Goal: Task Accomplishment & Management: Manage account settings

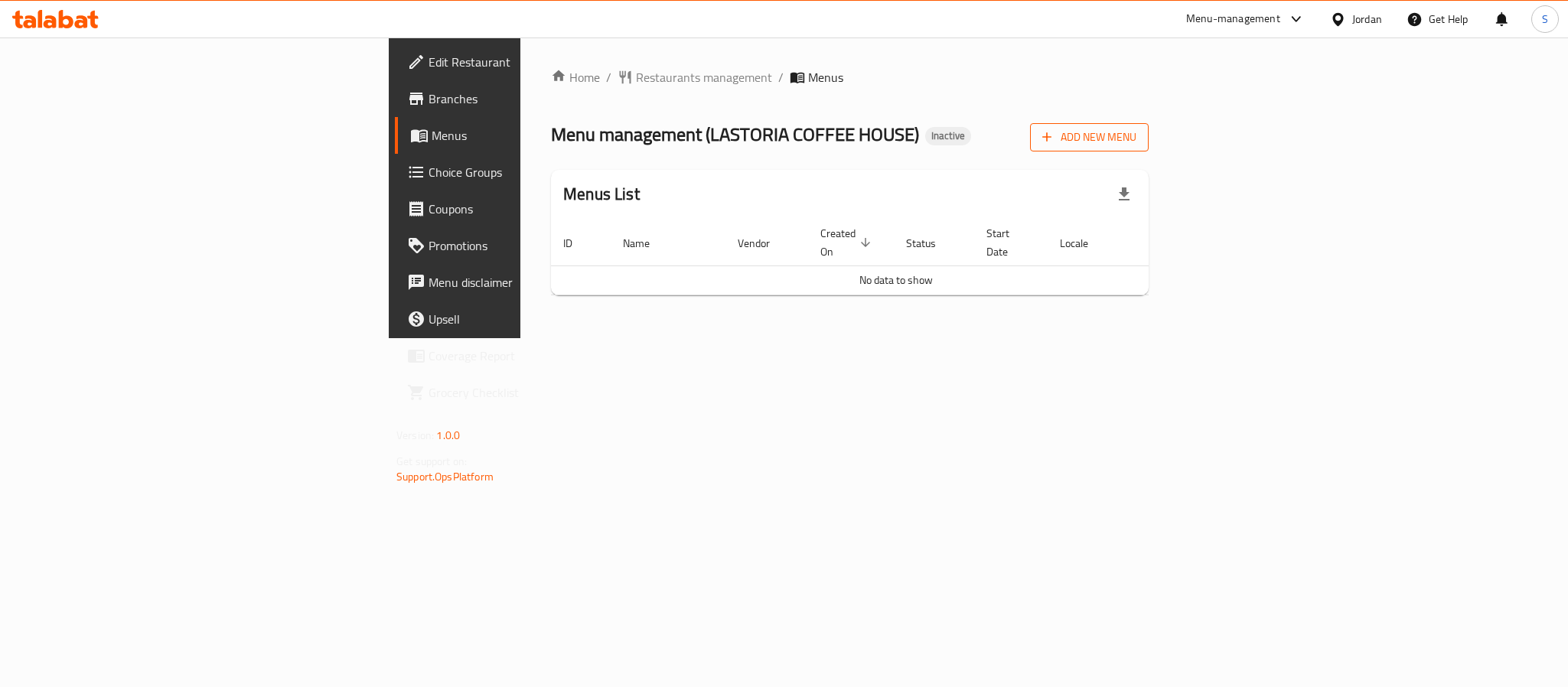
click at [1136, 147] on span "Add New Menu" at bounding box center [1089, 137] width 94 height 20
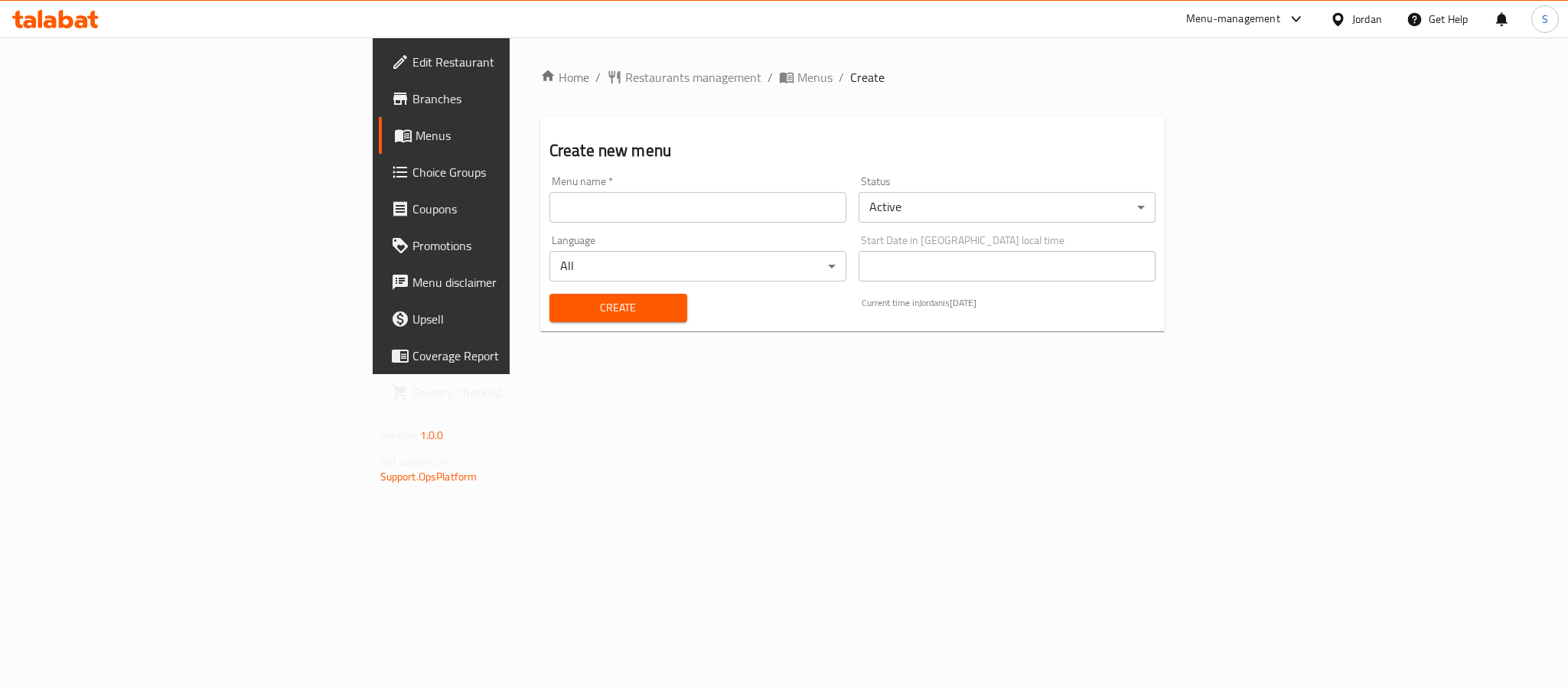
click at [846, 209] on input "text" at bounding box center [698, 207] width 297 height 31
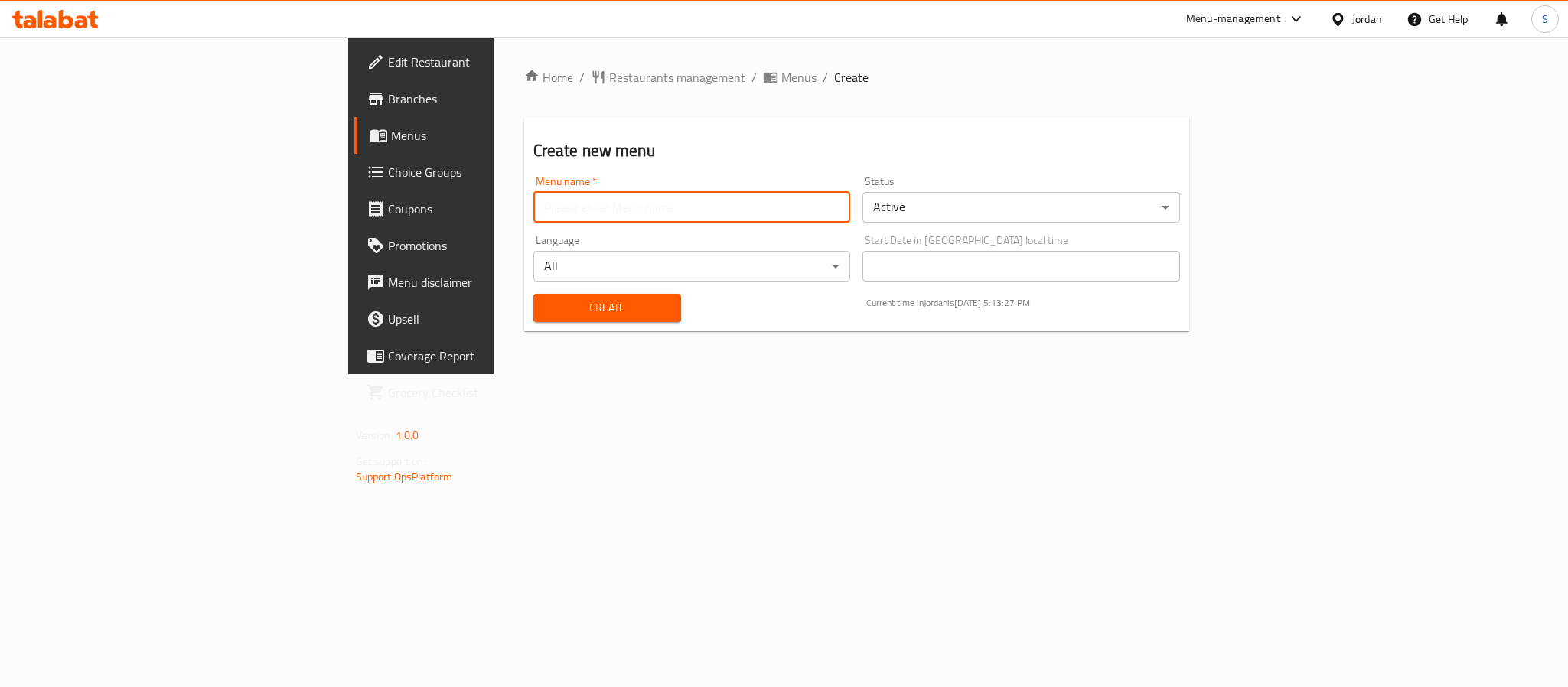
type input "New Menu"
click at [546, 301] on span "Create" at bounding box center [607, 308] width 123 height 20
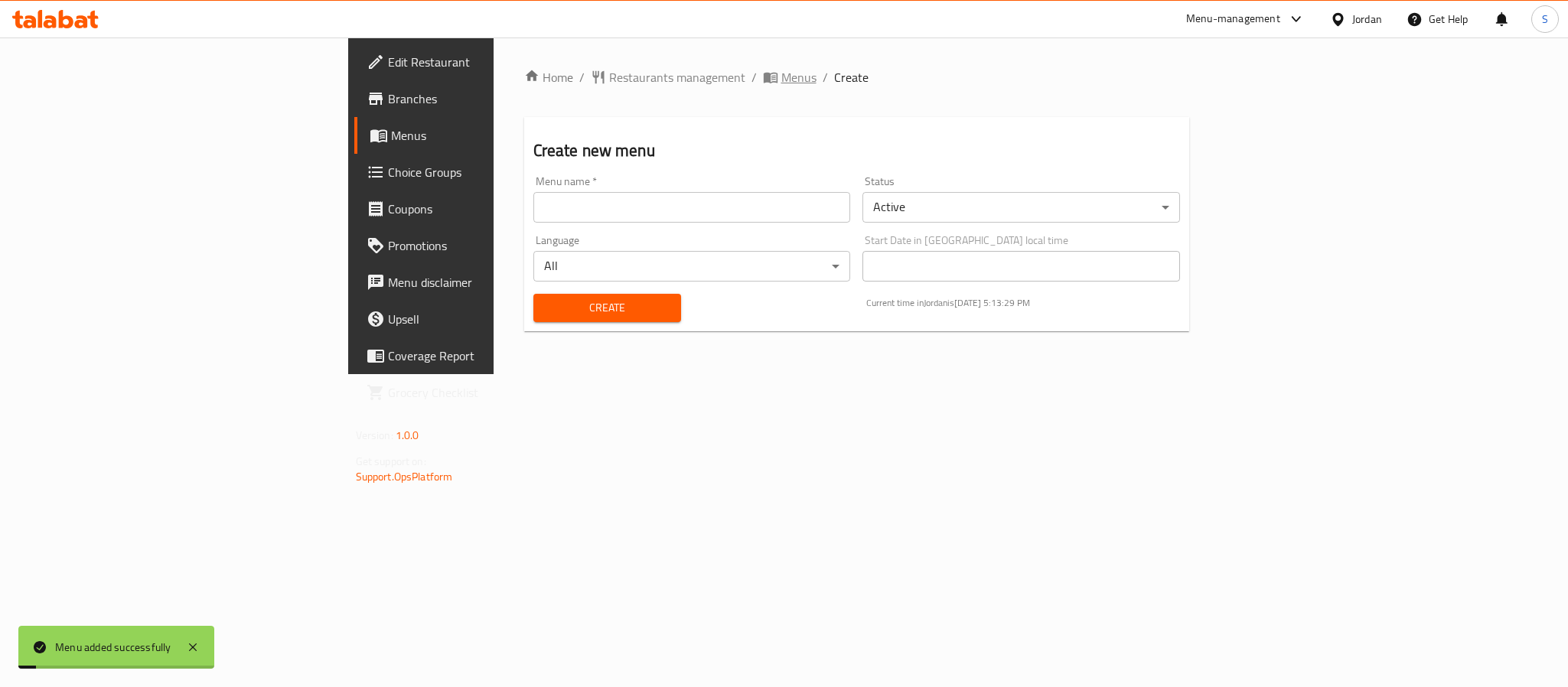
click at [781, 81] on span "Menus" at bounding box center [798, 77] width 35 height 19
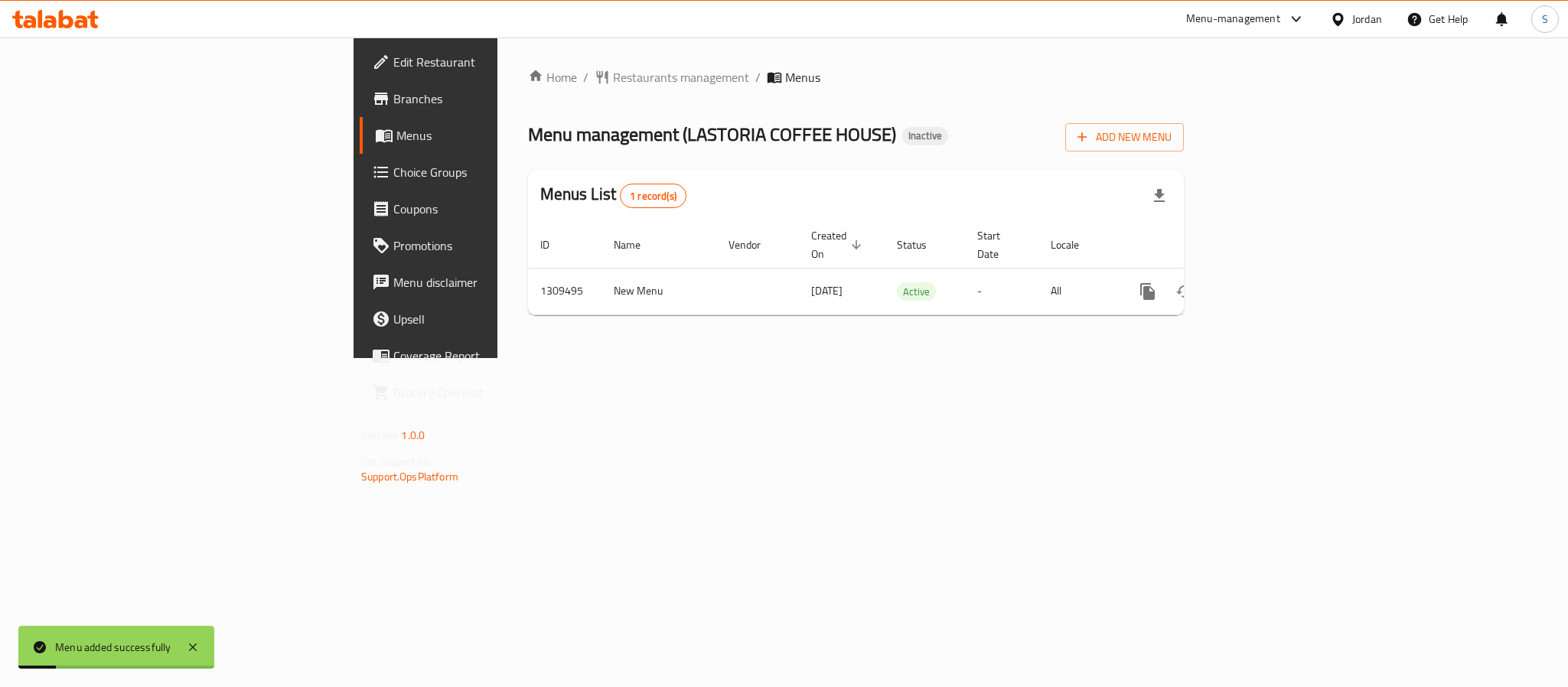
click at [893, 163] on div "Home / Restaurants management / Menus Menu management ( [PERSON_NAME] COFFEE HO…" at bounding box center [855, 198] width 656 height 260
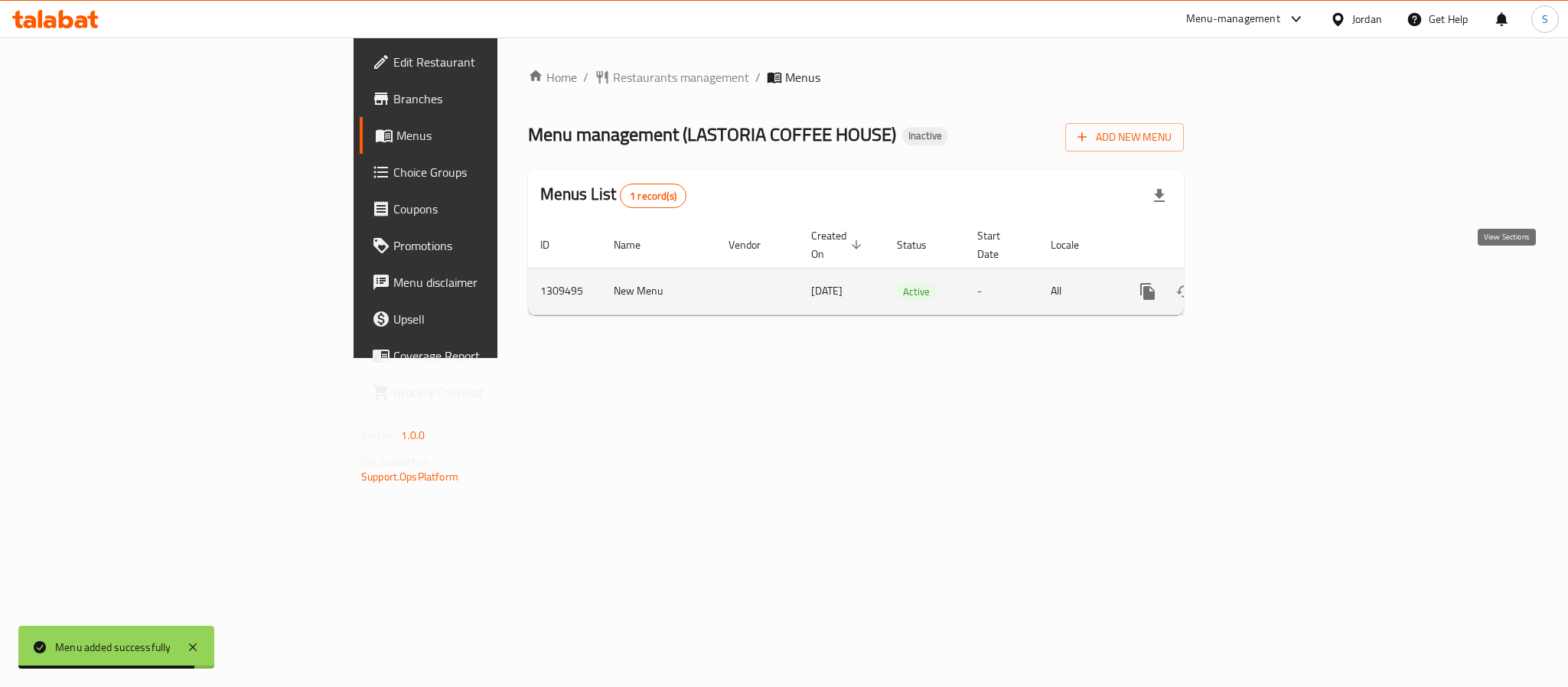
click at [1267, 282] on icon "enhanced table" at bounding box center [1258, 292] width 19 height 19
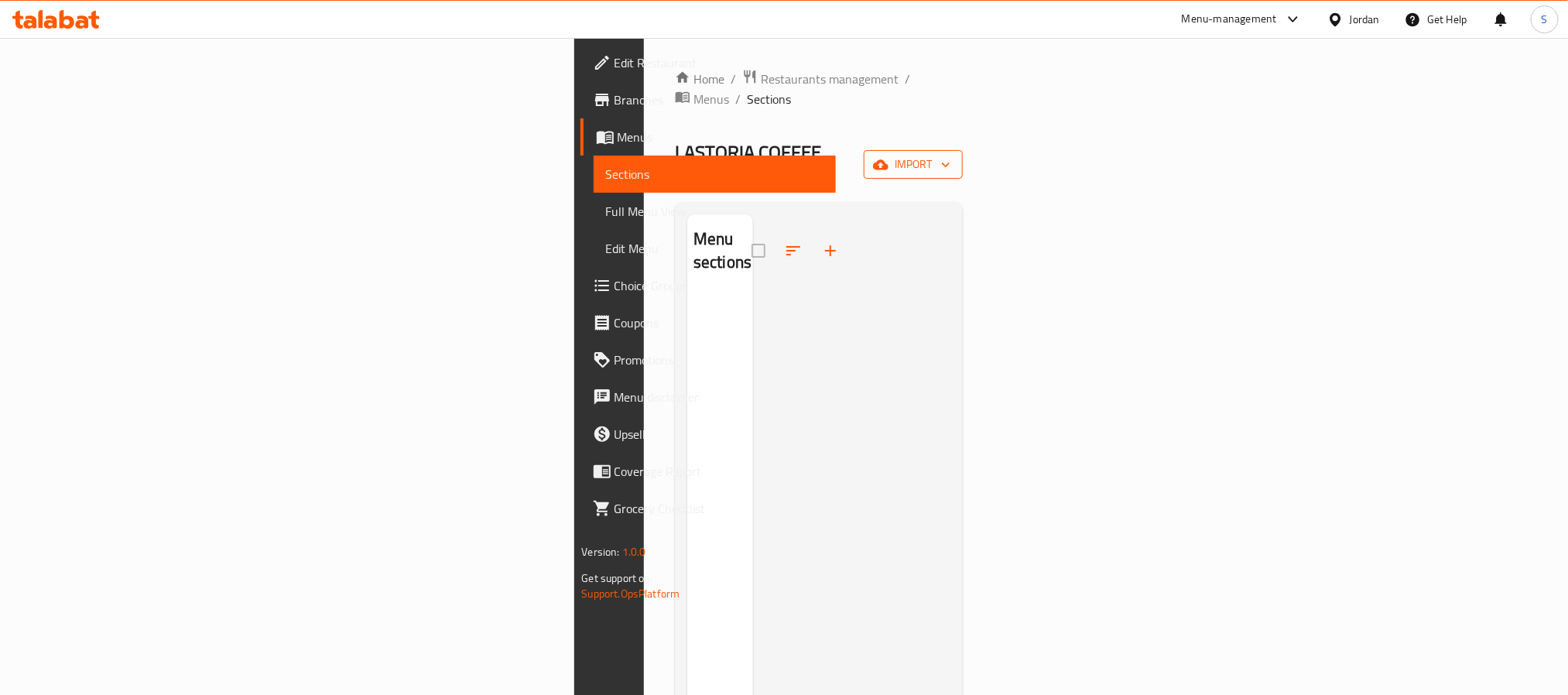
click at [888, 157] on icon "button" at bounding box center [881, 165] width 15 height 15
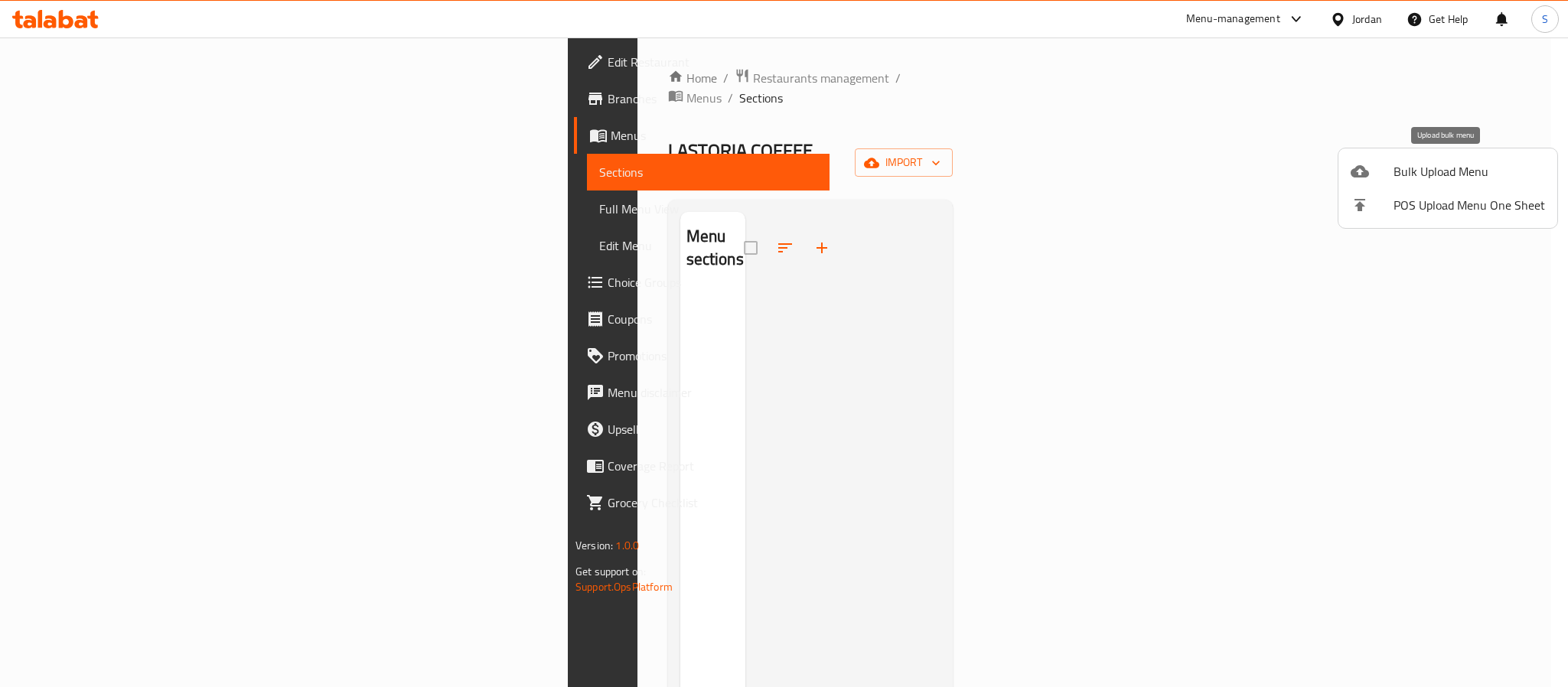
click at [1424, 163] on span "Bulk Upload Menu" at bounding box center [1469, 171] width 152 height 19
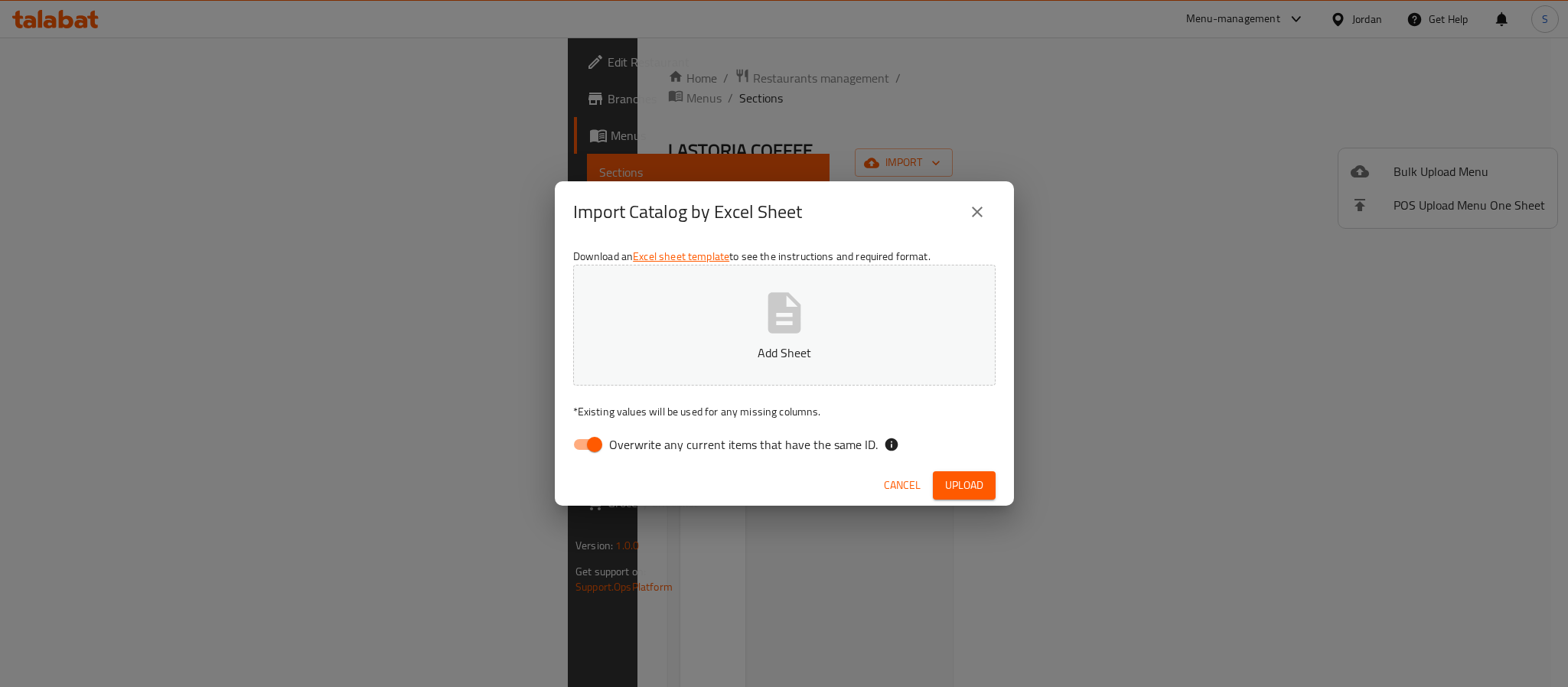
click at [588, 446] on input "Overwrite any current items that have the same ID." at bounding box center [594, 444] width 87 height 29
checkbox input "false"
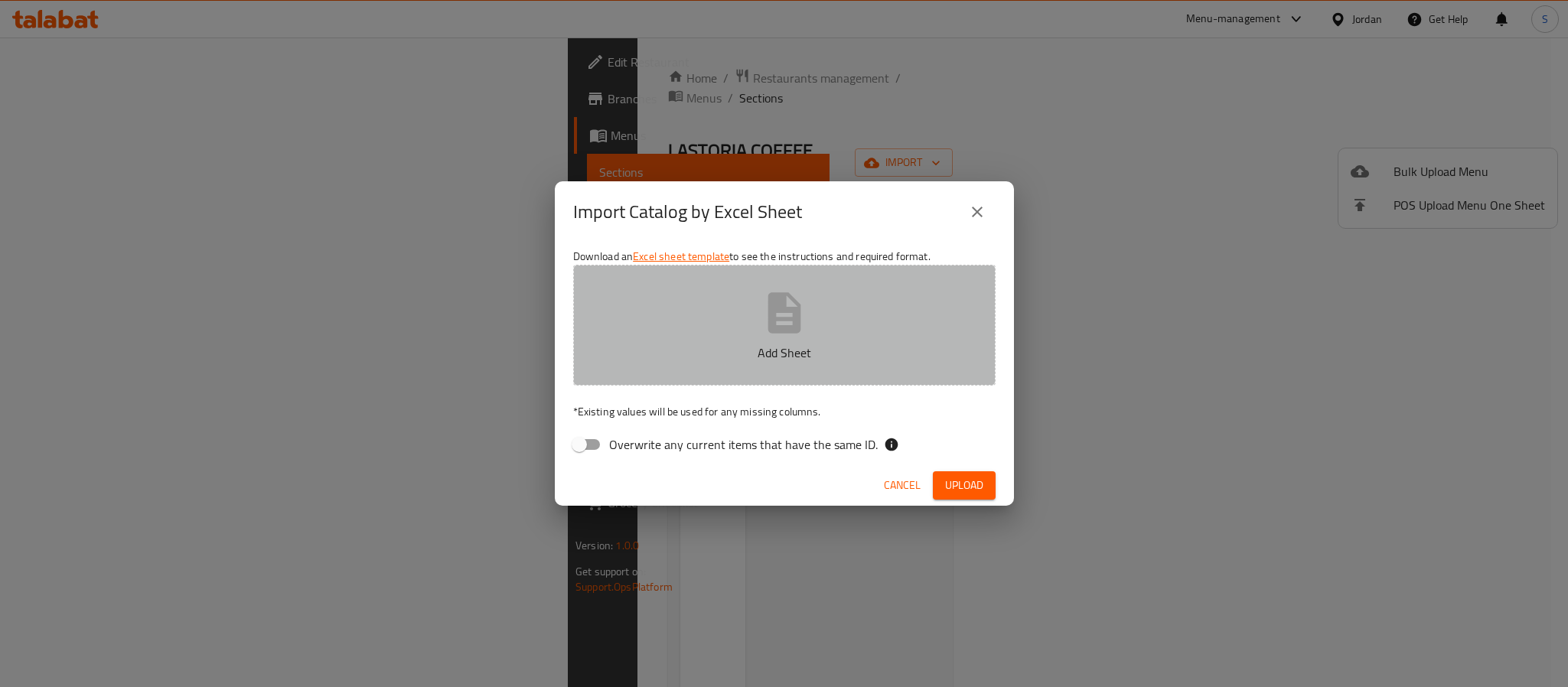
click at [792, 324] on icon "button" at bounding box center [784, 313] width 33 height 41
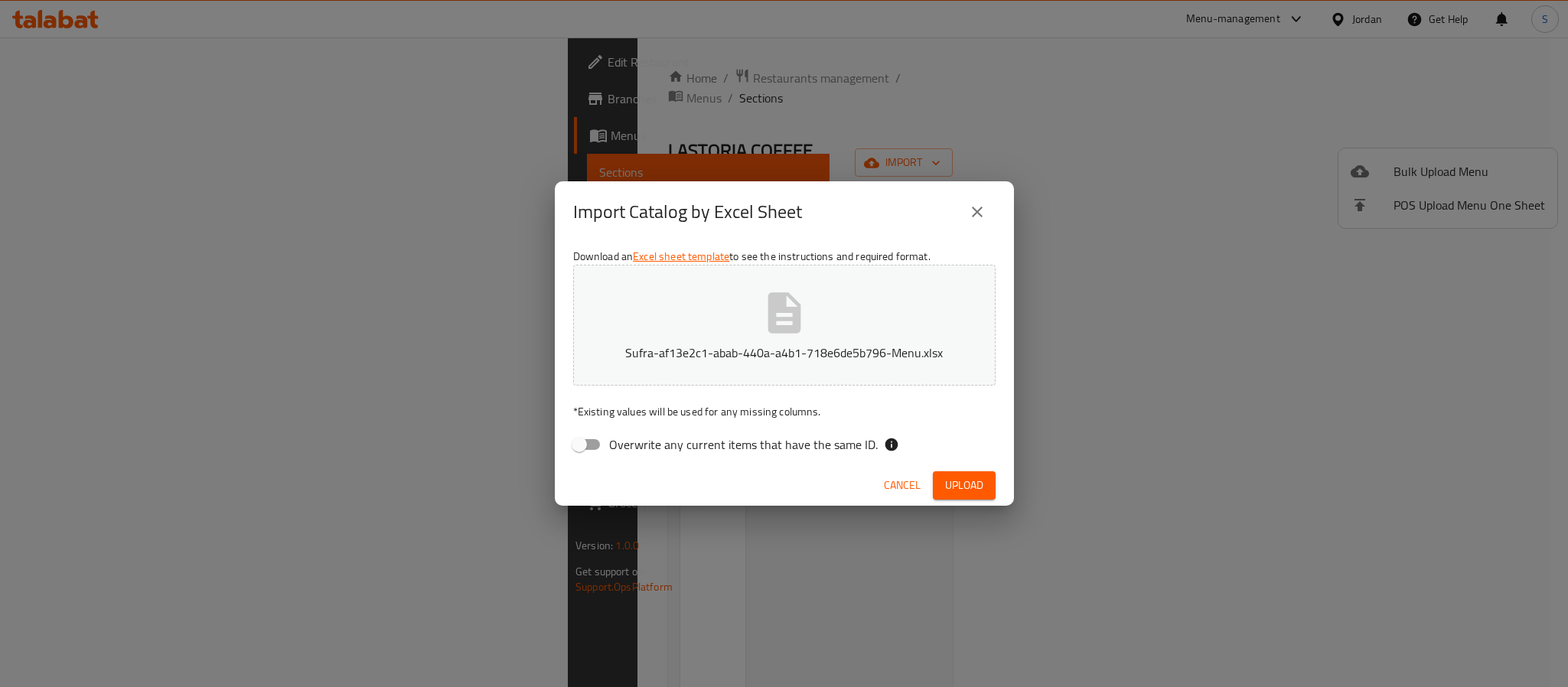
click at [937, 478] on button "Upload" at bounding box center [964, 485] width 63 height 28
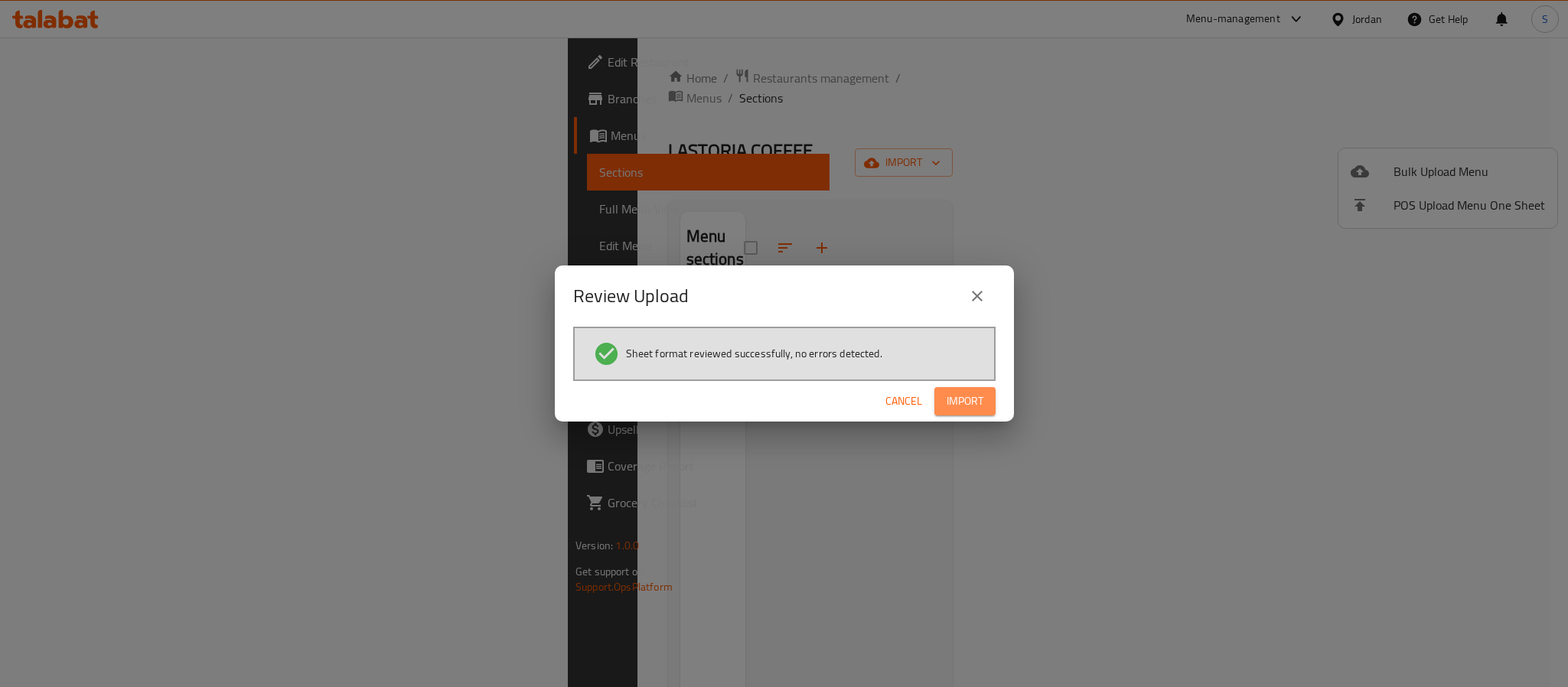
click at [965, 392] on span "Import" at bounding box center [965, 401] width 36 height 20
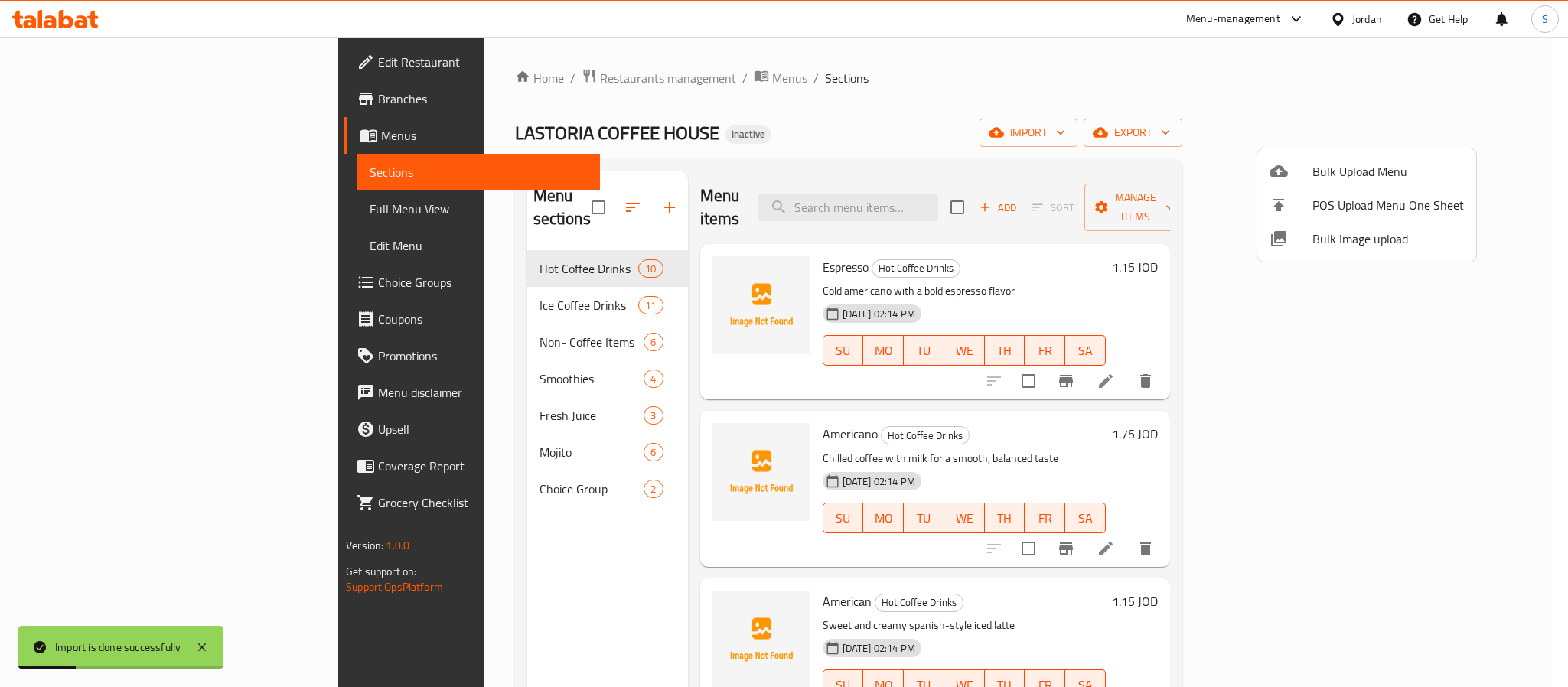
click at [753, 122] on div at bounding box center [784, 344] width 1568 height 687
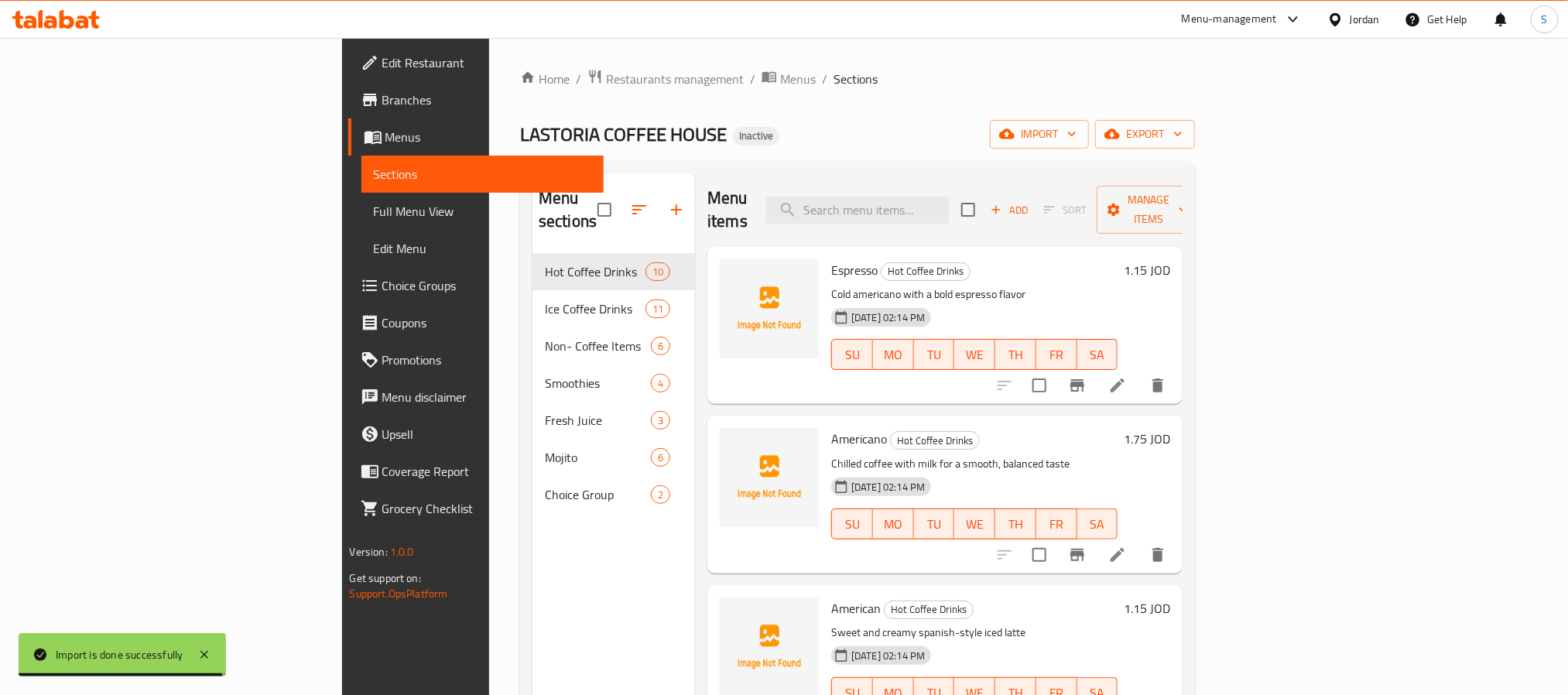
click at [383, 291] on span "Choice Groups" at bounding box center [487, 286] width 209 height 19
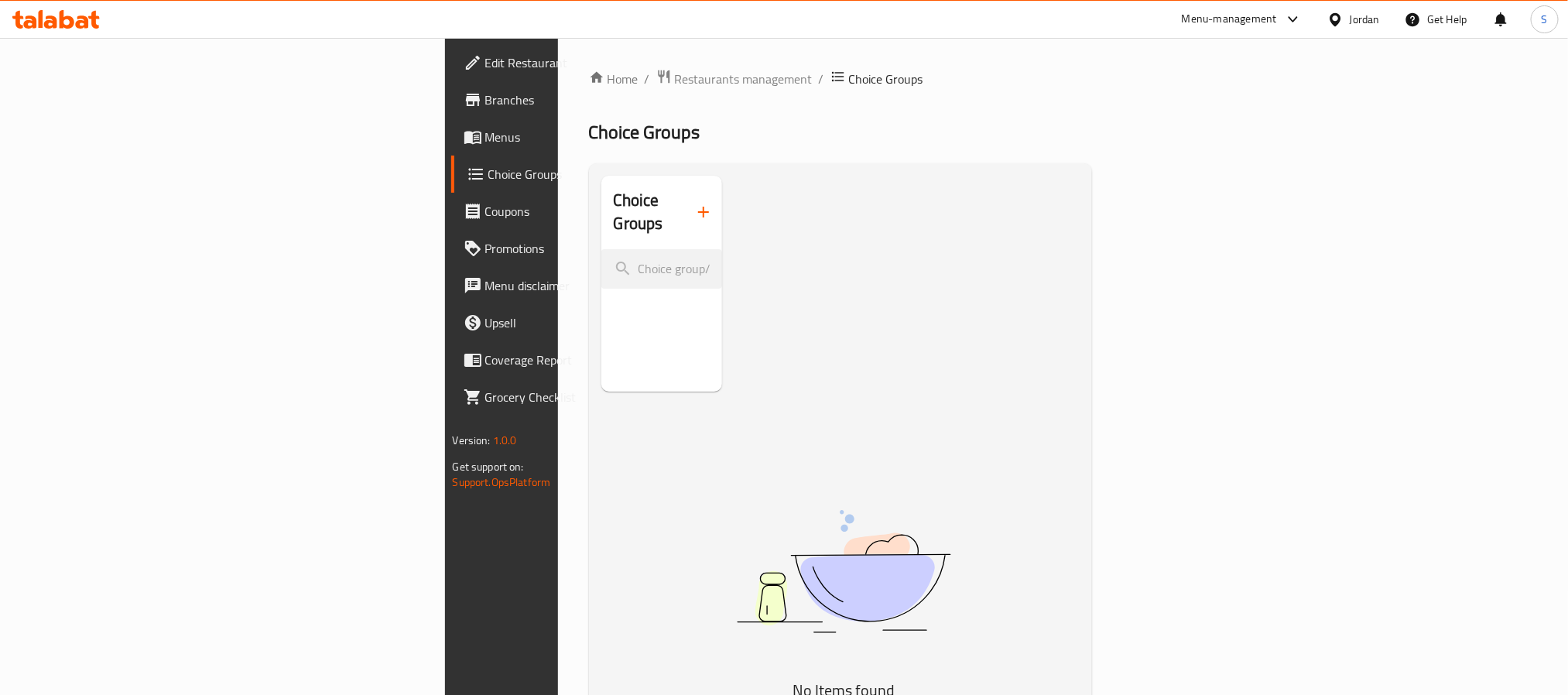
click at [694, 202] on icon "button" at bounding box center [704, 212] width 19 height 19
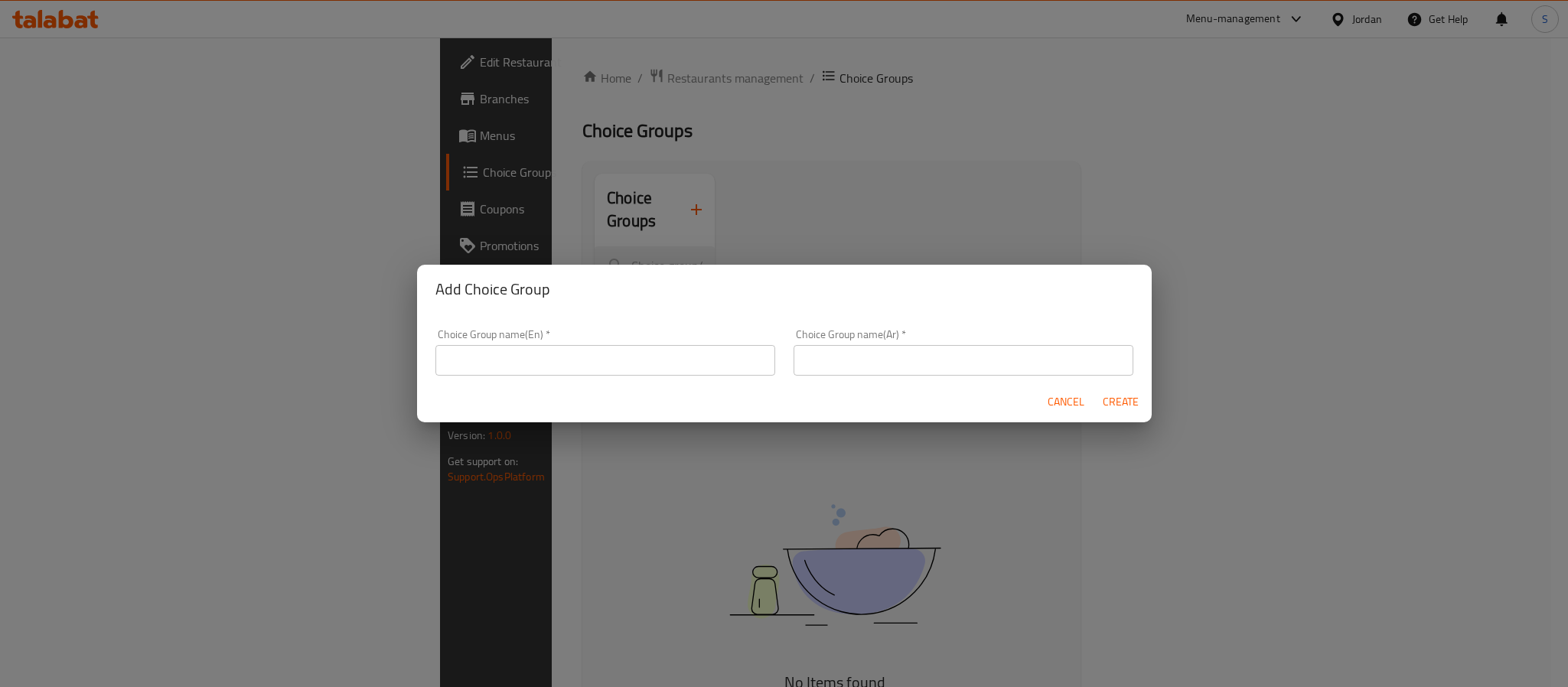
click at [557, 351] on input "text" at bounding box center [605, 360] width 339 height 31
type input "Your Choice Of:"
click at [815, 347] on input "text" at bounding box center [963, 360] width 339 height 31
type input "إختيارك من:"
click at [1110, 393] on span "Create" at bounding box center [1121, 402] width 36 height 20
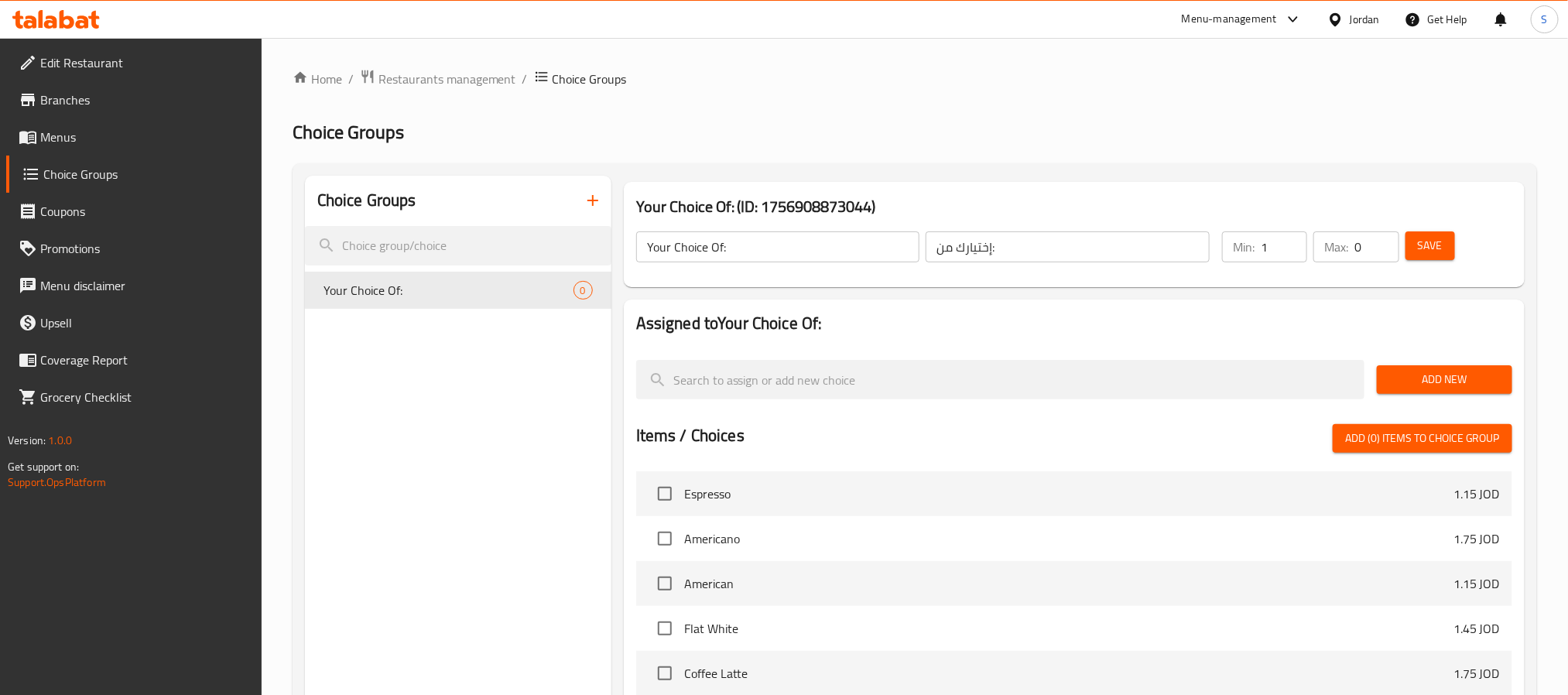
type input "1"
click at [1293, 238] on input "1" at bounding box center [1284, 247] width 46 height 31
type input "1"
click at [1380, 240] on input "1" at bounding box center [1376, 247] width 44 height 31
click at [1413, 244] on button "Save" at bounding box center [1431, 245] width 50 height 28
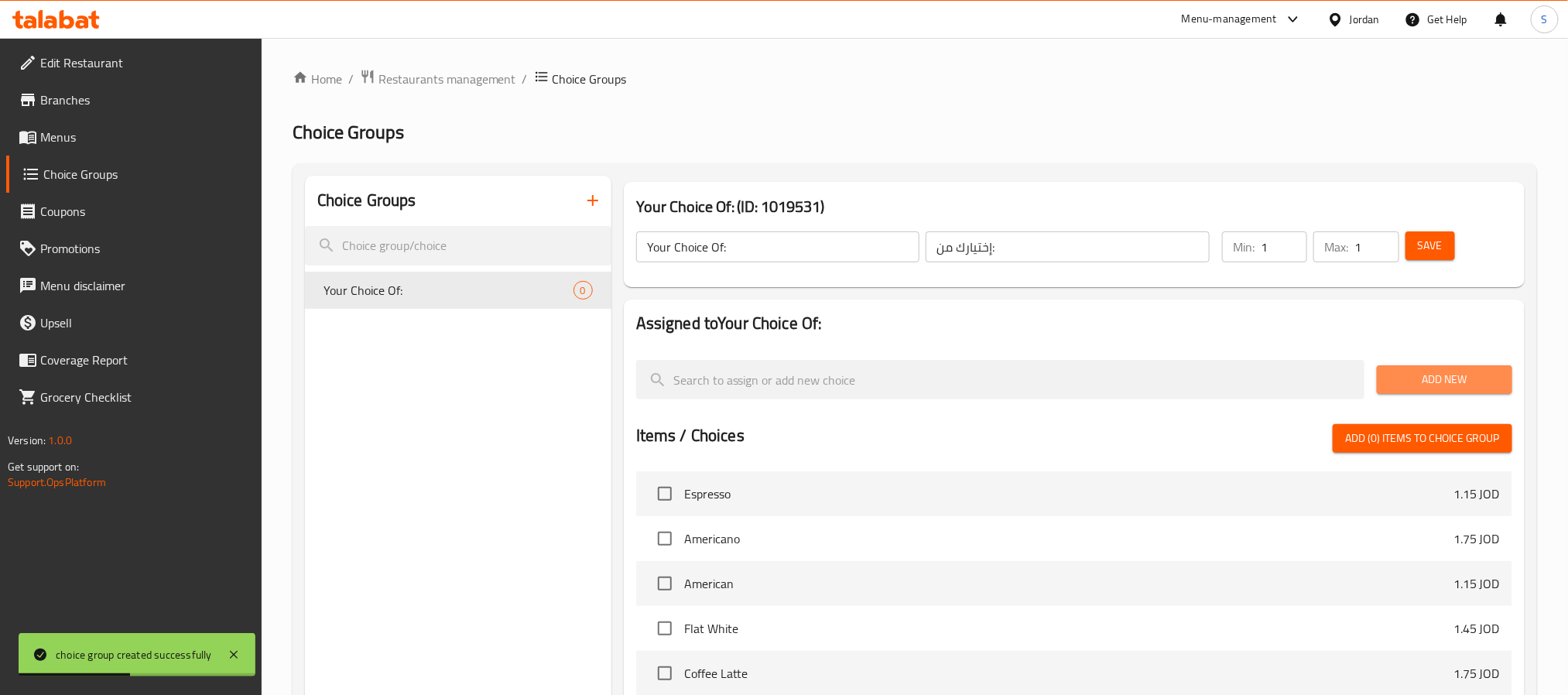
click at [1436, 376] on span "Add New" at bounding box center [1444, 379] width 111 height 20
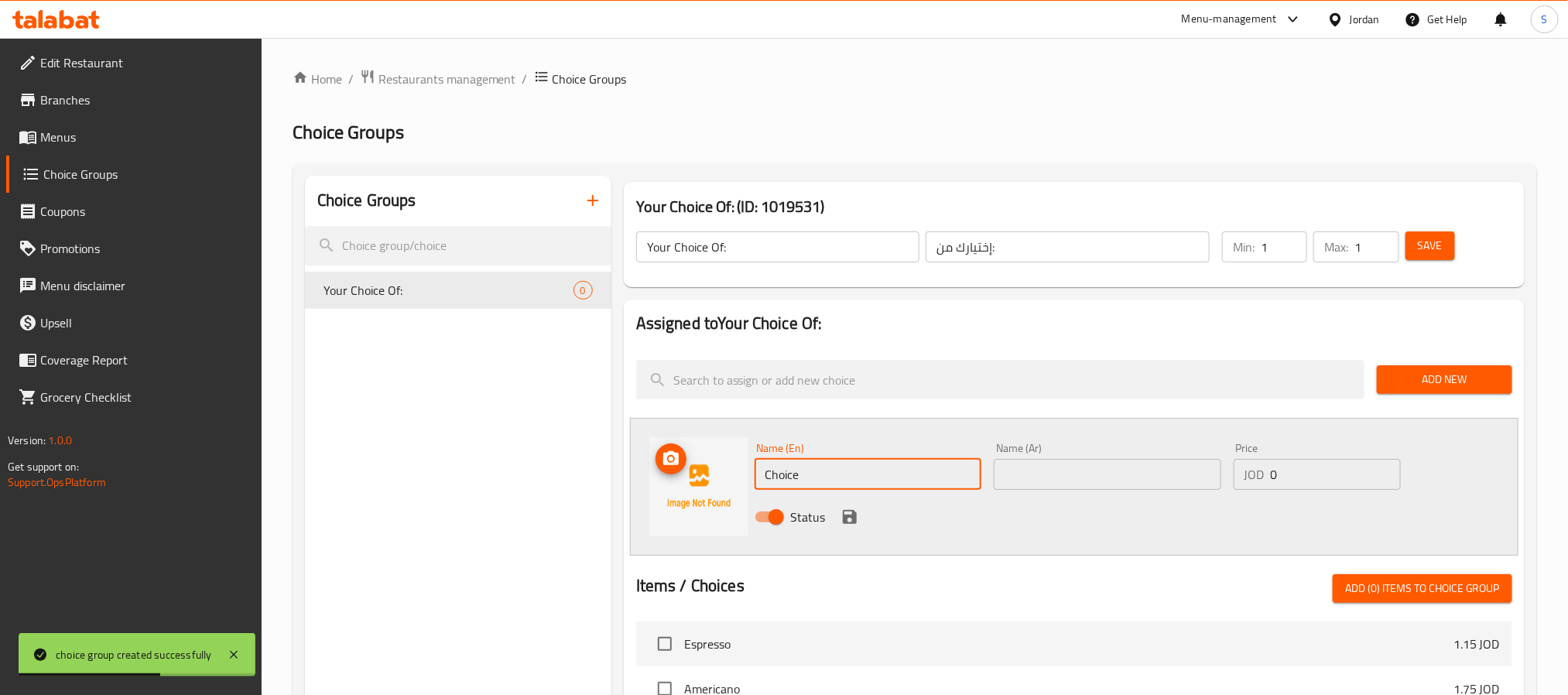
drag, startPoint x: 876, startPoint y: 474, endPoint x: 731, endPoint y: 460, distance: 145.7
click at [731, 460] on div "Name (En) Choice Name (En) Name (Ar) Name (Ar) Price JOD 0 Price Status" at bounding box center [1074, 486] width 888 height 138
type input "؛"
type input "Plain"
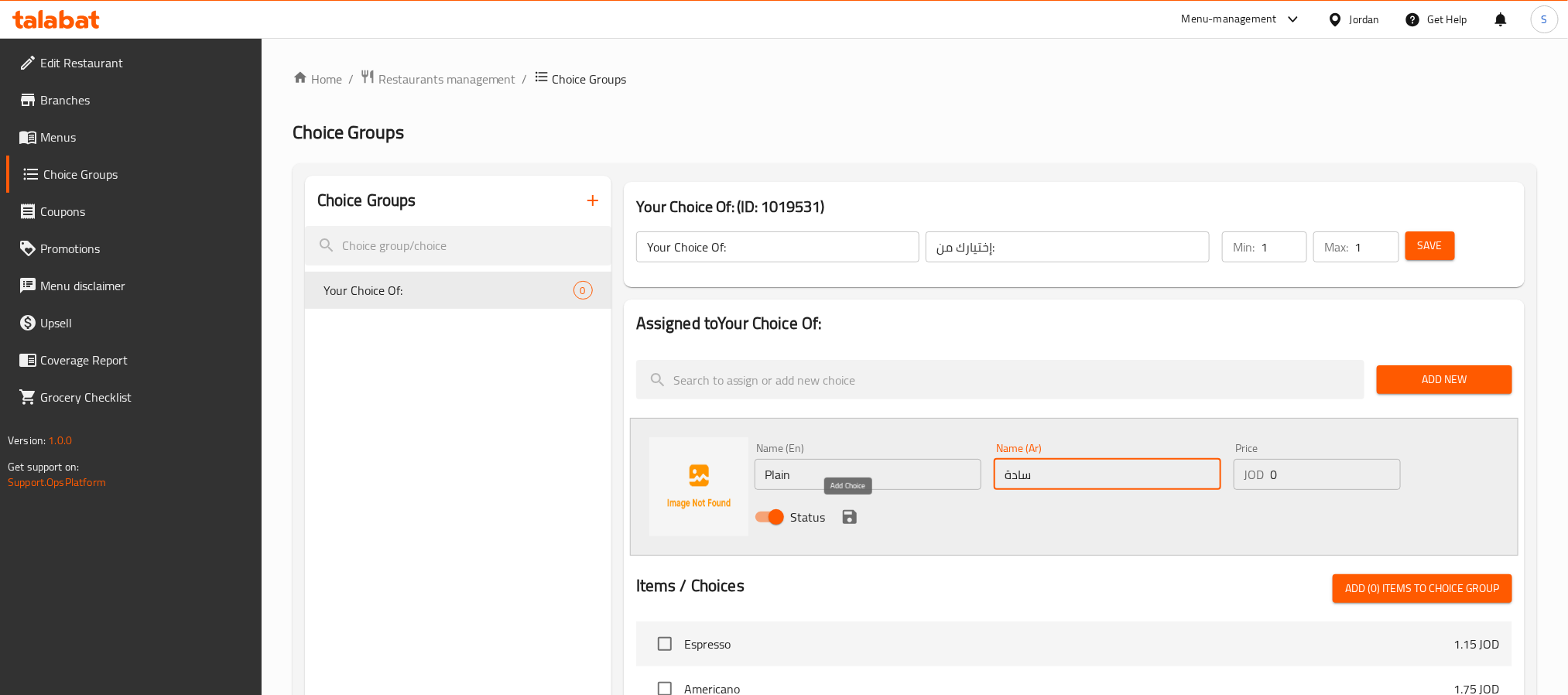
type input "سادة"
click at [846, 511] on icon "save" at bounding box center [850, 517] width 14 height 14
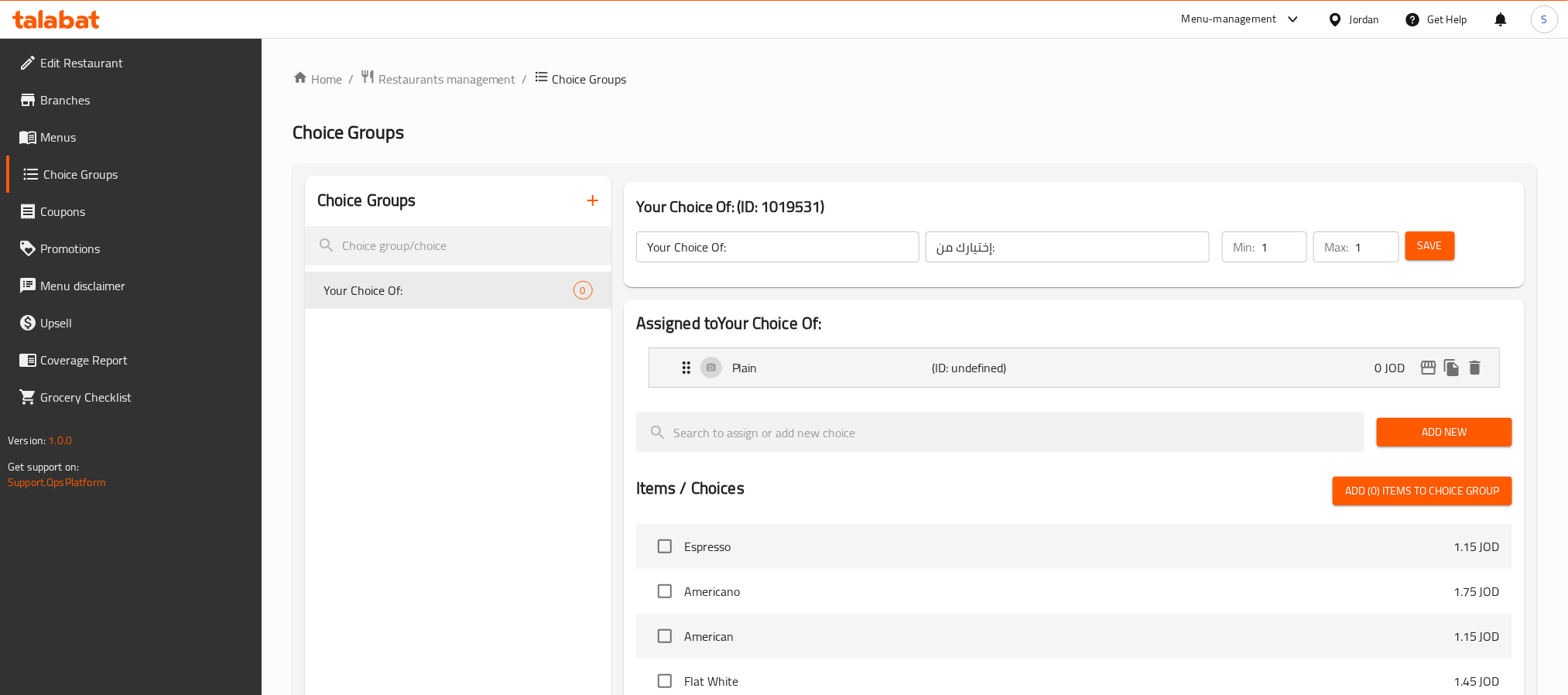
click at [1415, 434] on span "Add New" at bounding box center [1444, 432] width 111 height 20
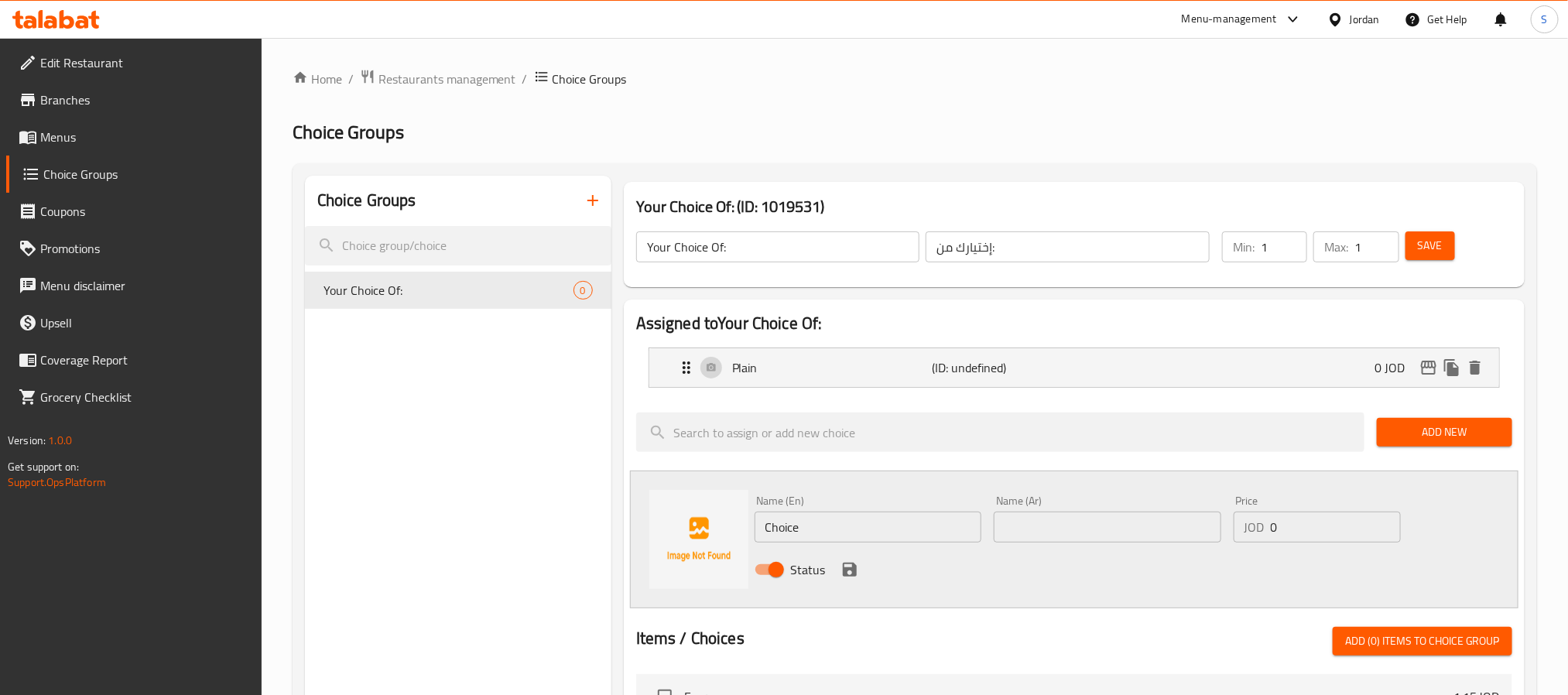
click at [1075, 523] on input "text" at bounding box center [1107, 527] width 227 height 31
type input "م"
type input "مع النعناع"
click at [941, 536] on input "Choice" at bounding box center [868, 527] width 227 height 31
type input "With Mint"
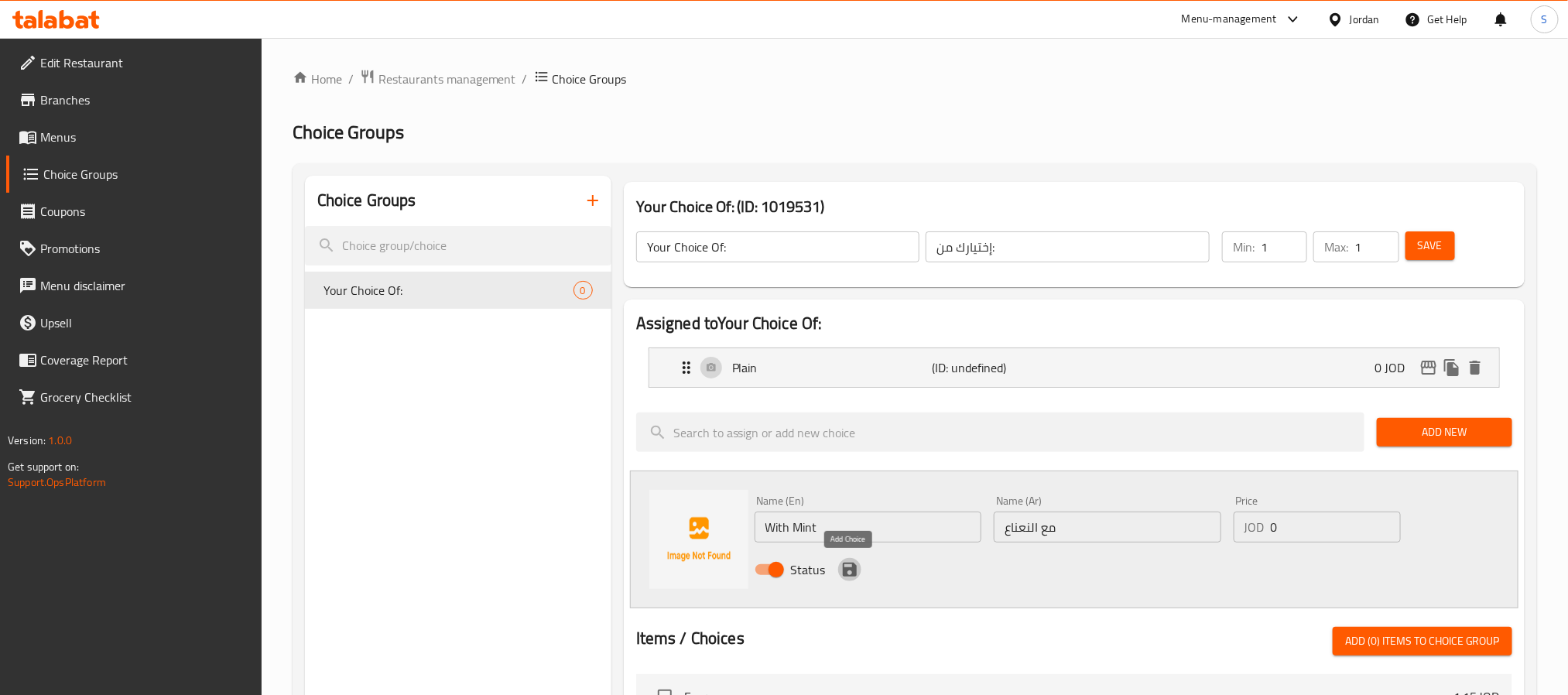
click at [846, 571] on icon "save" at bounding box center [850, 570] width 14 height 14
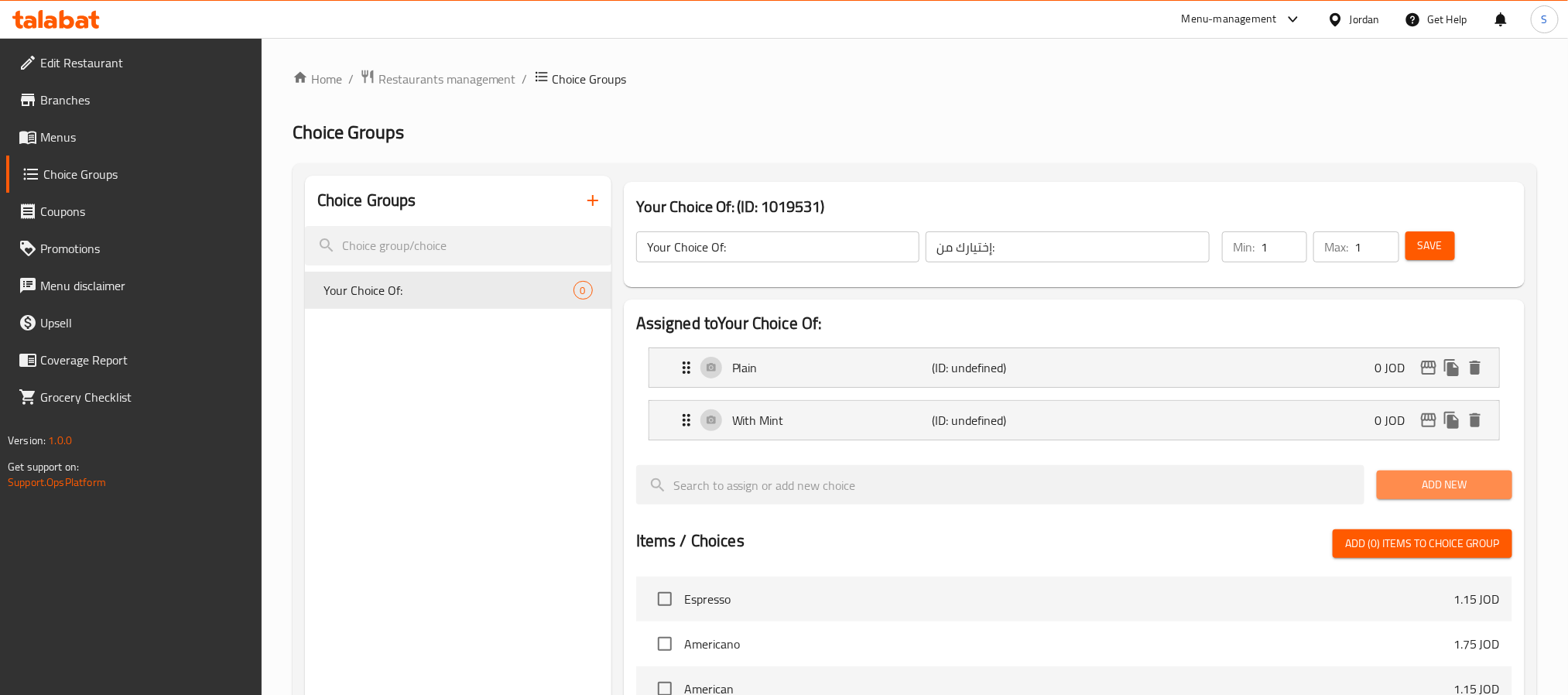
click at [1432, 485] on span "Add New" at bounding box center [1444, 485] width 111 height 20
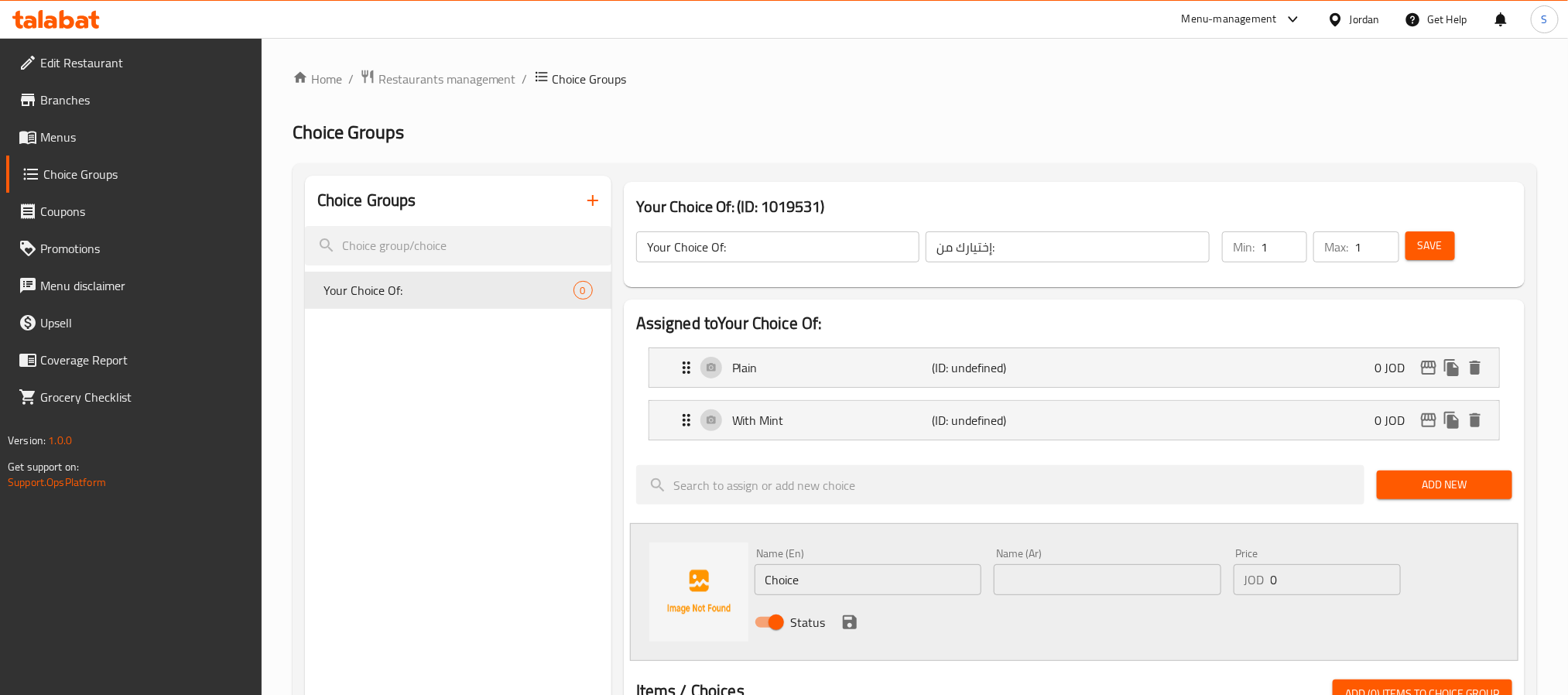
click at [1052, 593] on input "text" at bounding box center [1107, 579] width 227 height 31
type input "مع الليمون"
click at [804, 576] on input "Choice" at bounding box center [868, 579] width 227 height 31
type input "w"
type input "with Lemon"
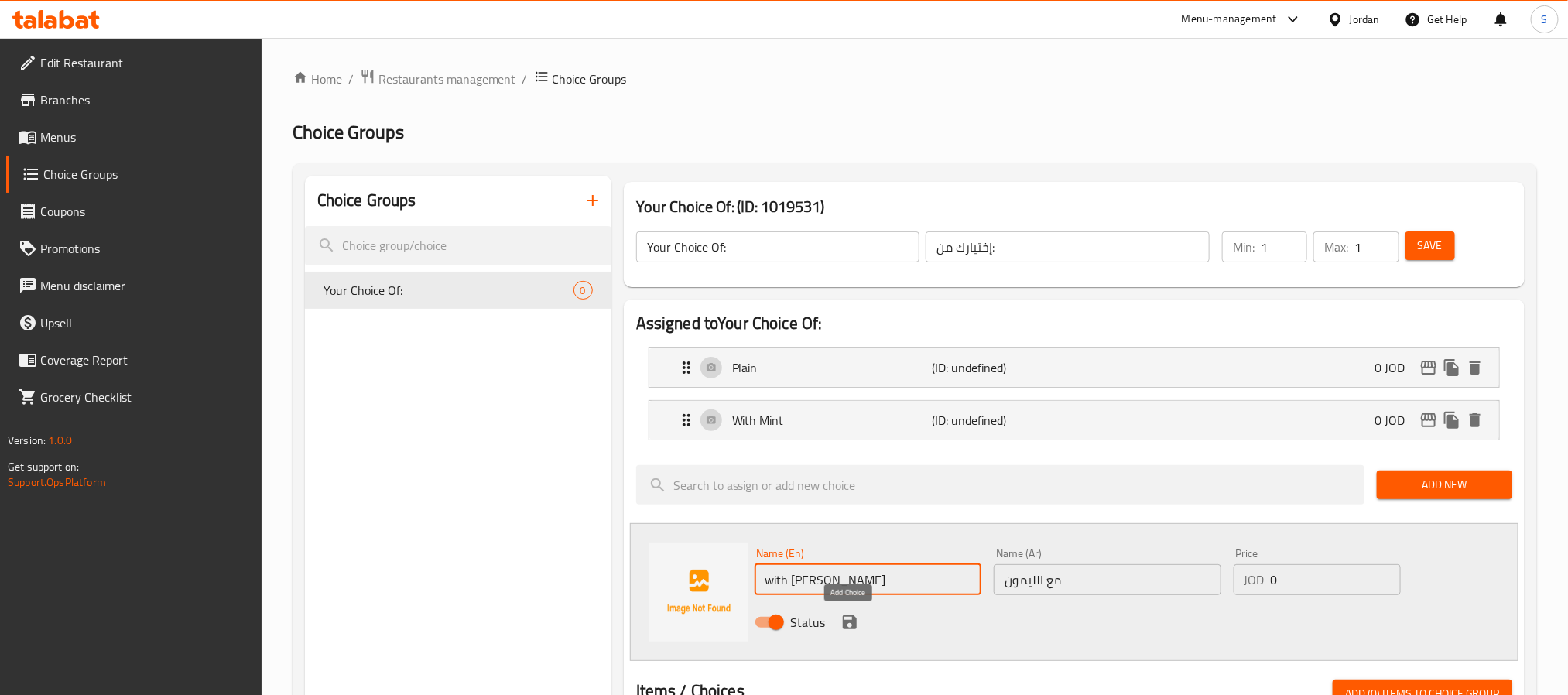
click at [845, 619] on icon "save" at bounding box center [850, 622] width 19 height 19
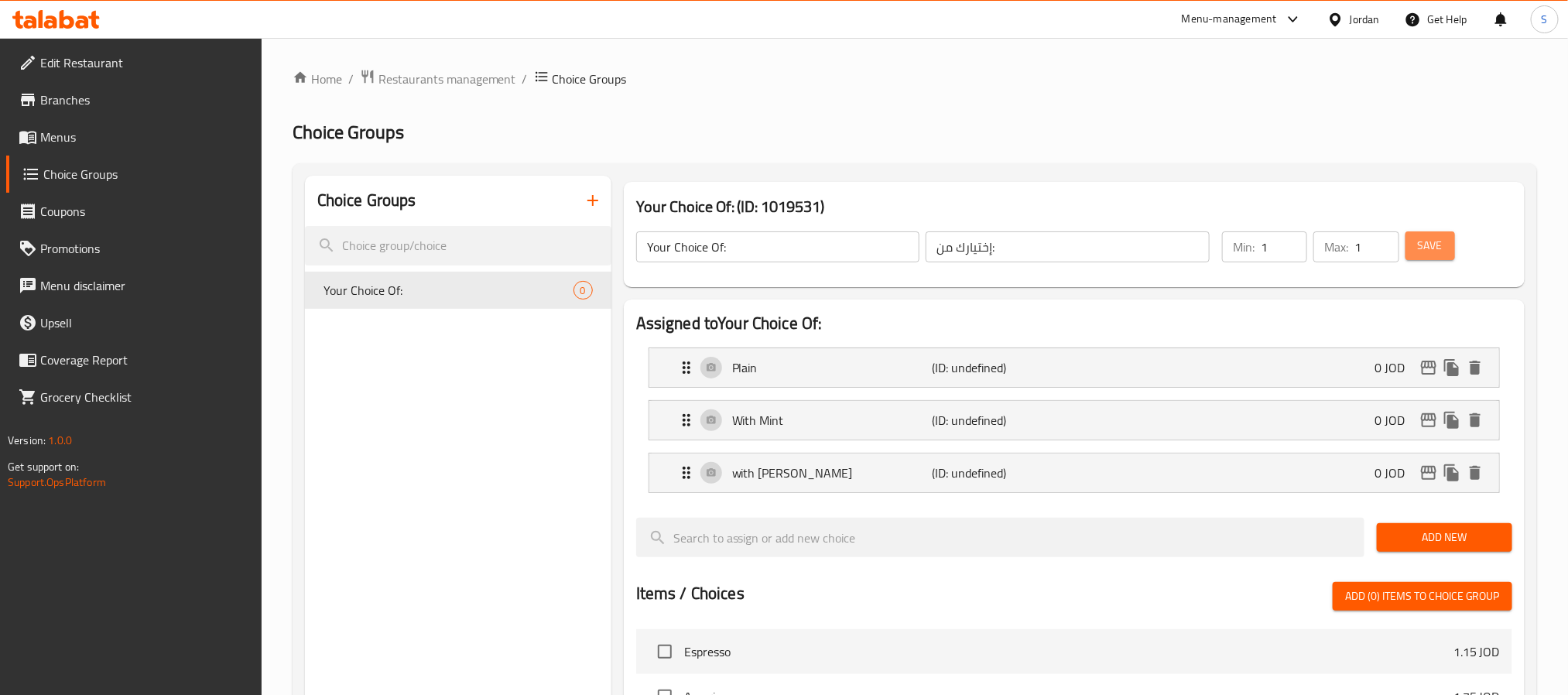
click at [1418, 242] on span "Save" at bounding box center [1430, 245] width 25 height 20
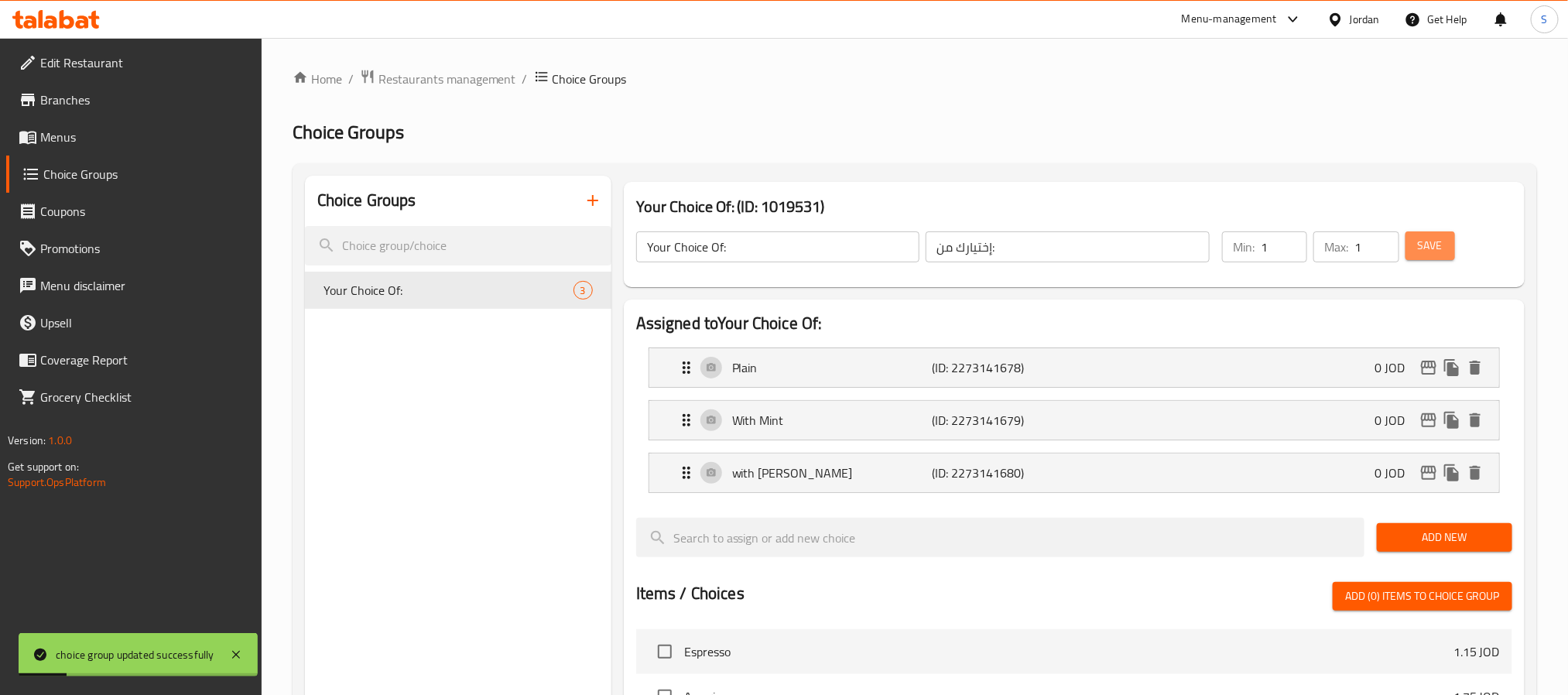
click at [1419, 236] on span "Save" at bounding box center [1430, 245] width 25 height 20
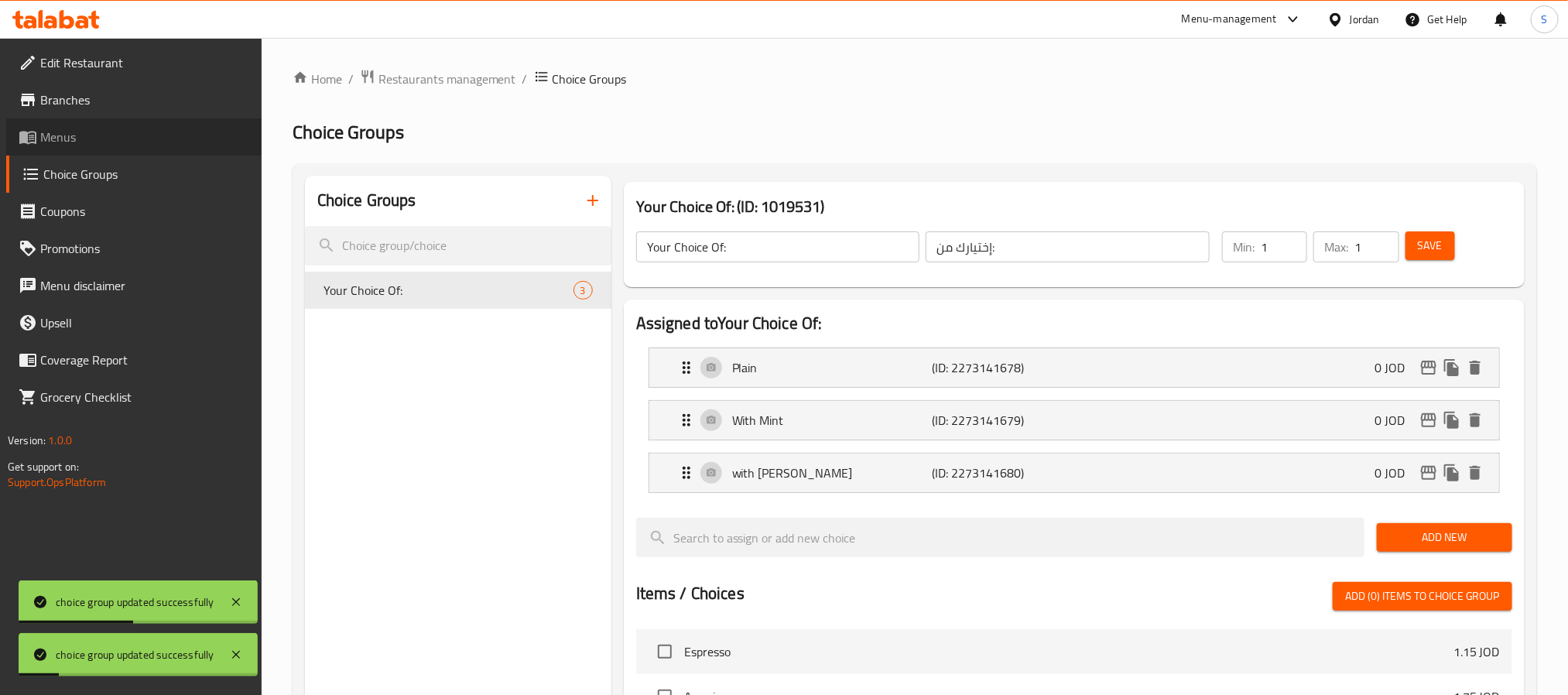
click at [80, 128] on span "Menus" at bounding box center [144, 137] width 209 height 19
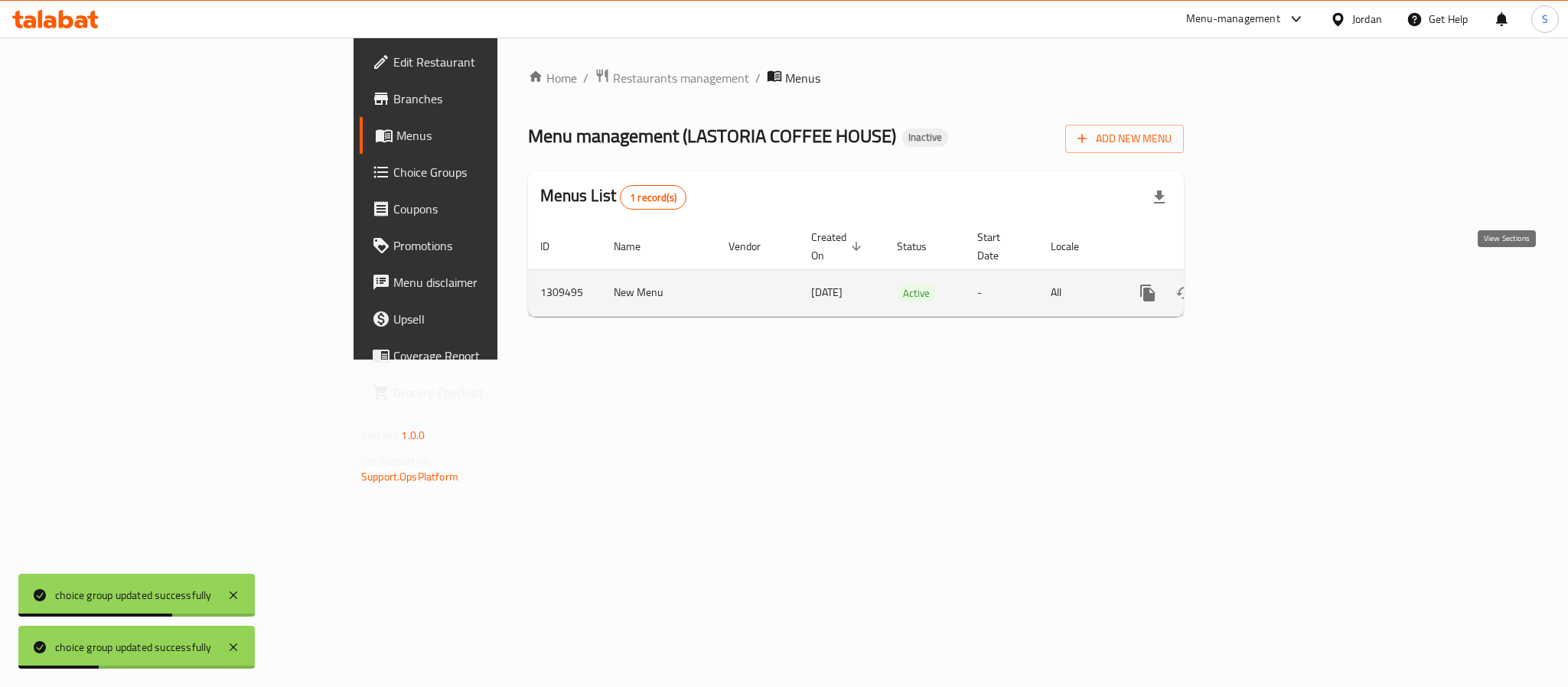
click at [1267, 284] on icon "enhanced table" at bounding box center [1258, 293] width 19 height 19
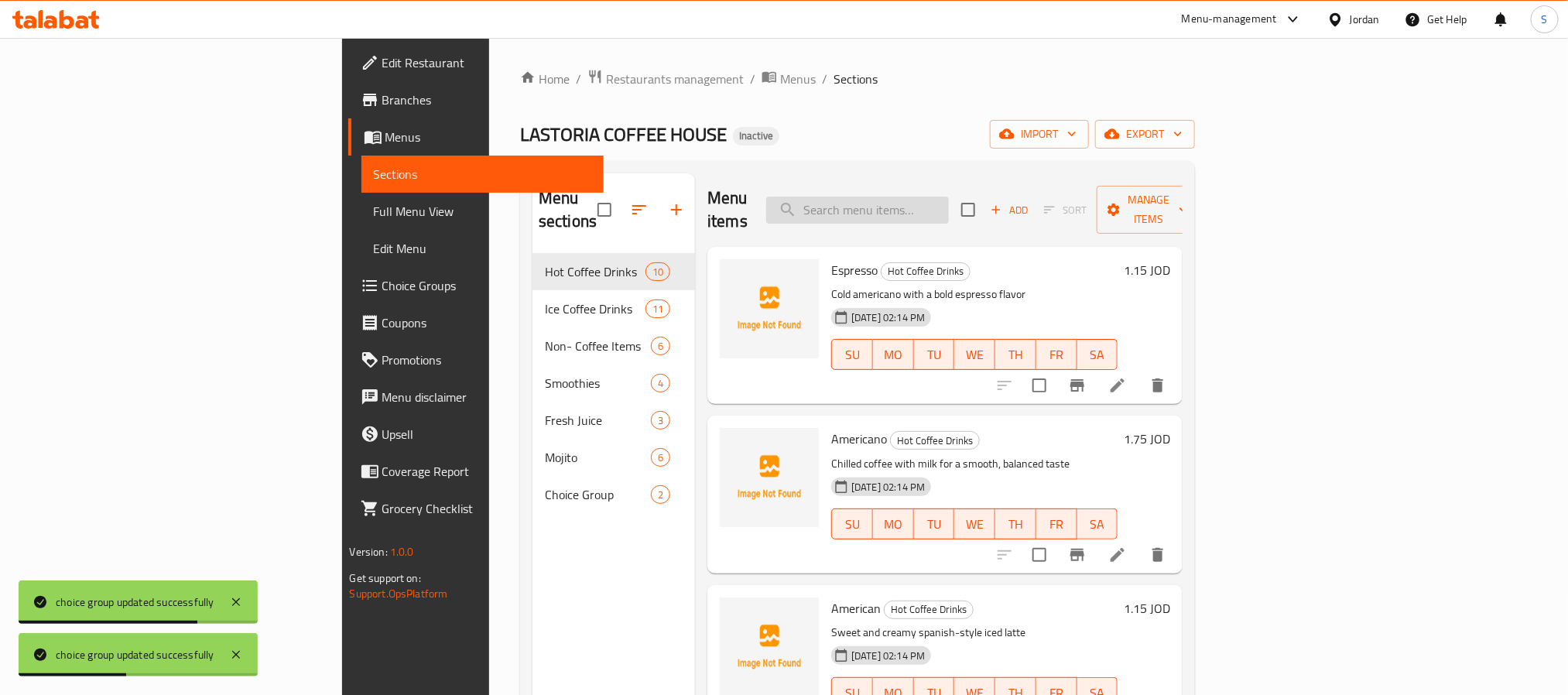
click at [949, 205] on input "search" at bounding box center [857, 210] width 183 height 27
paste input "Hot Tea"
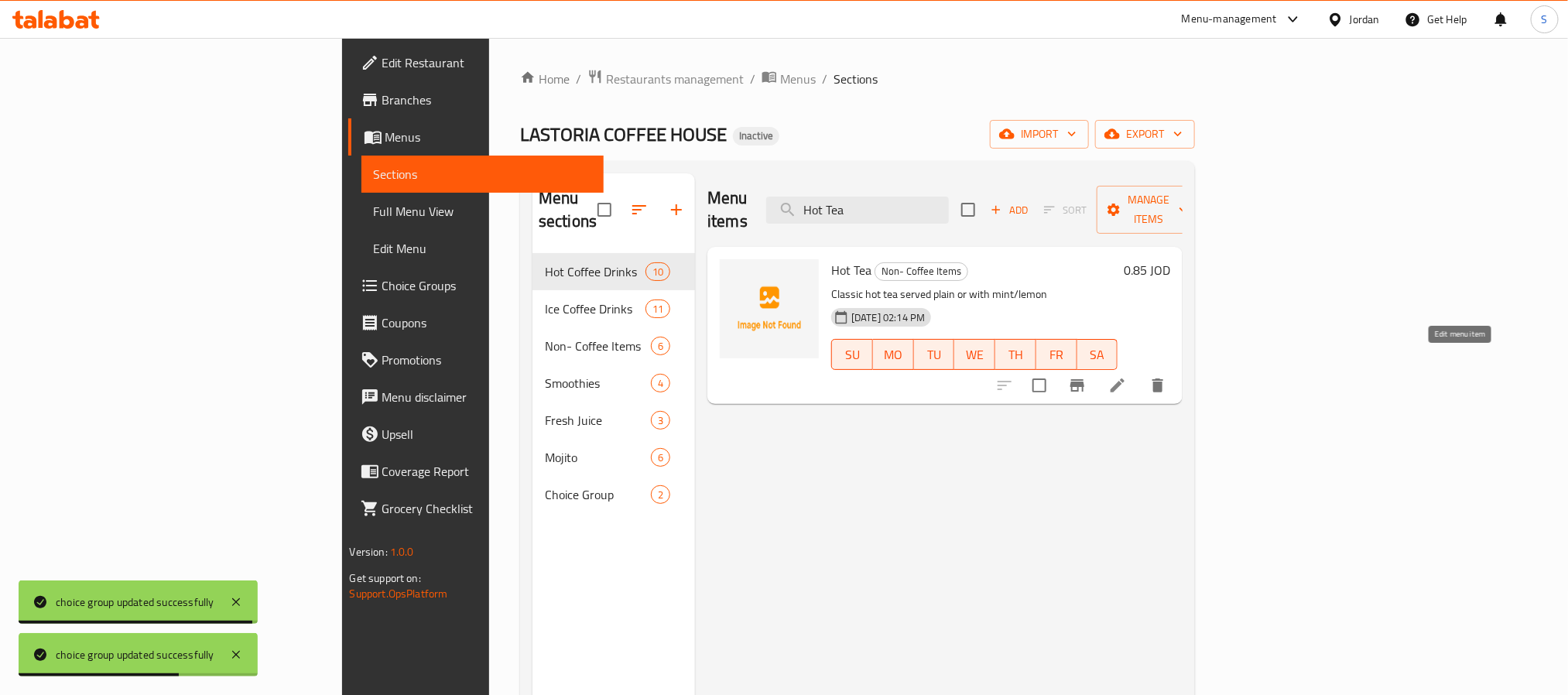
type input "Hot Tea"
click at [1124, 378] on icon at bounding box center [1117, 385] width 14 height 14
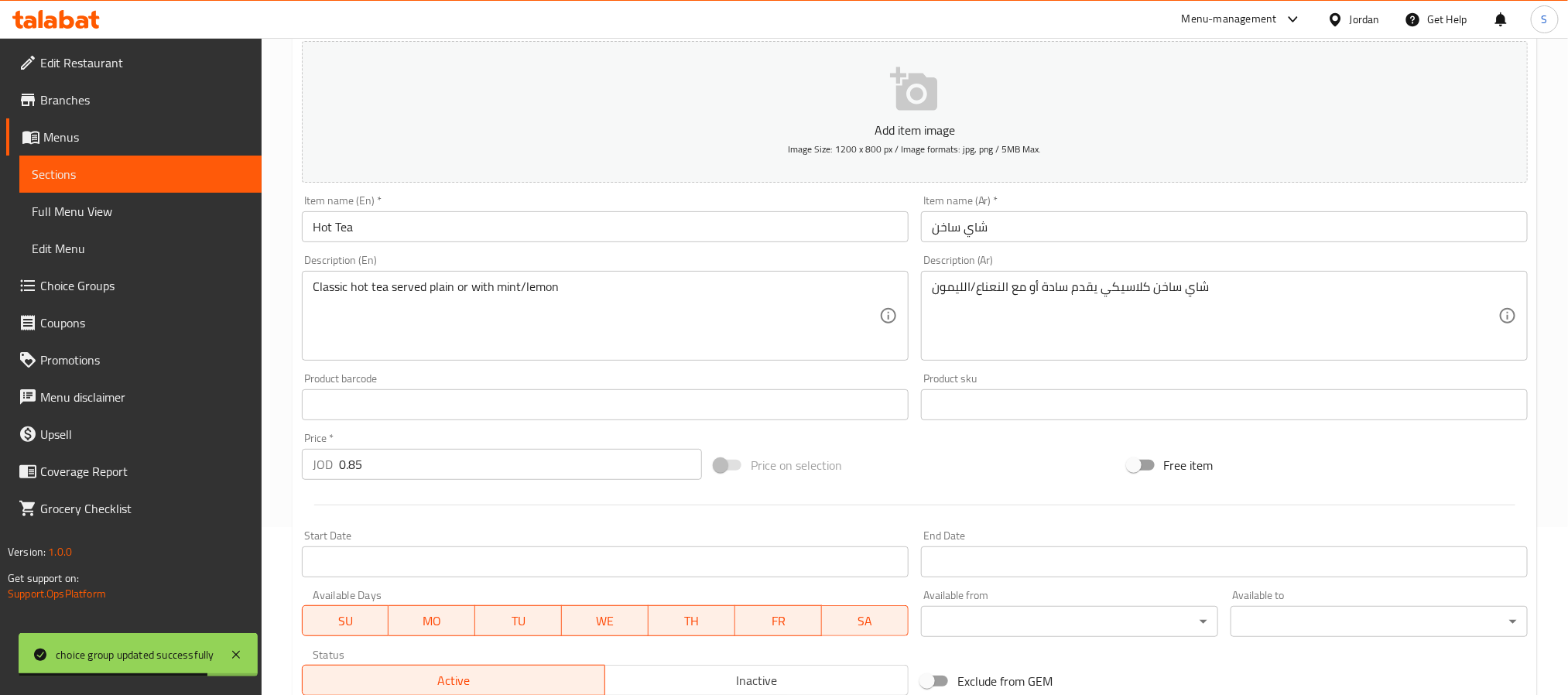
scroll to position [397, 0]
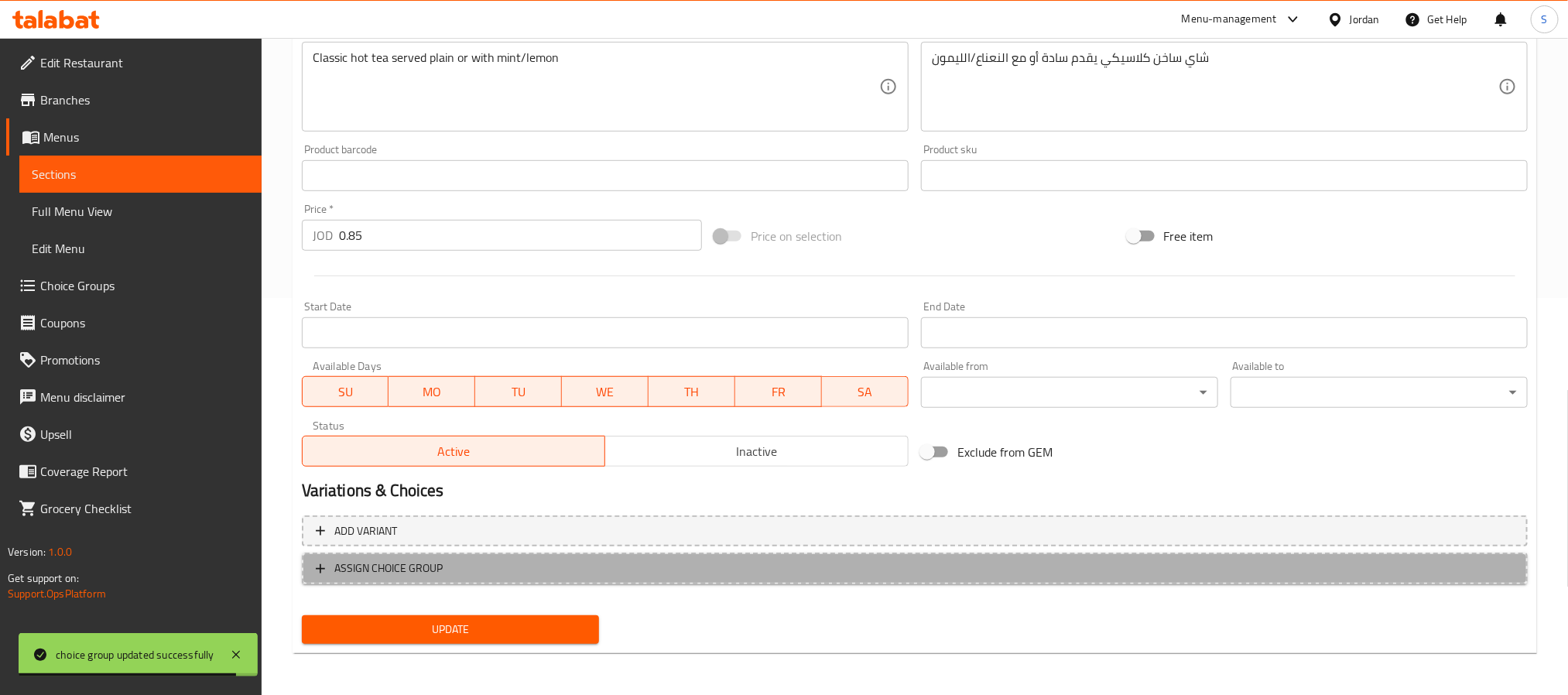
click at [506, 563] on span "ASSIGN CHOICE GROUP" at bounding box center [915, 568] width 1198 height 20
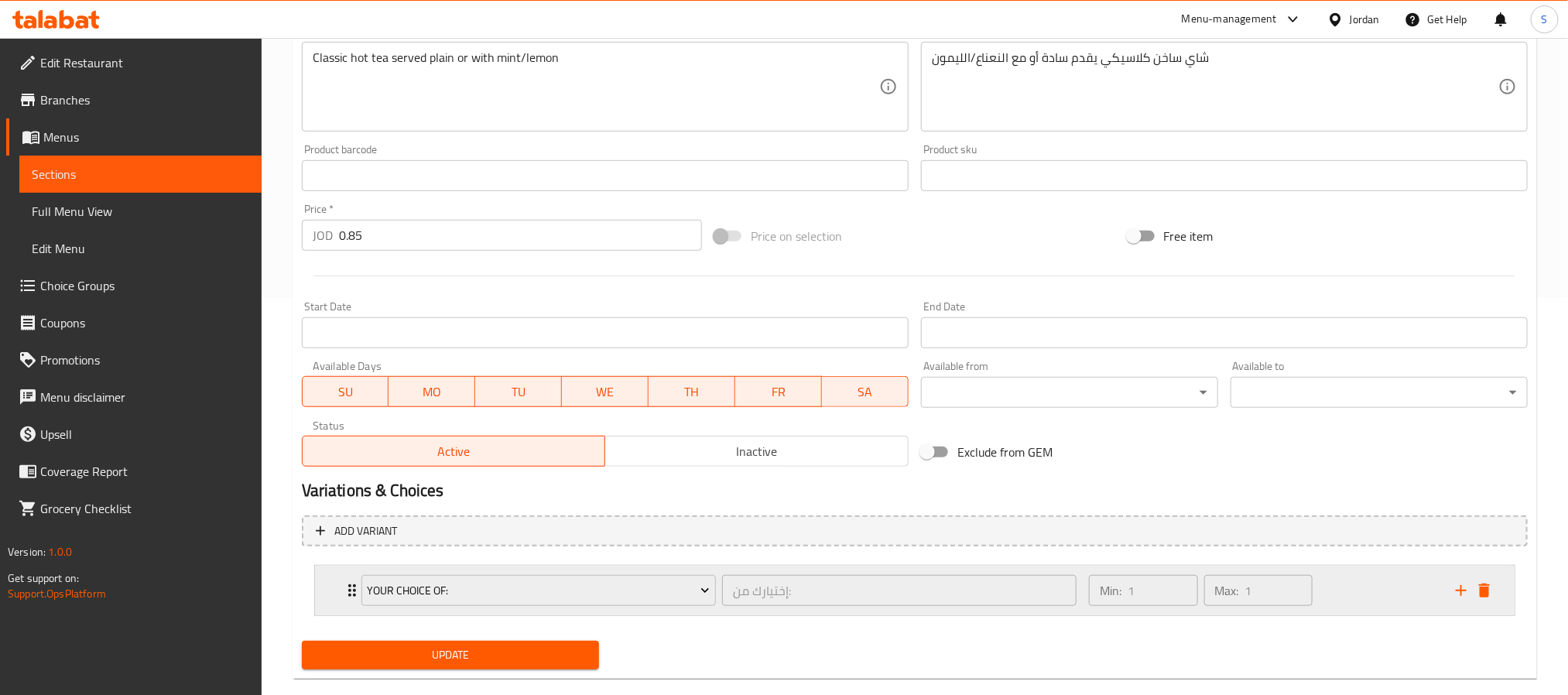
click at [620, 607] on div "Your Choice Of:" at bounding box center [539, 589] width 360 height 37
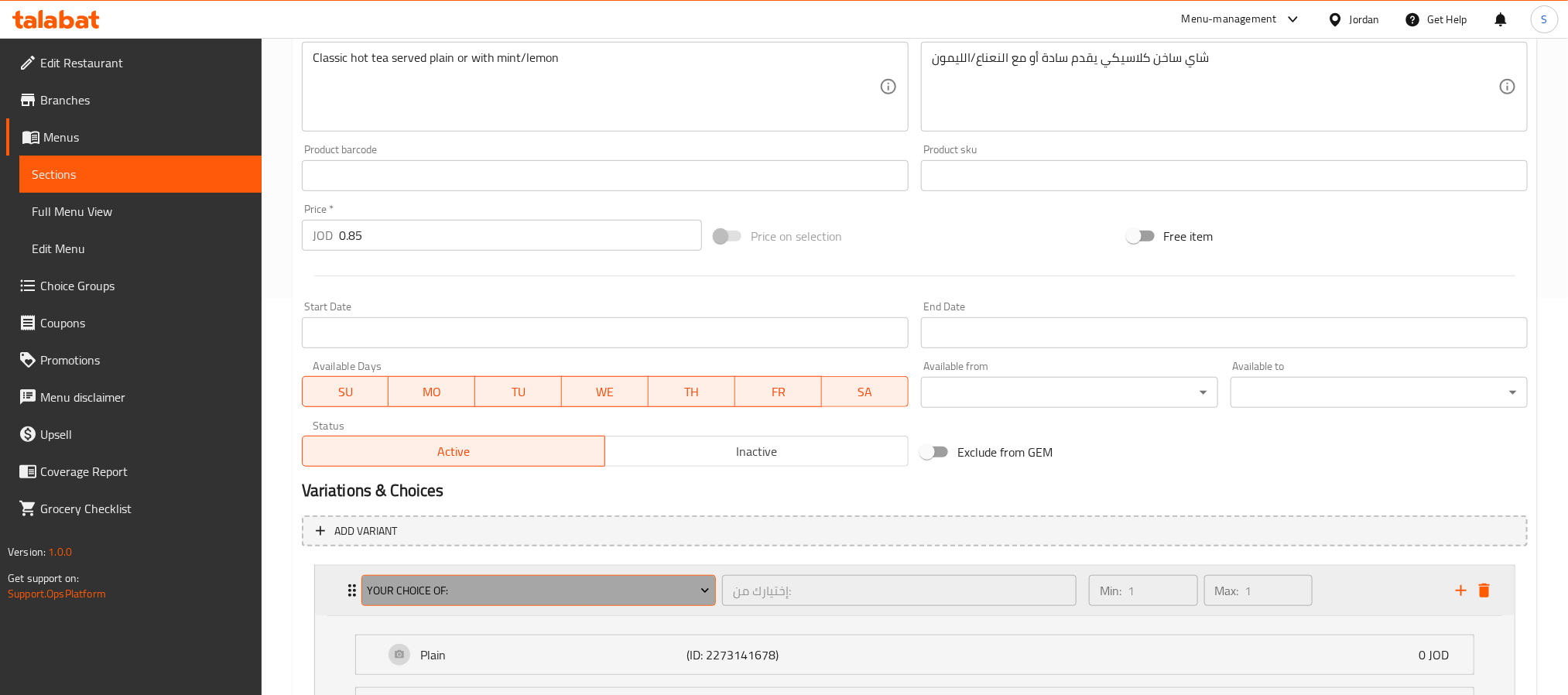
click at [621, 588] on span "Your Choice Of:" at bounding box center [538, 590] width 343 height 20
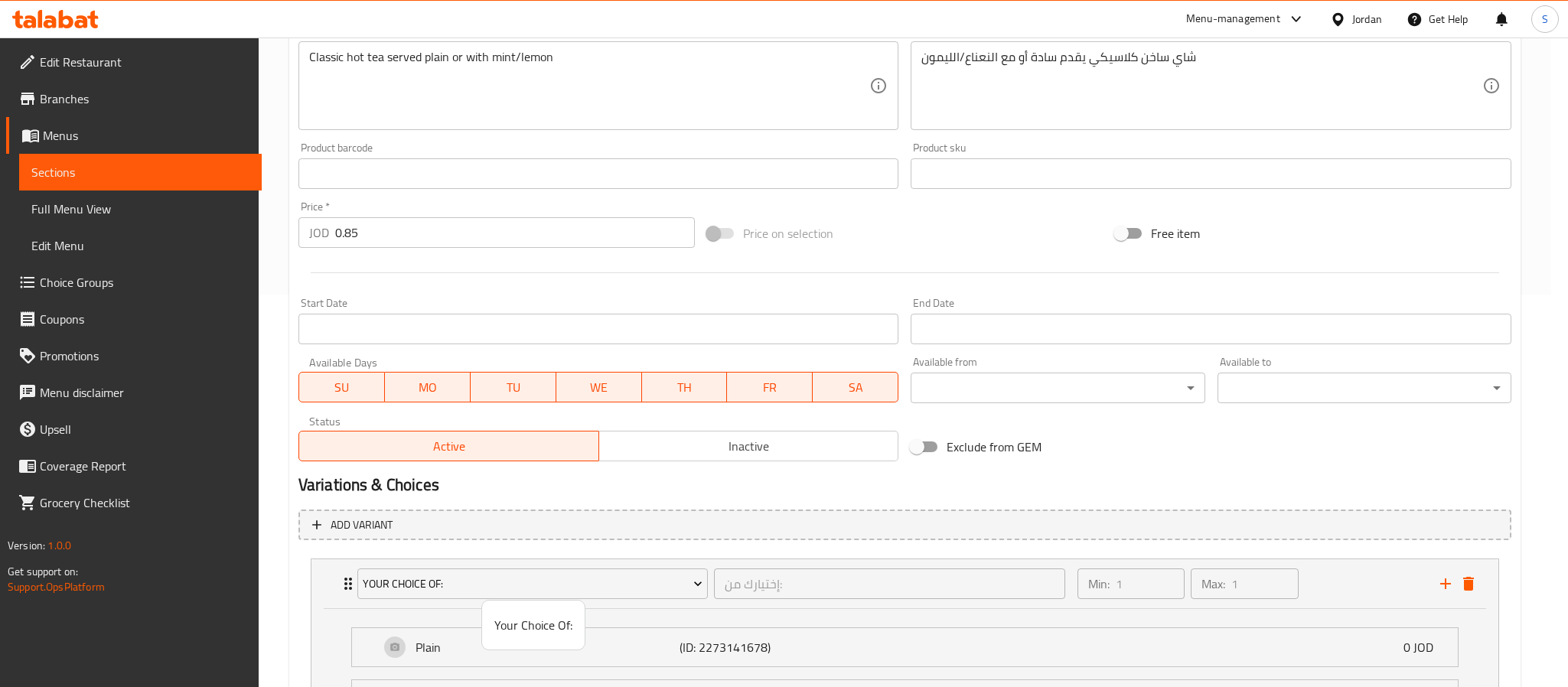
click at [293, 574] on div at bounding box center [784, 344] width 1568 height 687
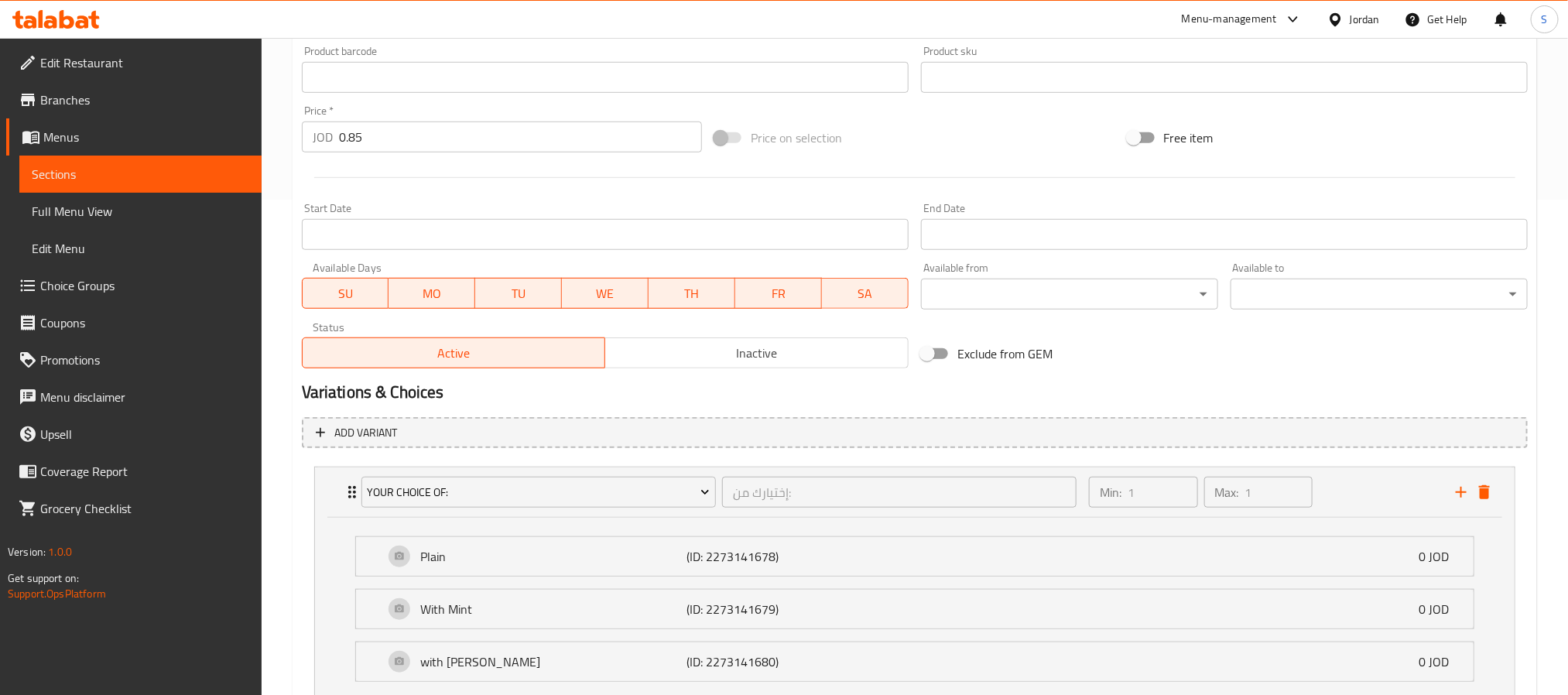
scroll to position [616, 0]
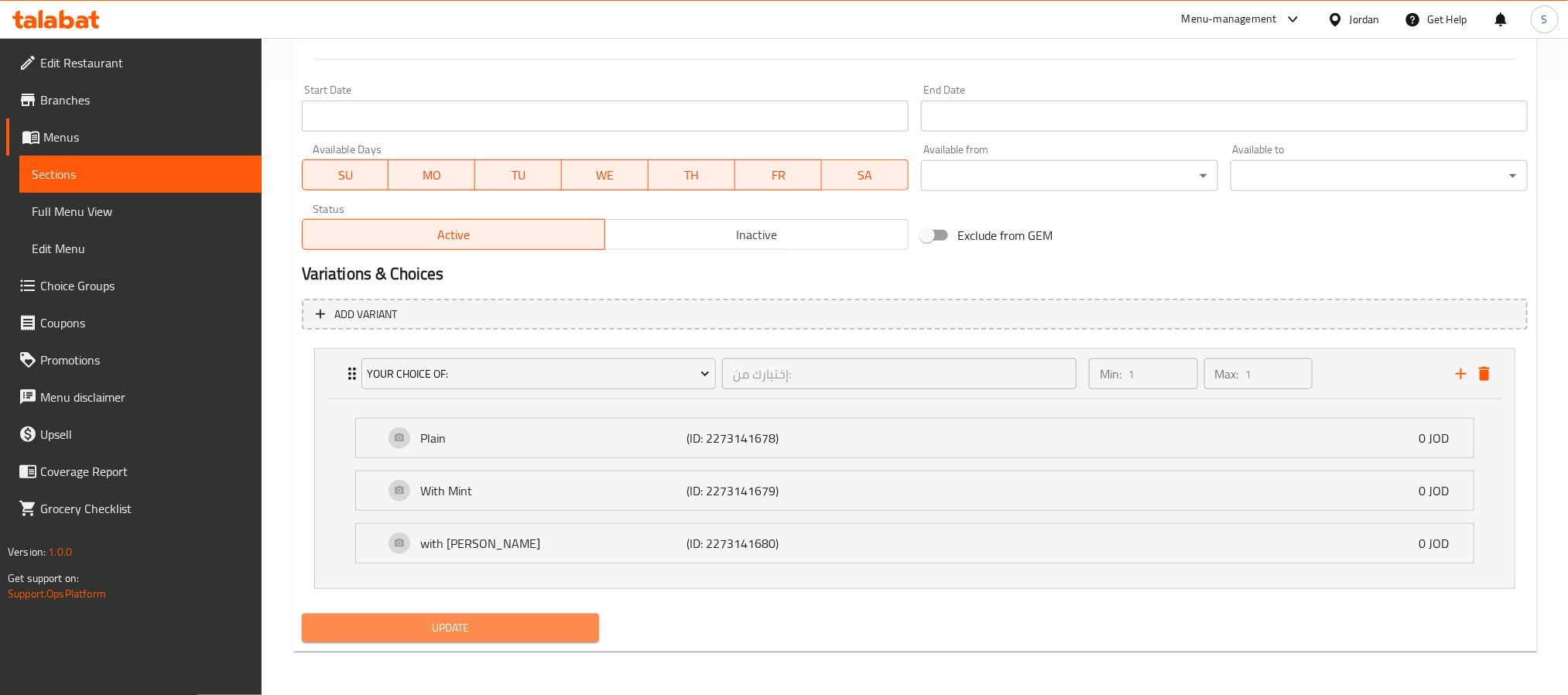
click at [419, 626] on span "Update" at bounding box center [450, 628] width 272 height 20
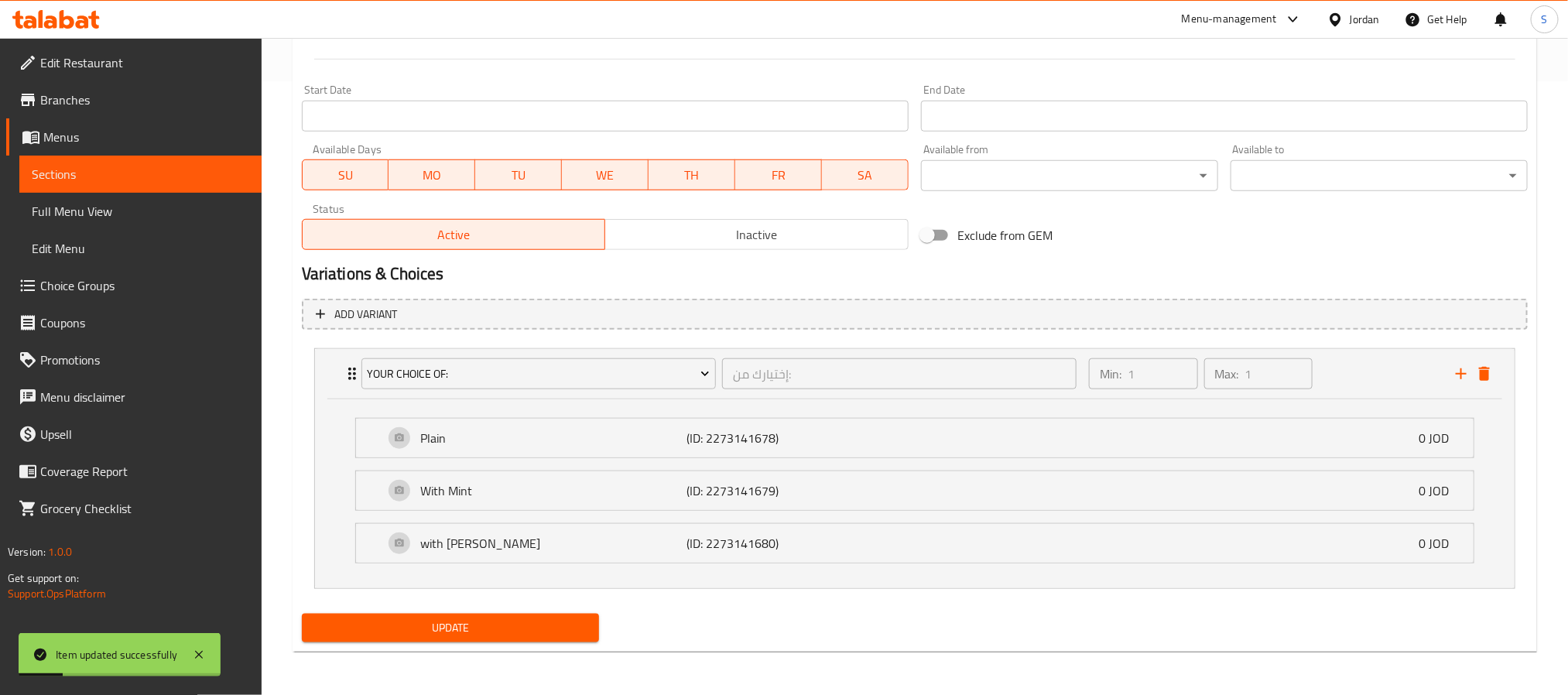
click at [457, 623] on span "Update" at bounding box center [450, 628] width 272 height 20
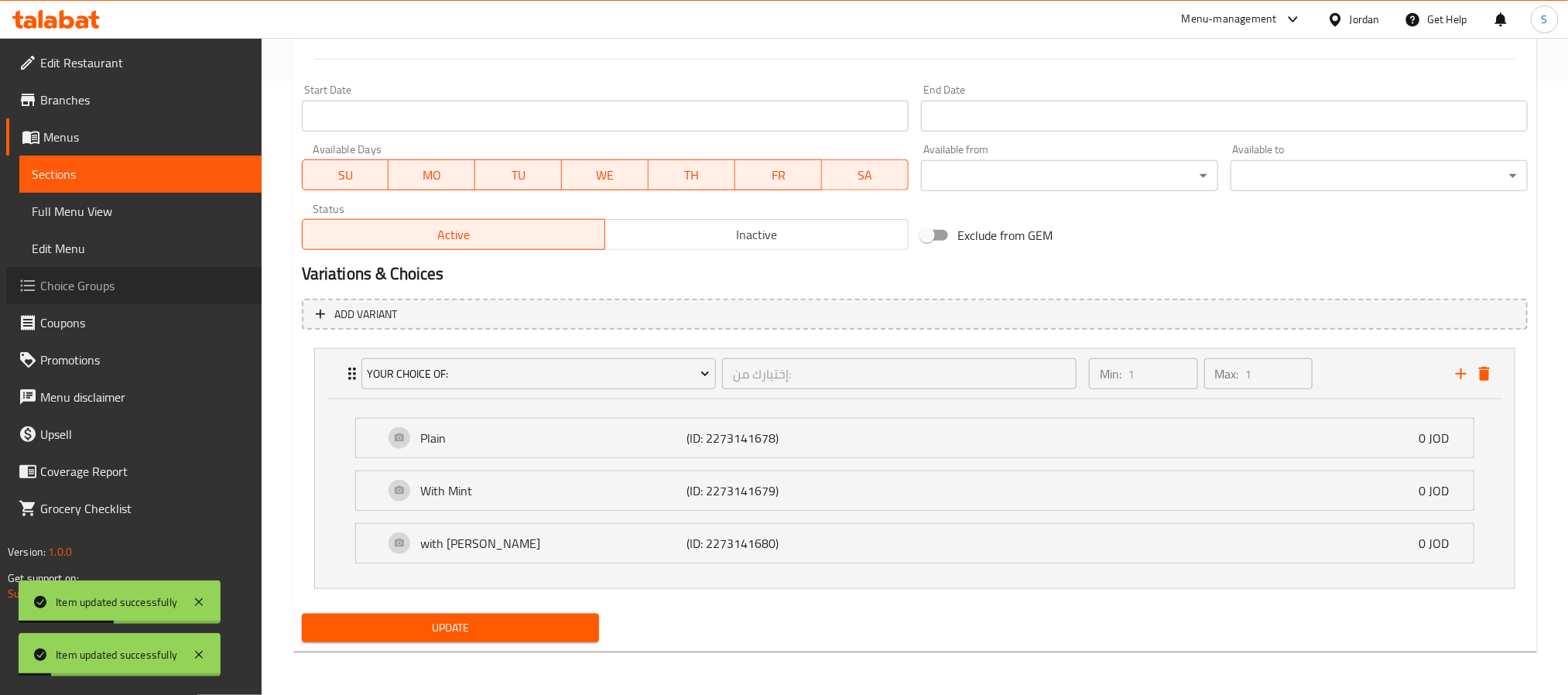
click at [105, 284] on span "Choice Groups" at bounding box center [144, 286] width 209 height 19
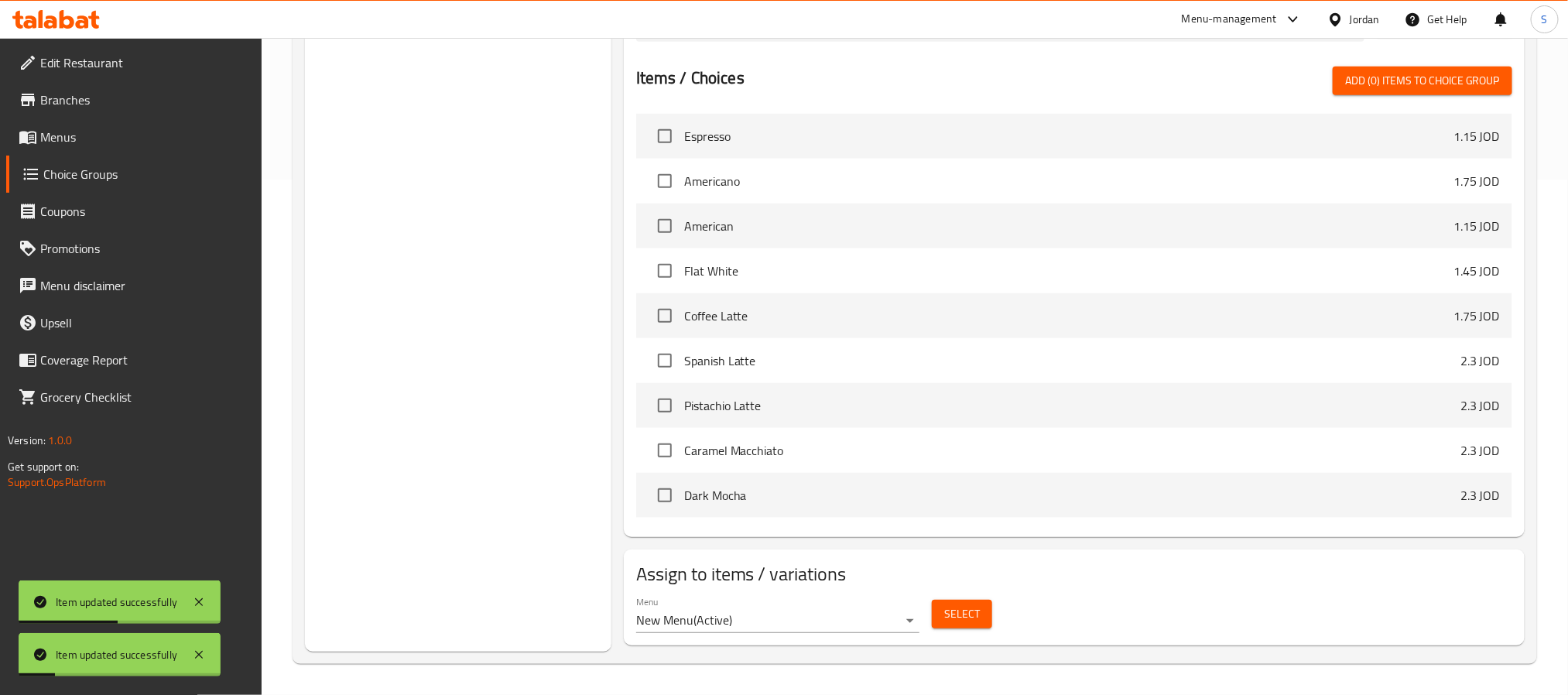
scroll to position [219, 0]
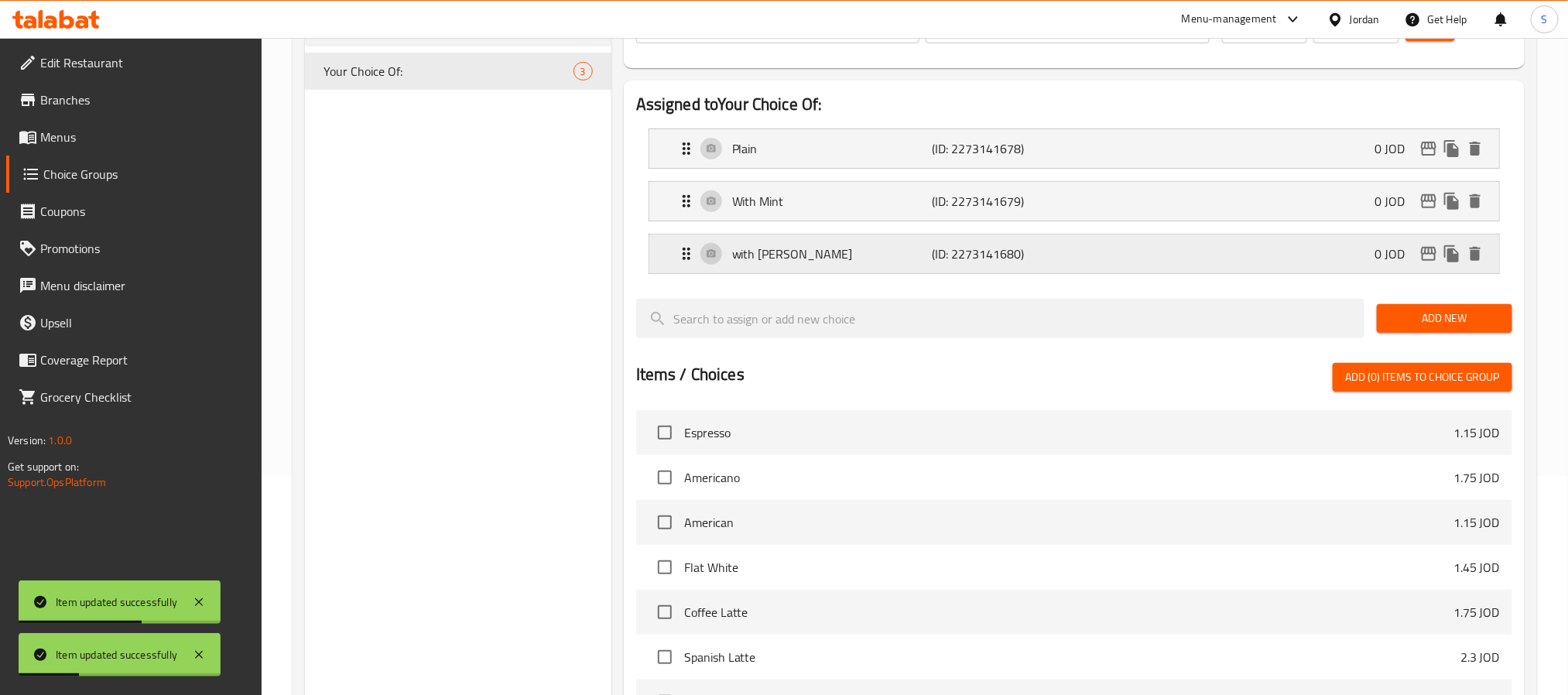
click at [822, 254] on p "with Lemon" at bounding box center [832, 254] width 200 height 19
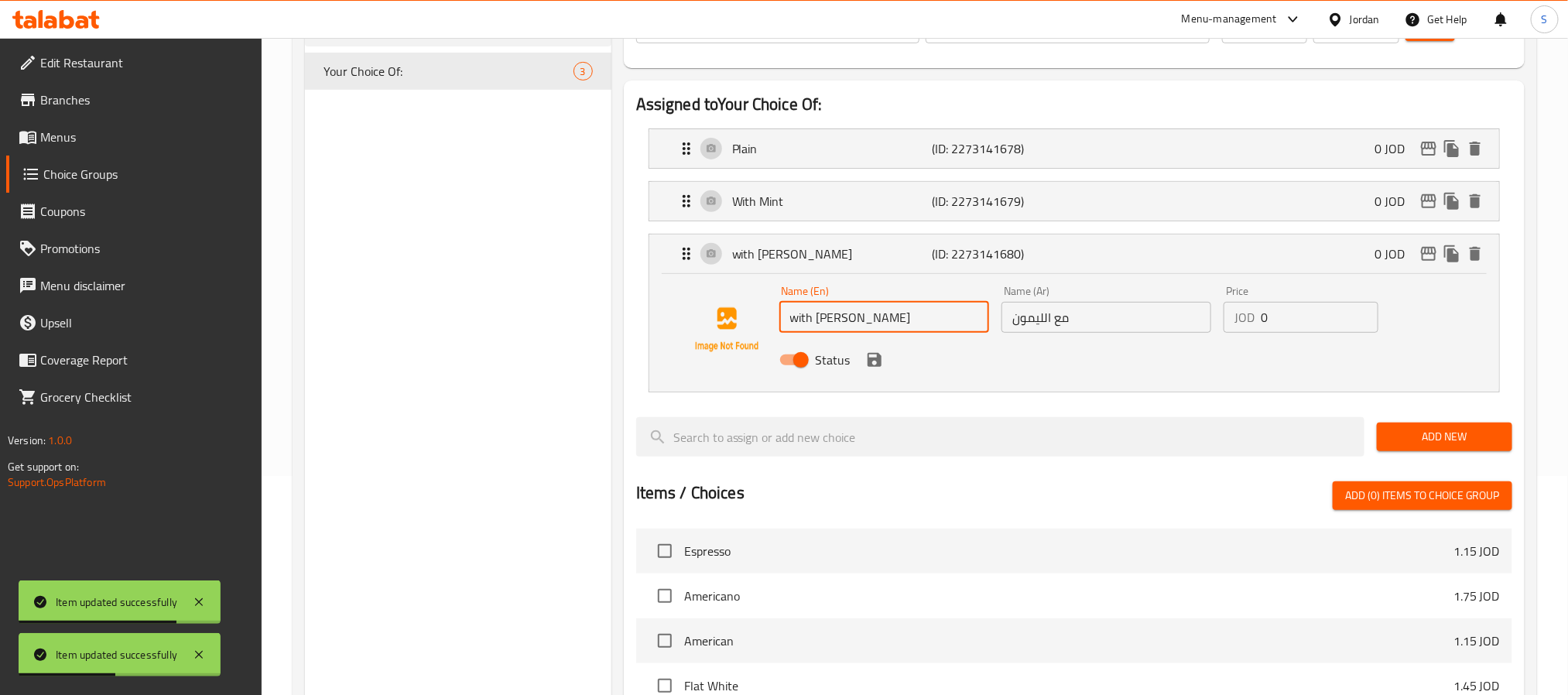
click at [790, 320] on input "with Lemon" at bounding box center [884, 317] width 209 height 31
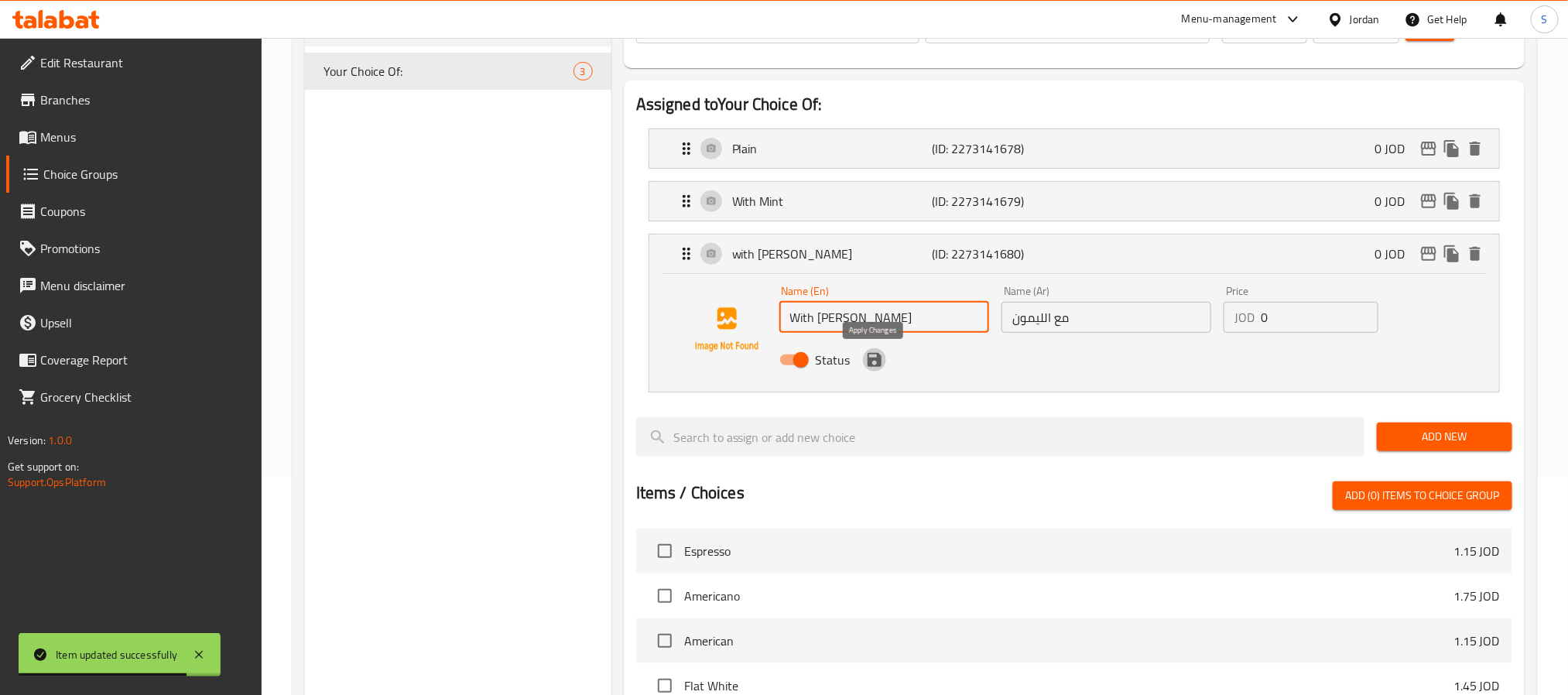
click at [875, 358] on icon "save" at bounding box center [875, 360] width 19 height 19
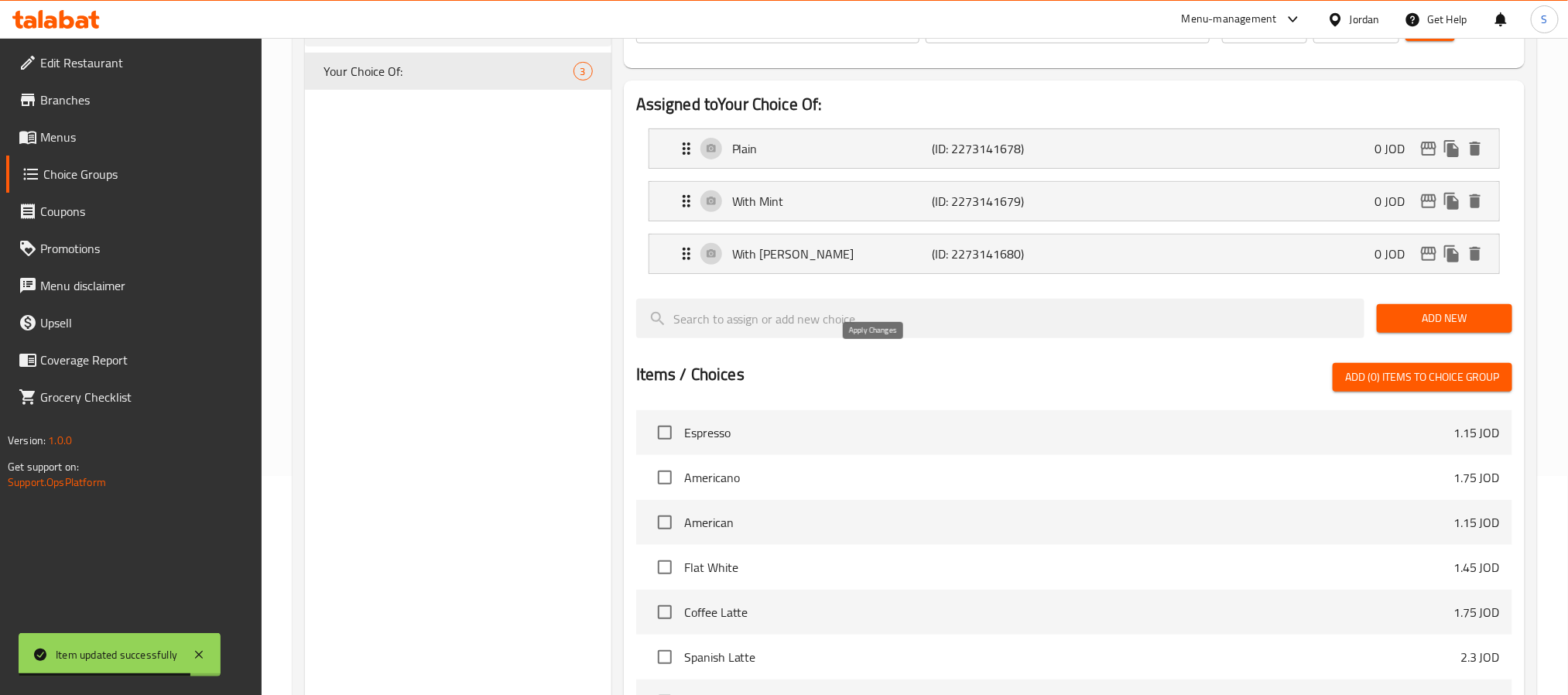
type input "With Lemon"
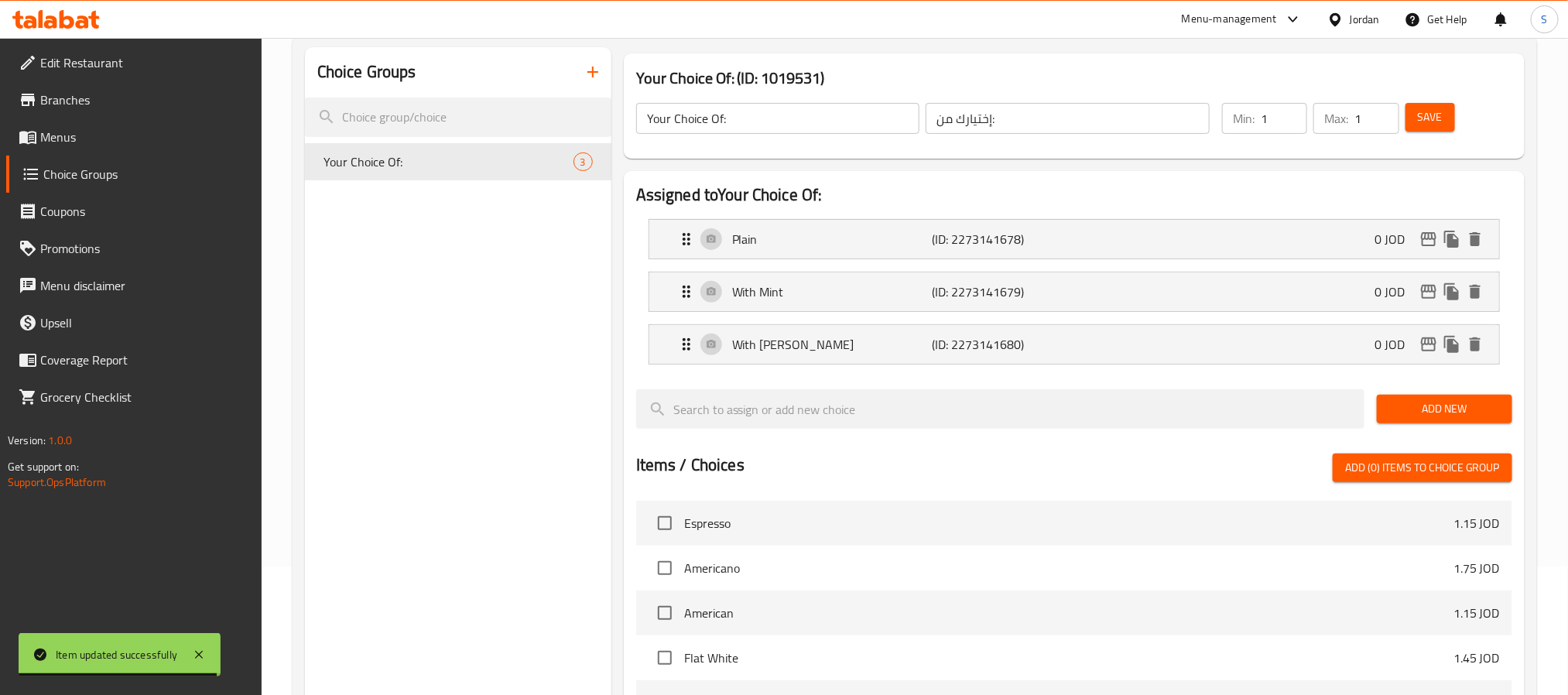
scroll to position [103, 0]
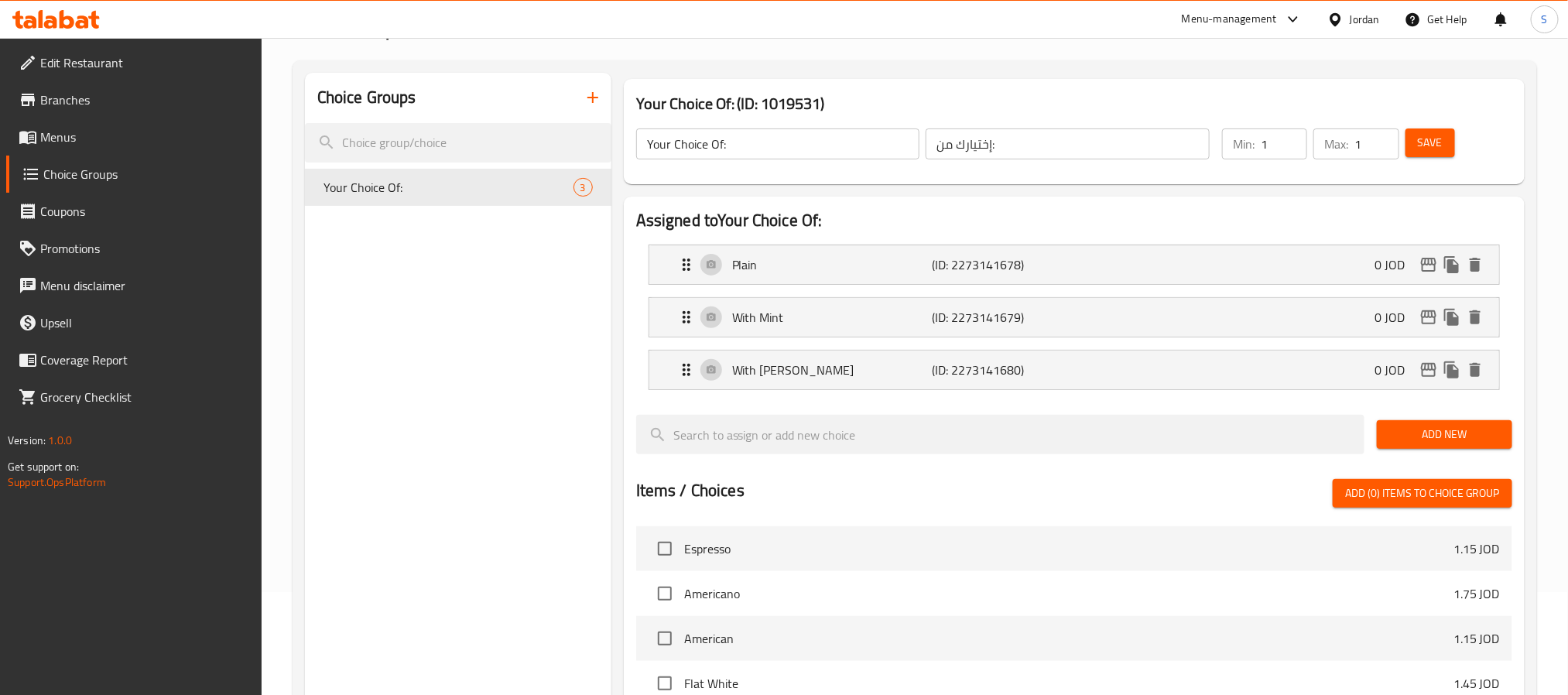
click at [1431, 147] on span "Save" at bounding box center [1430, 142] width 25 height 20
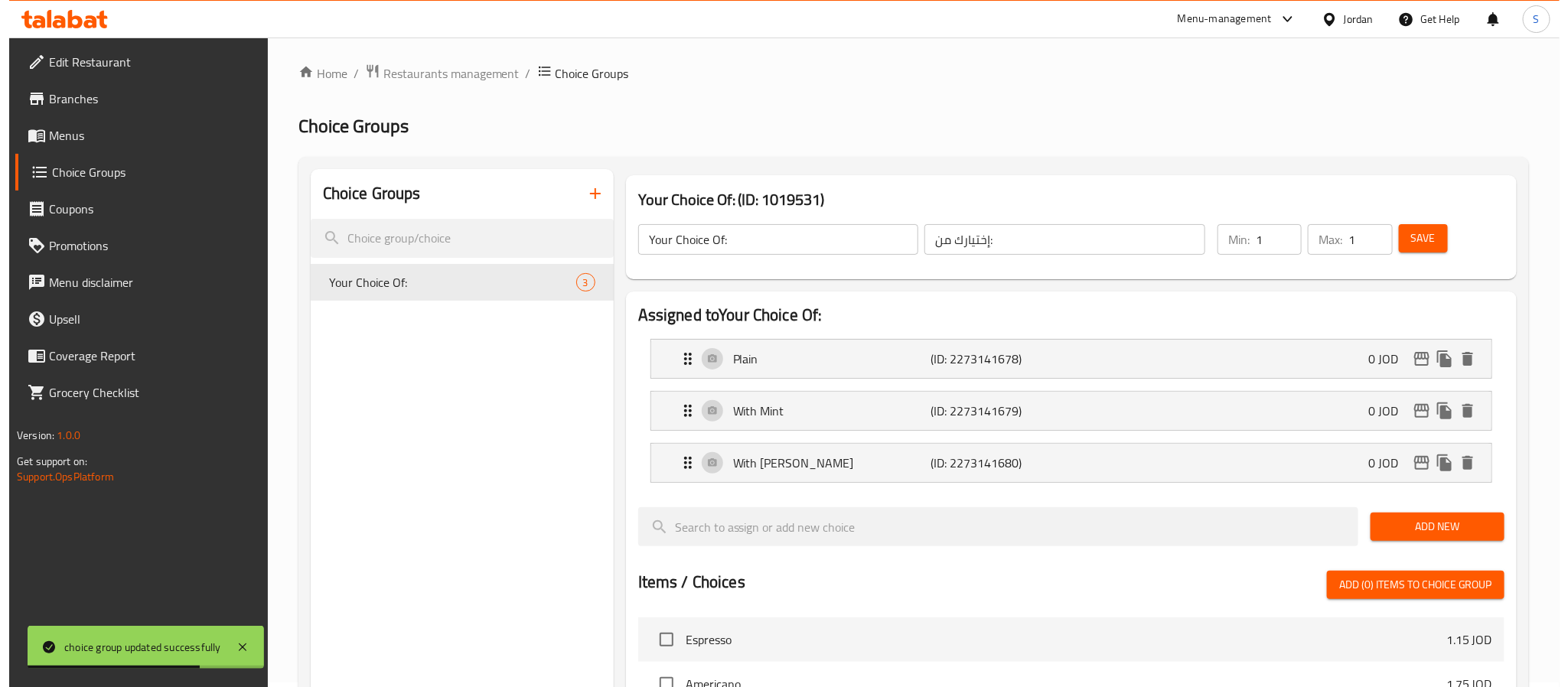
scroll to position [0, 0]
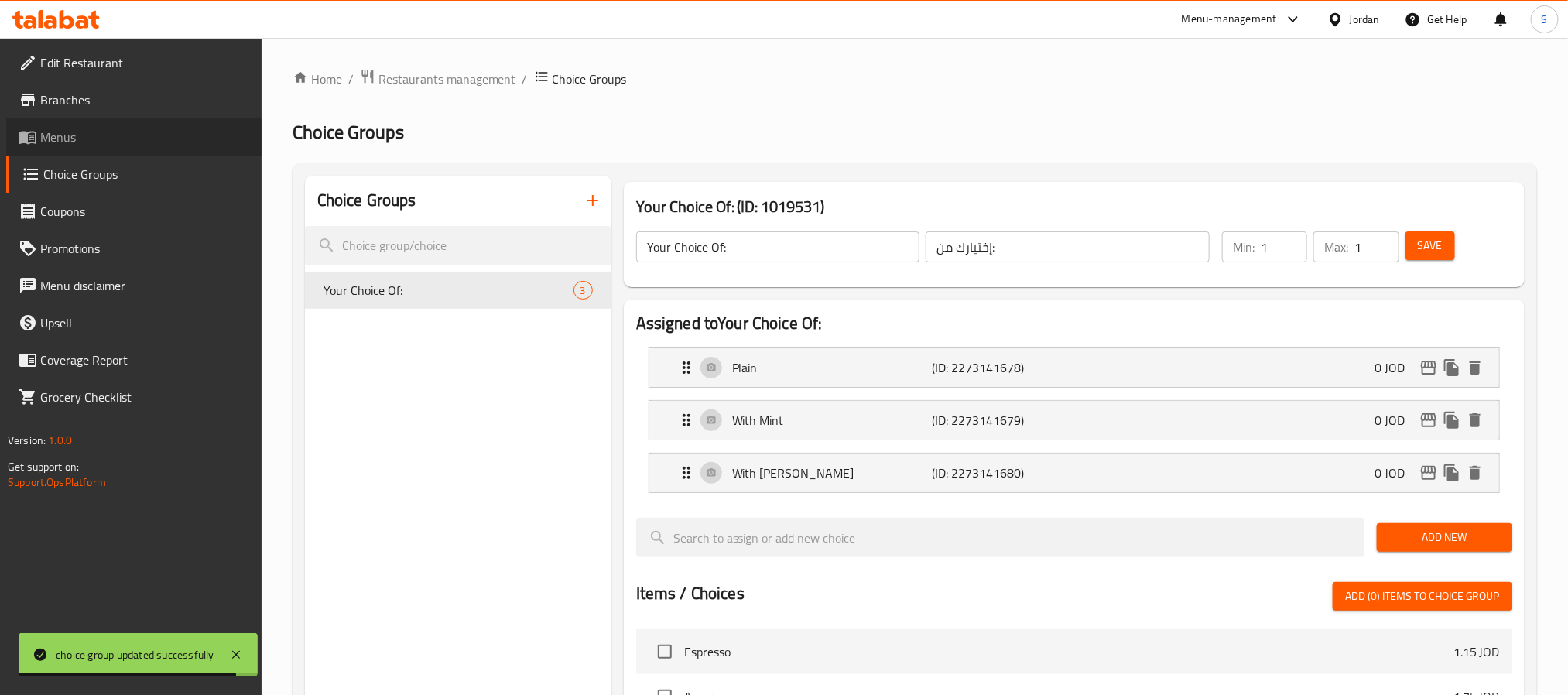
click at [100, 125] on link "Menus" at bounding box center [134, 136] width 256 height 37
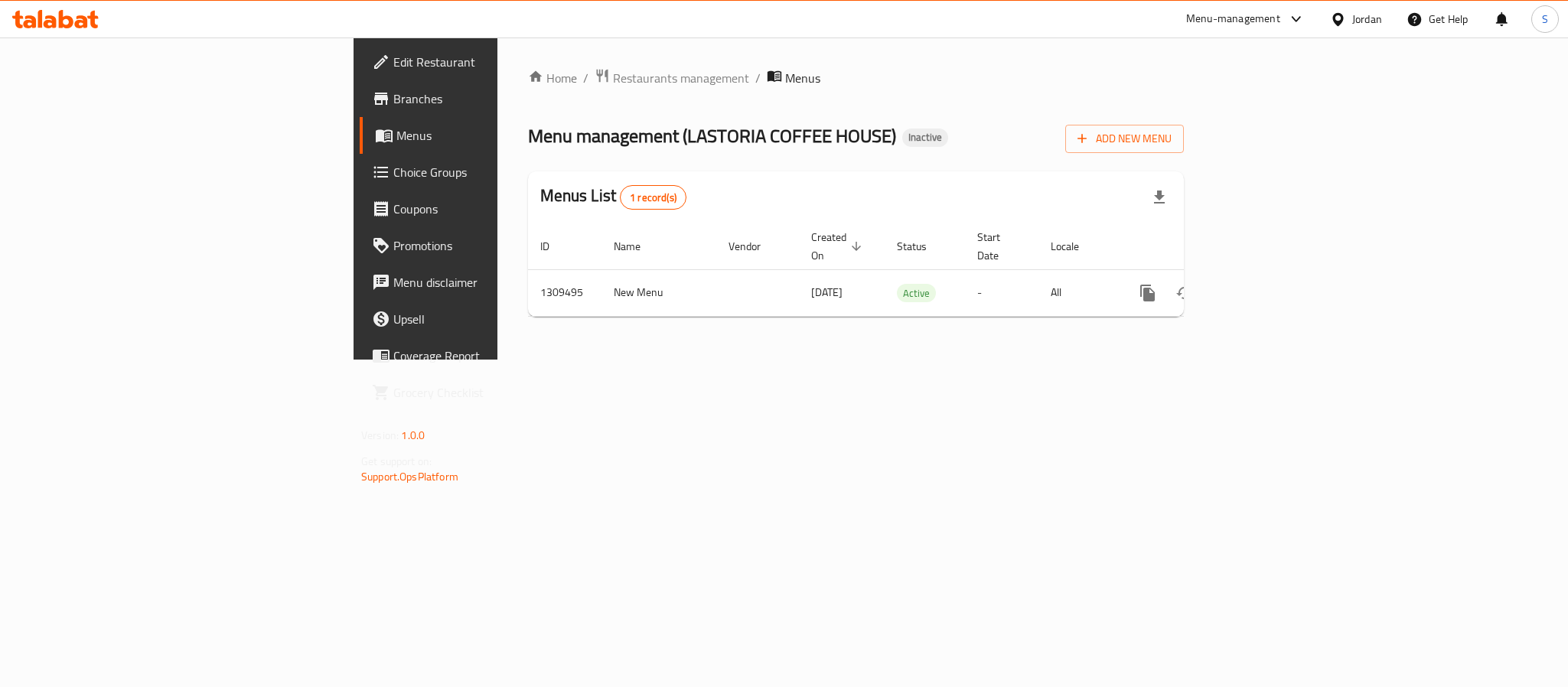
click at [685, 327] on div "Home / Restaurants management / Menus Menu management ( LASTORIA COFFEE HOUSE )…" at bounding box center [855, 198] width 717 height 322
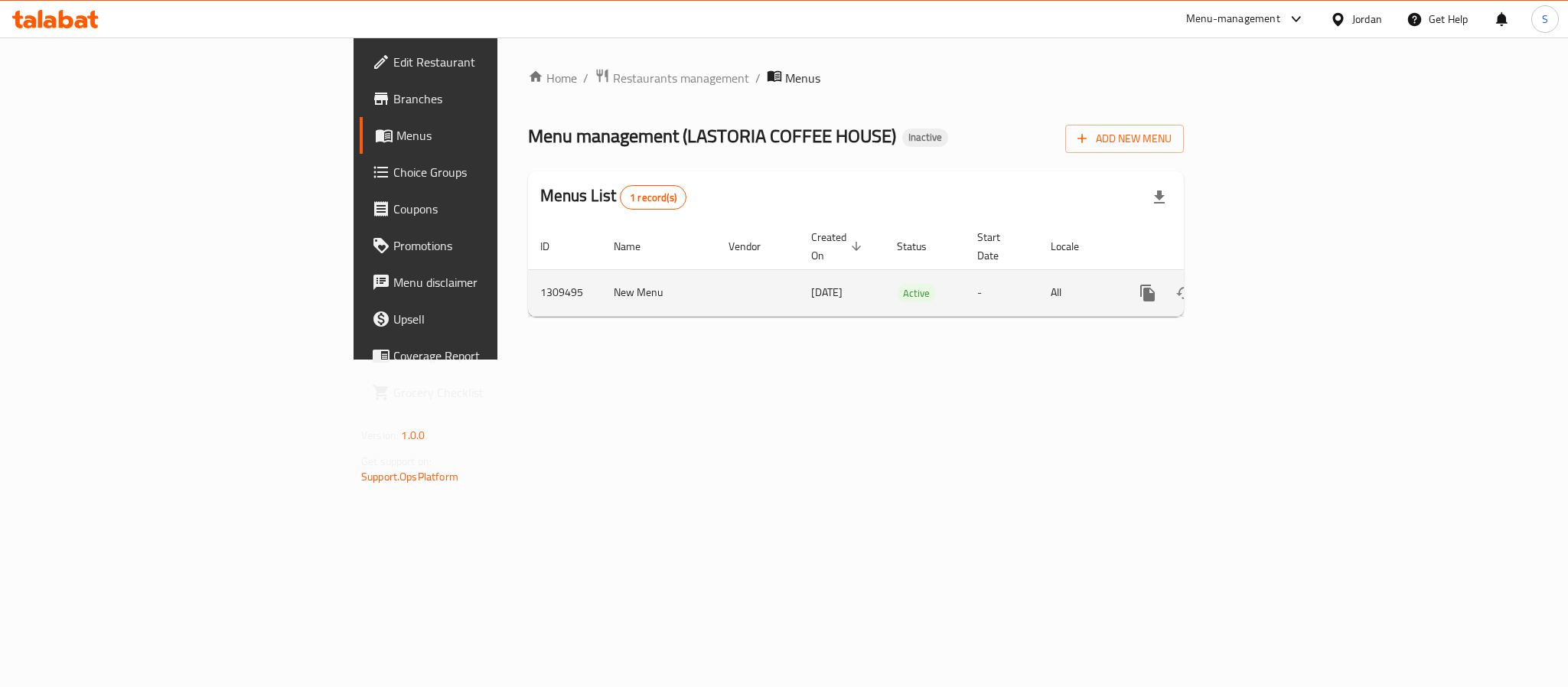
click at [1267, 284] on icon "enhanced table" at bounding box center [1258, 293] width 19 height 19
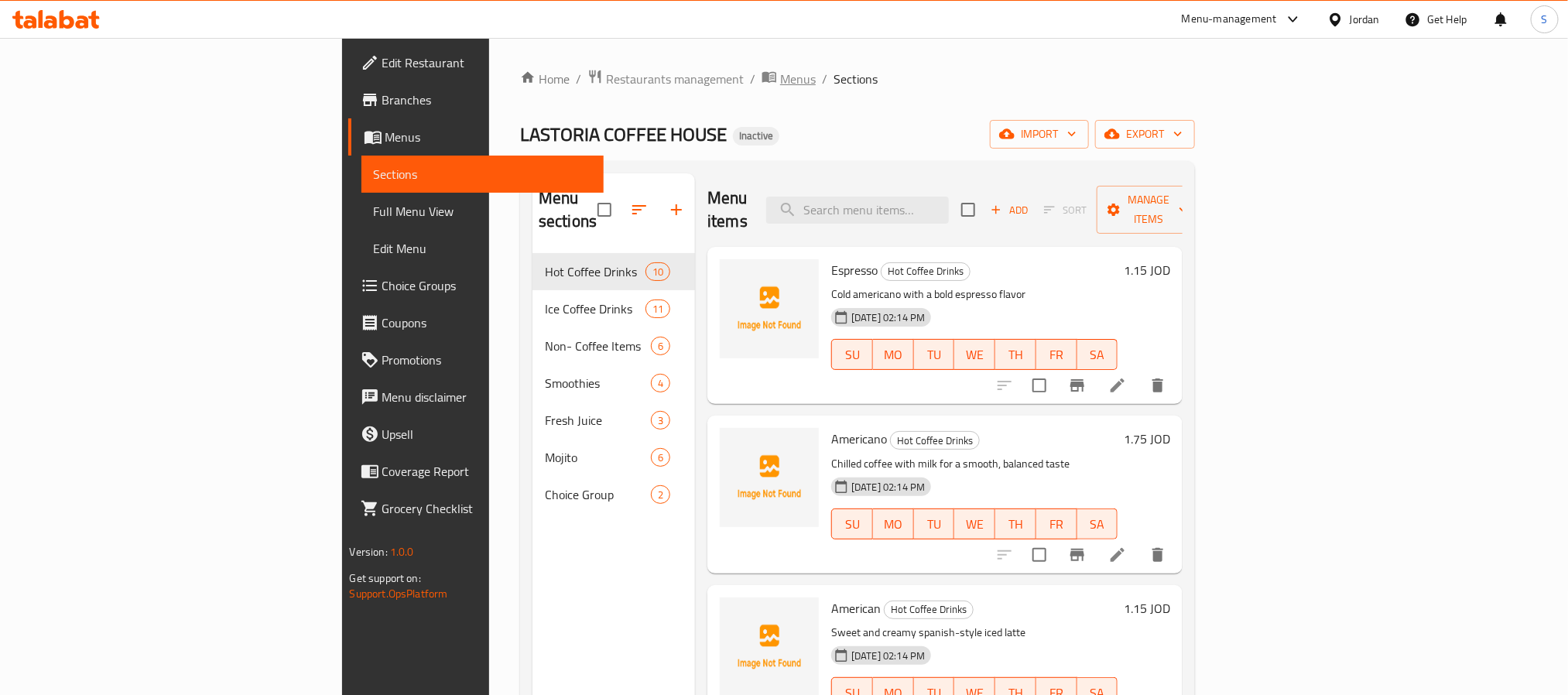
click at [780, 73] on span "Menus" at bounding box center [797, 79] width 35 height 19
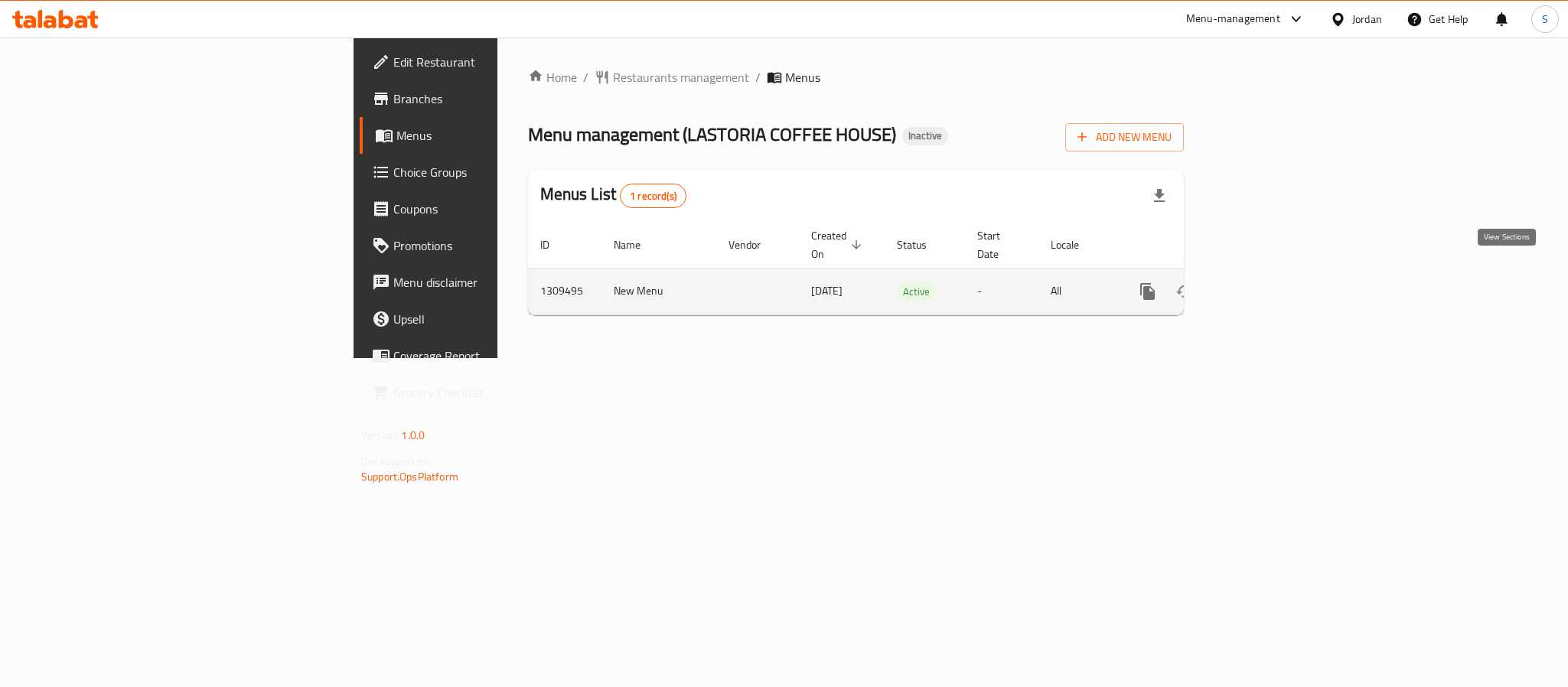
click at [1267, 282] on icon "enhanced table" at bounding box center [1258, 292] width 19 height 19
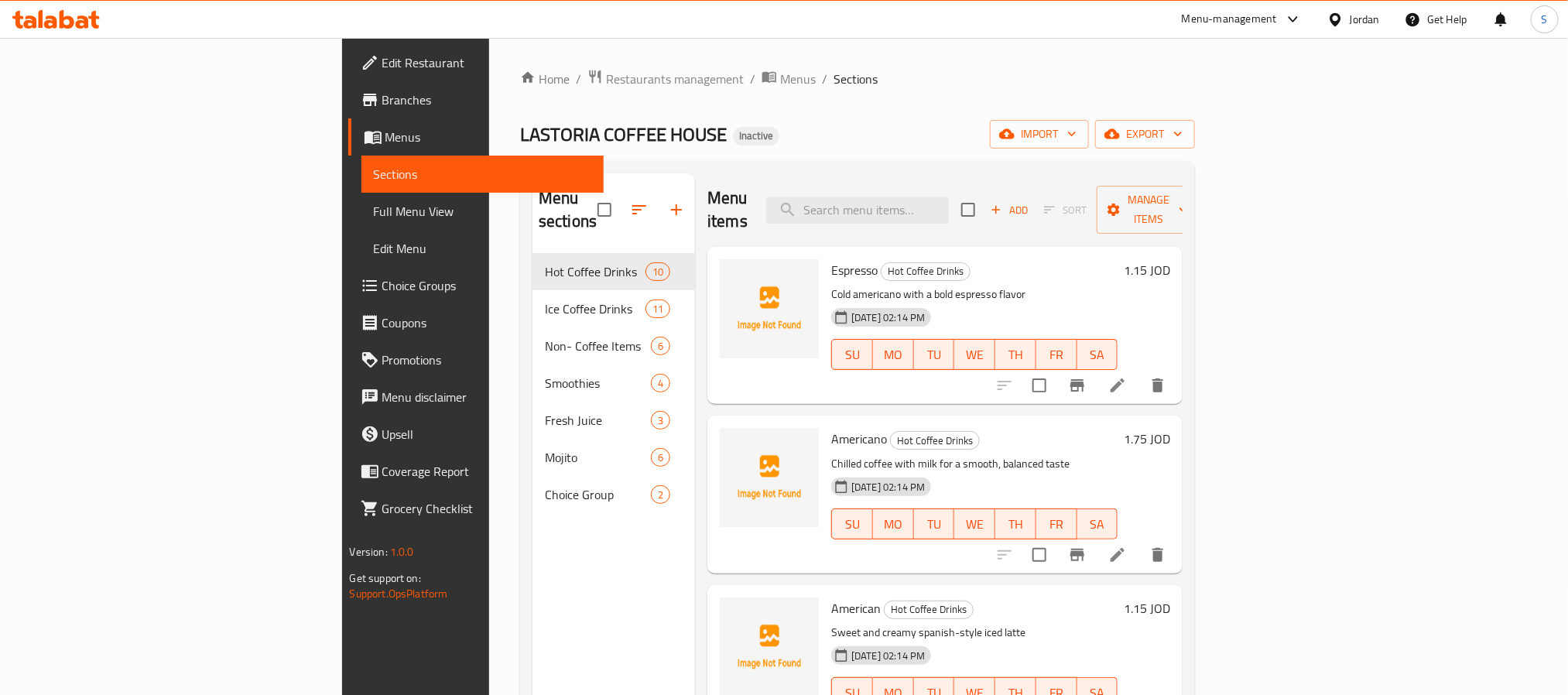
click at [925, 138] on div "LASTORIA COFFEE HOUSE Inactive import export" at bounding box center [857, 134] width 675 height 28
click at [1183, 140] on span "export" at bounding box center [1145, 134] width 75 height 20
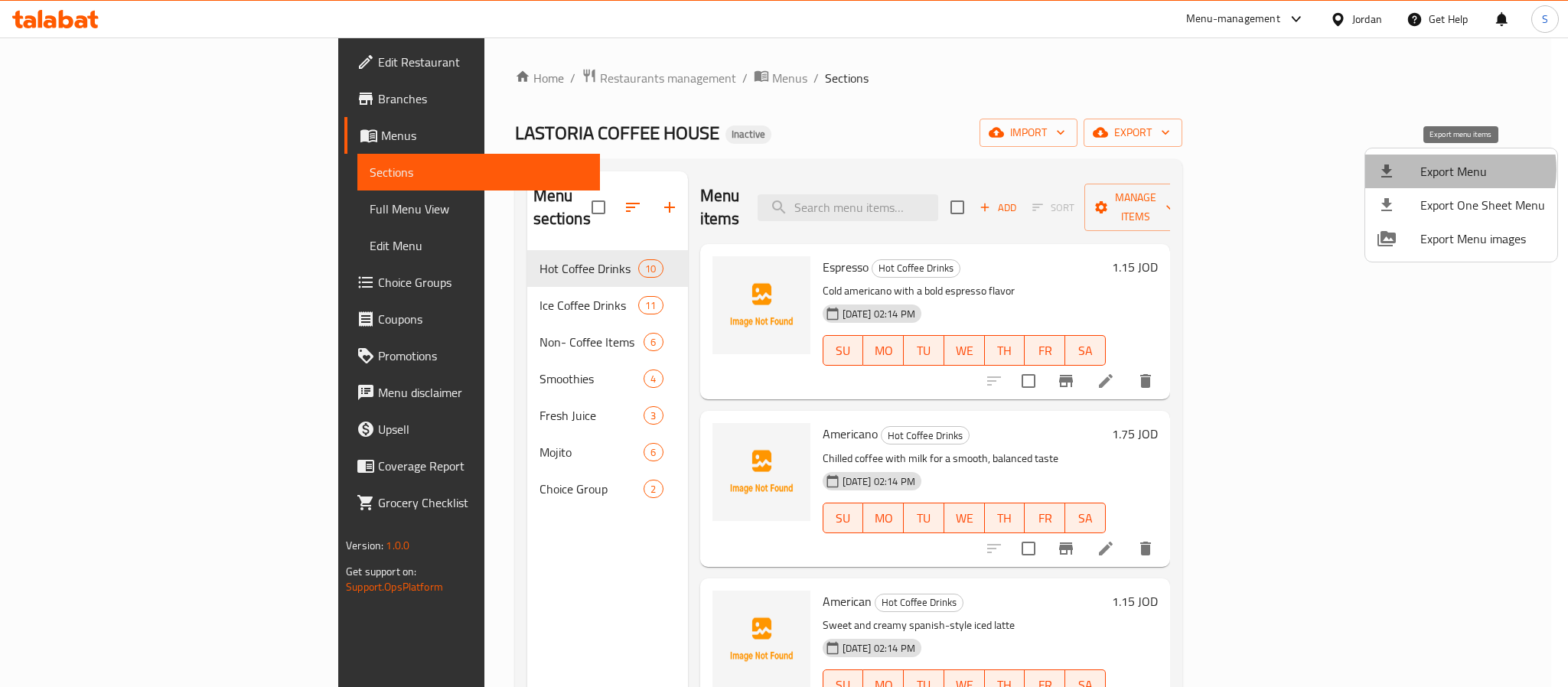
click at [1451, 170] on span "Export Menu" at bounding box center [1482, 171] width 125 height 19
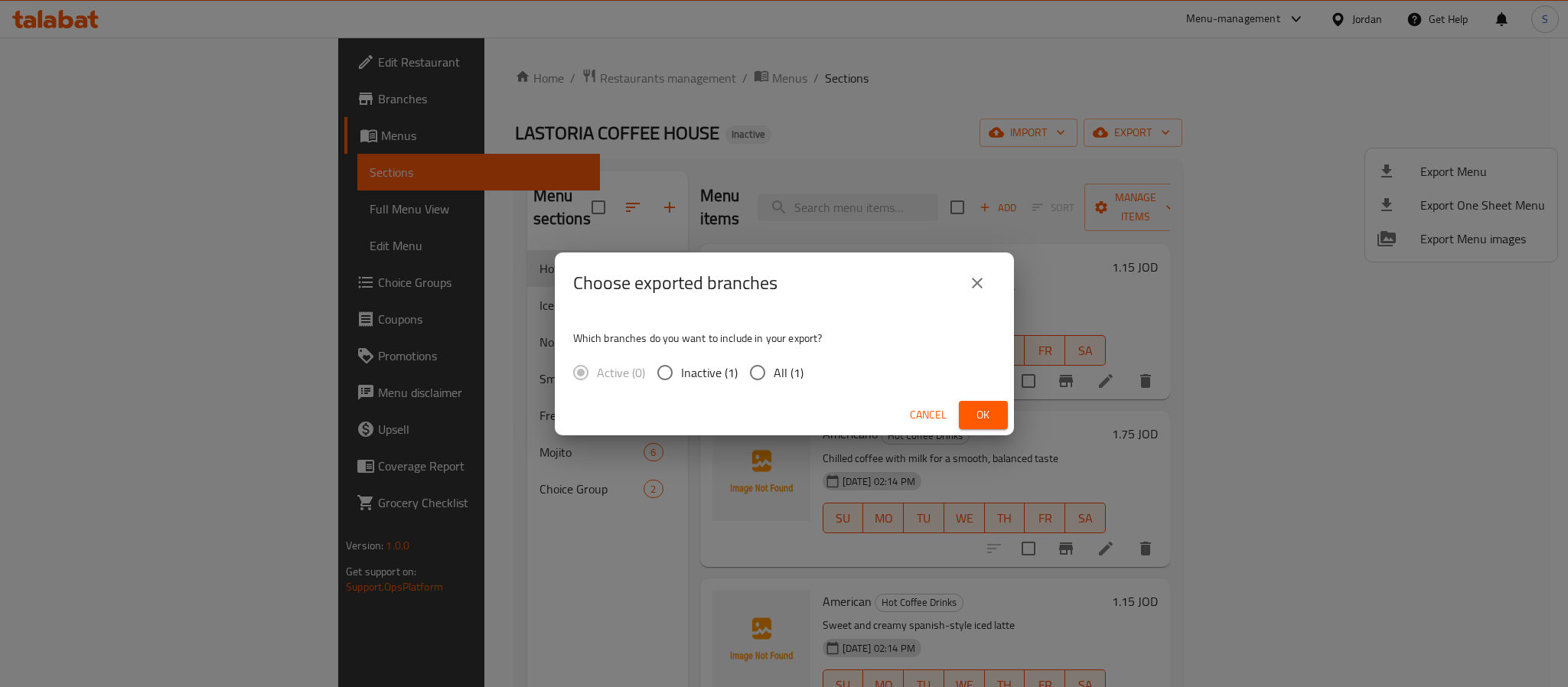
click at [978, 278] on icon "close" at bounding box center [977, 283] width 19 height 19
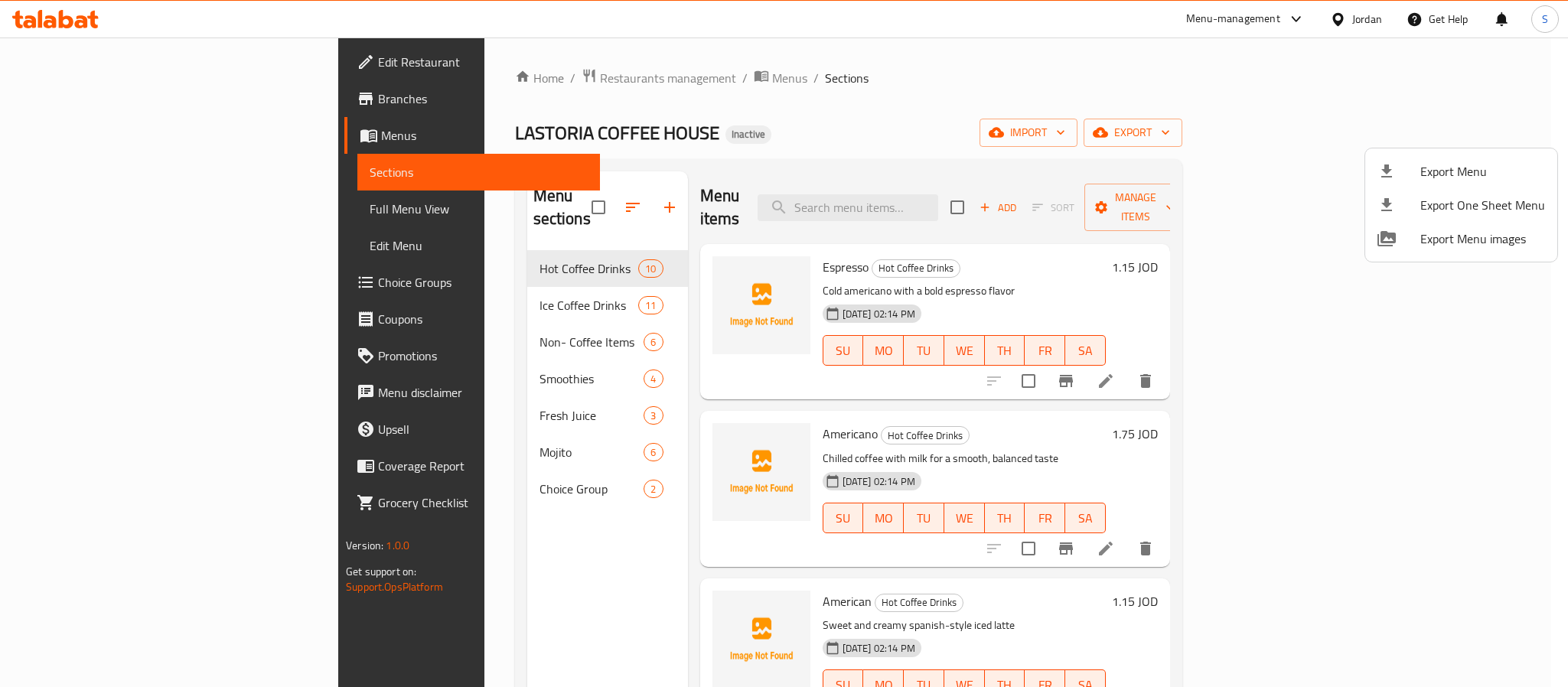
click at [1012, 101] on div at bounding box center [784, 344] width 1568 height 687
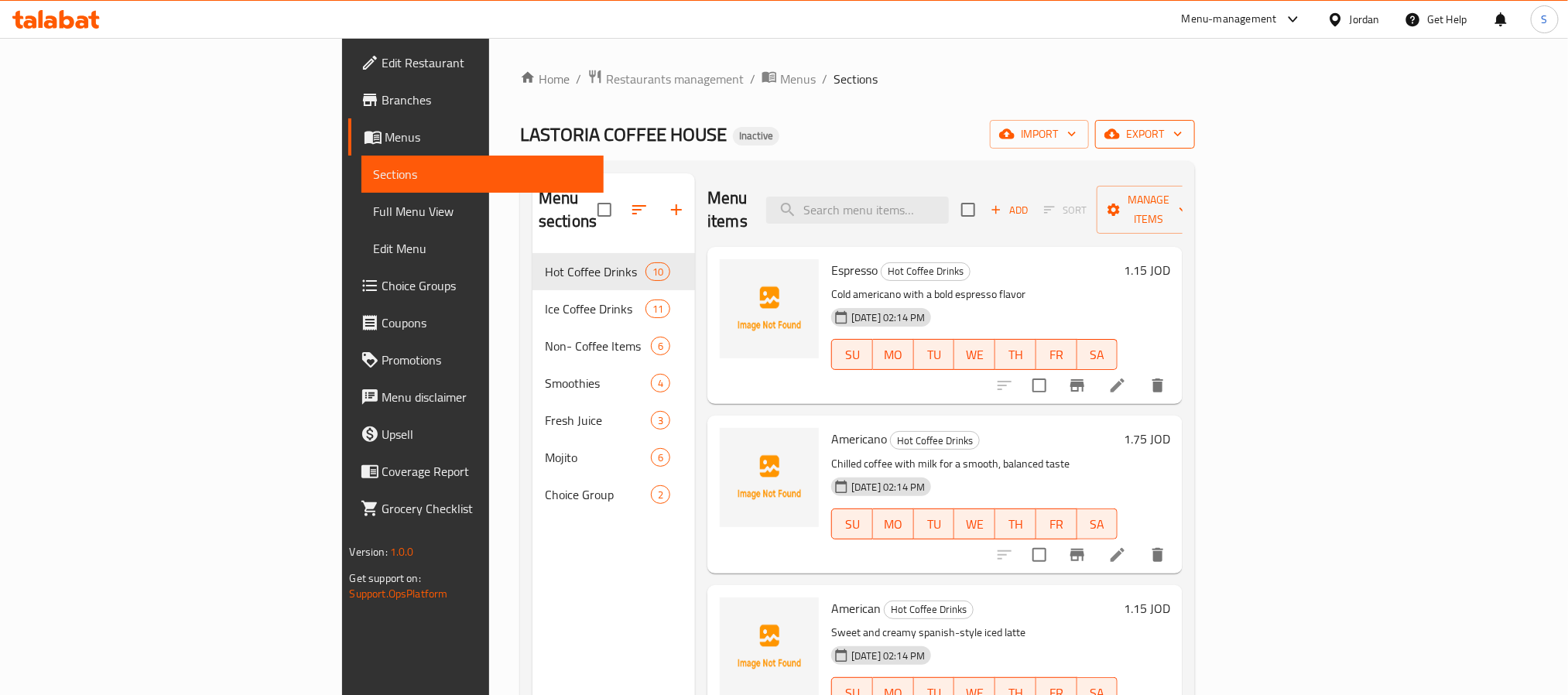
click at [1183, 133] on span "export" at bounding box center [1145, 134] width 75 height 20
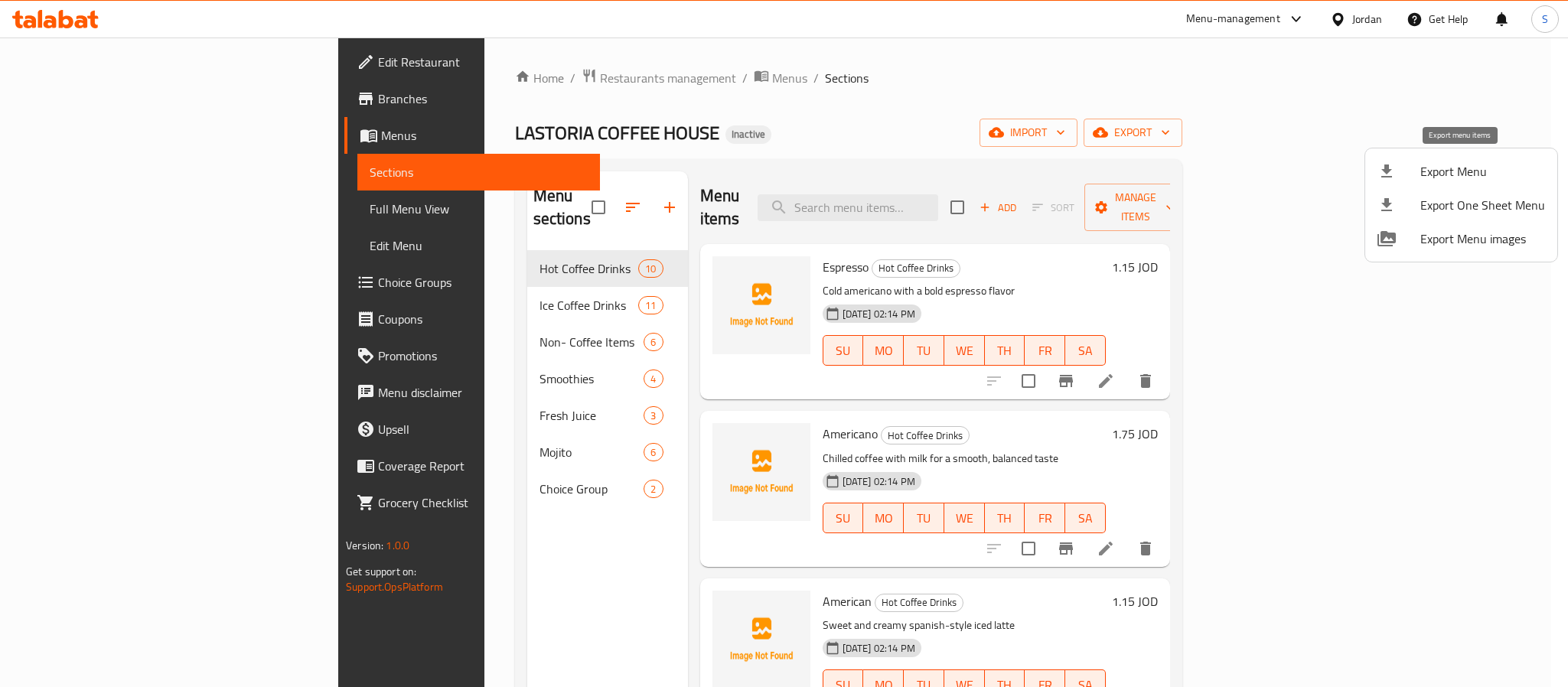
click at [1446, 164] on span "Export Menu" at bounding box center [1482, 171] width 125 height 19
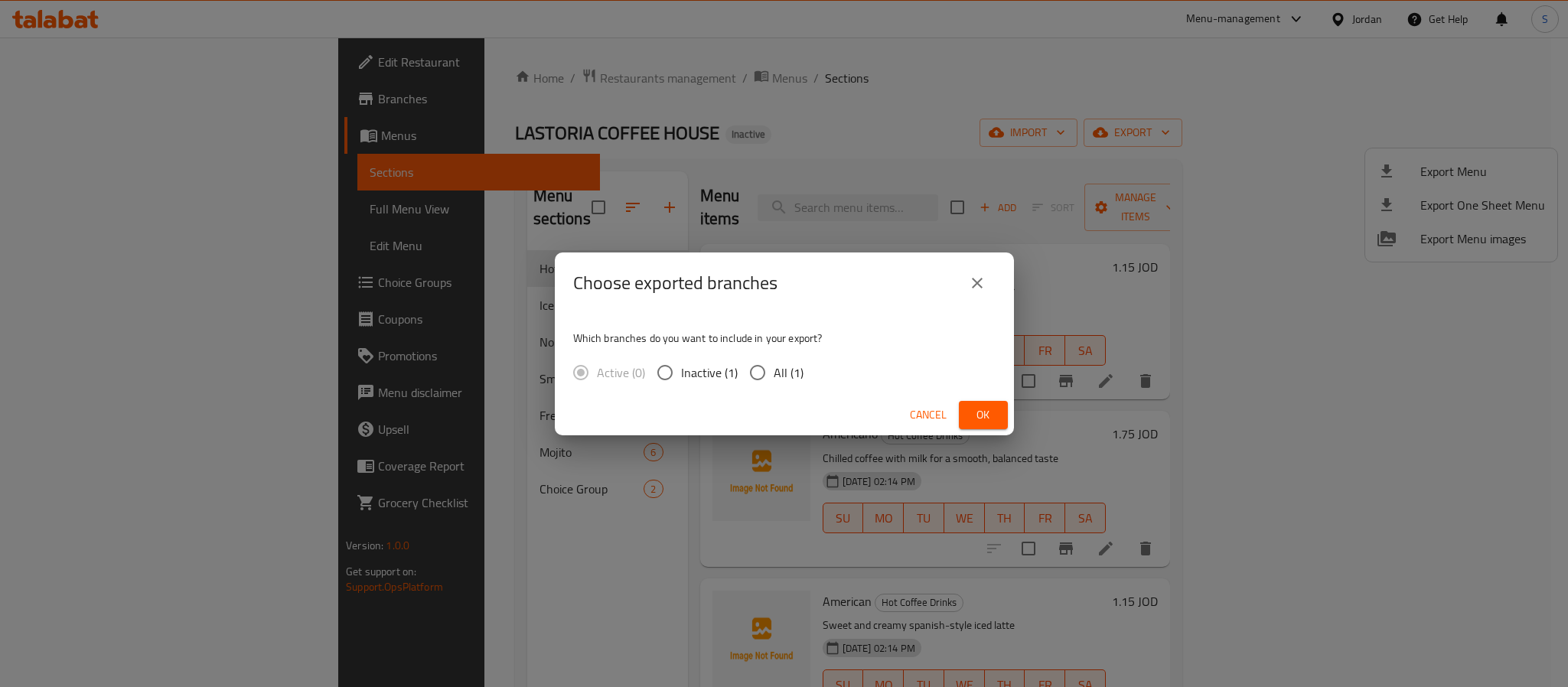
click at [781, 375] on span "All (1)" at bounding box center [788, 372] width 30 height 19
click at [774, 375] on input "All (1)" at bounding box center [758, 372] width 32 height 32
radio input "true"
click at [974, 411] on span "Ok" at bounding box center [983, 415] width 25 height 20
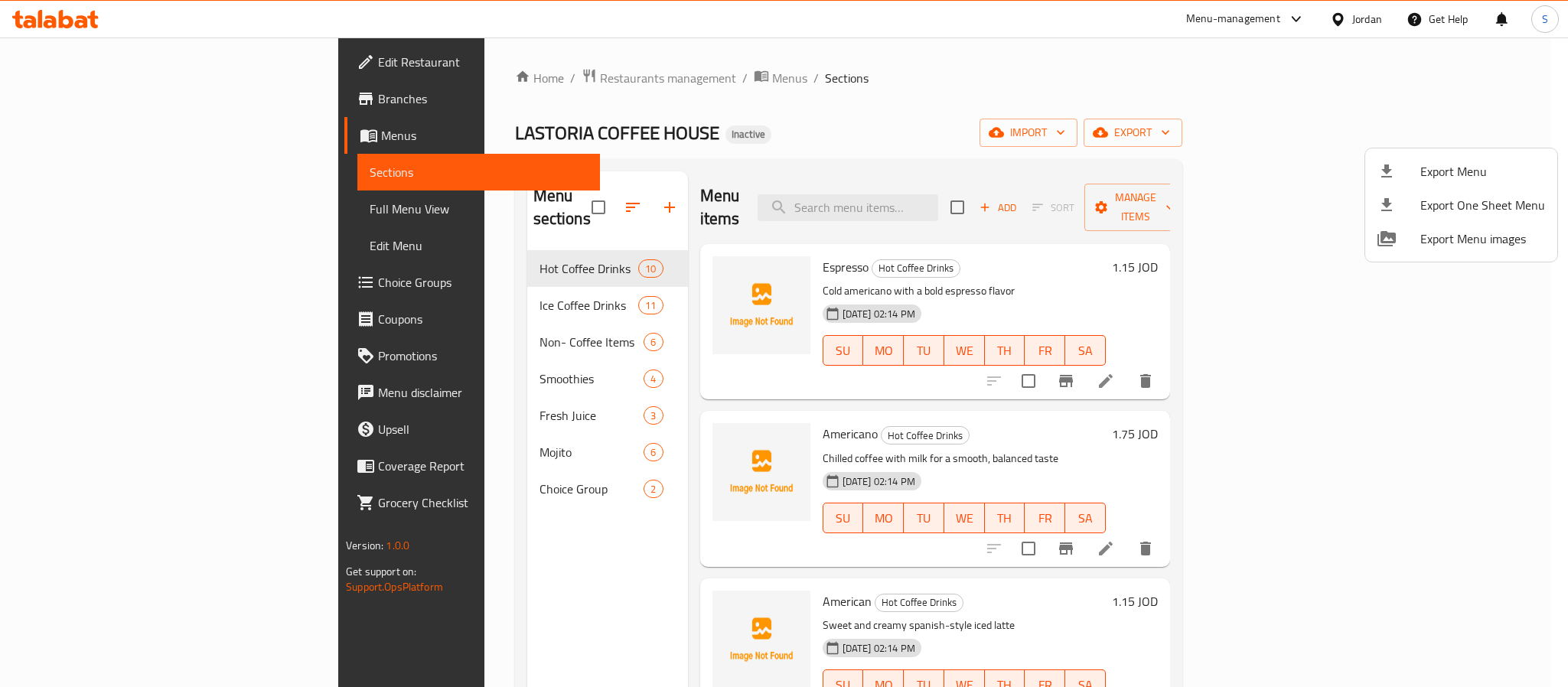
click at [947, 105] on div at bounding box center [784, 344] width 1568 height 687
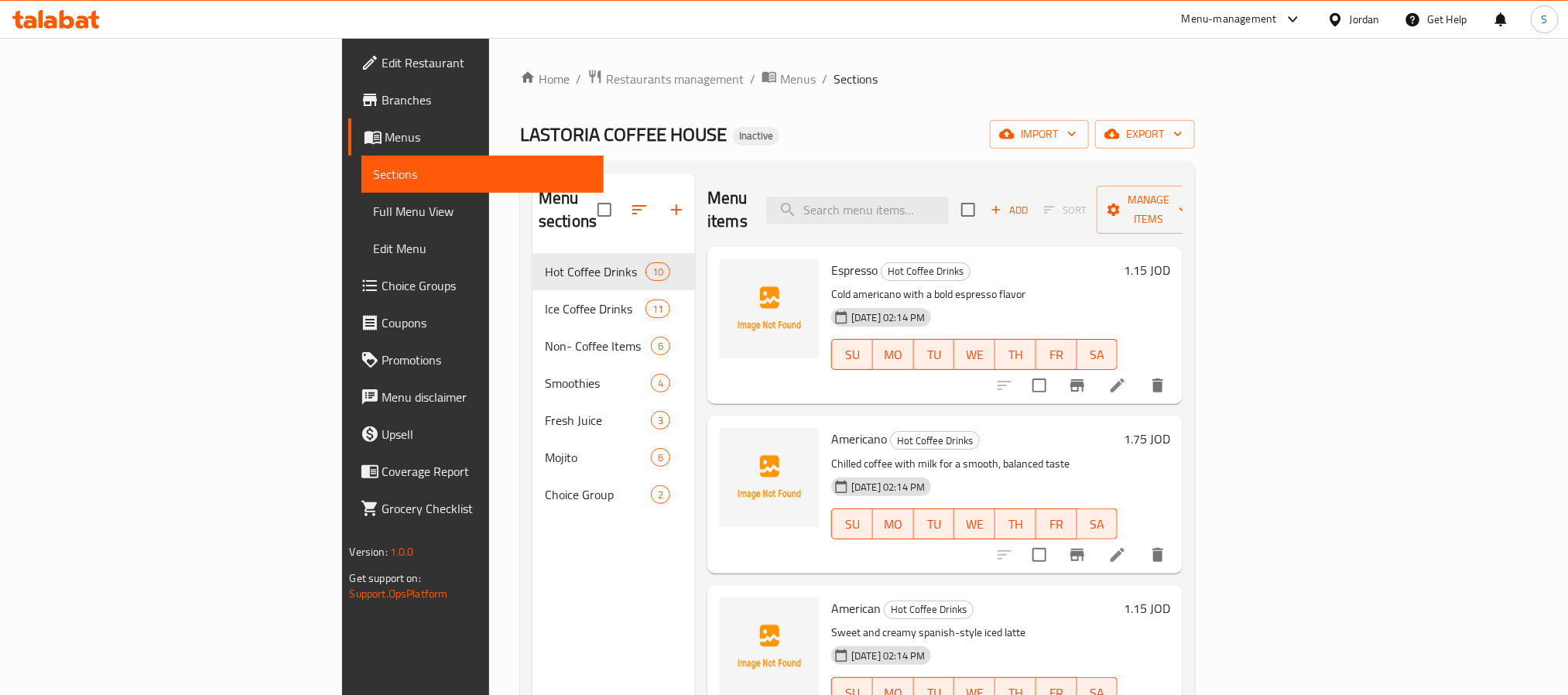
click at [1011, 100] on div "Home / Restaurants management / Menus / Sections LASTORIA COFFEE HOUSE Inactive…" at bounding box center [857, 474] width 675 height 812
drag, startPoint x: 116, startPoint y: 211, endPoint x: 198, endPoint y: 249, distance: 90.4
click at [374, 211] on span "Full Menu View" at bounding box center [482, 211] width 217 height 19
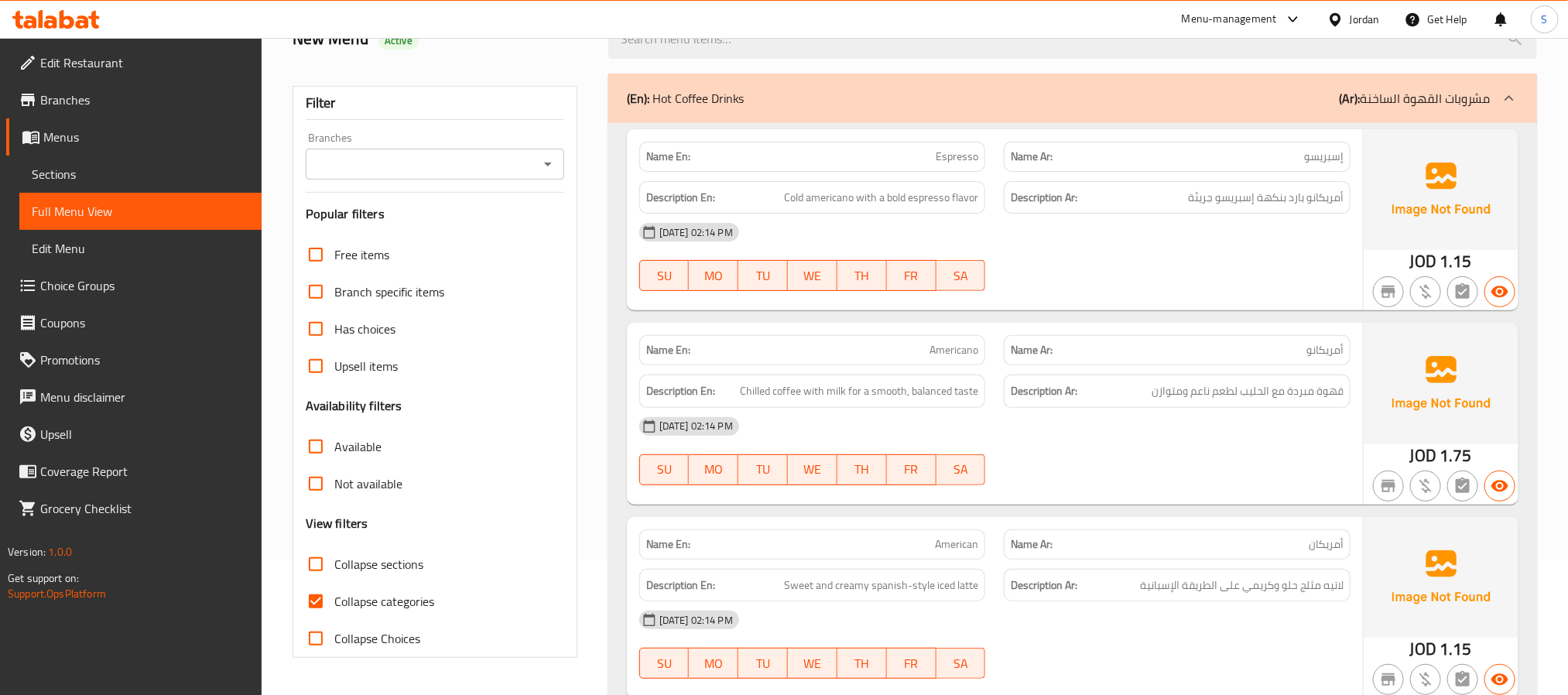
scroll to position [233, 0]
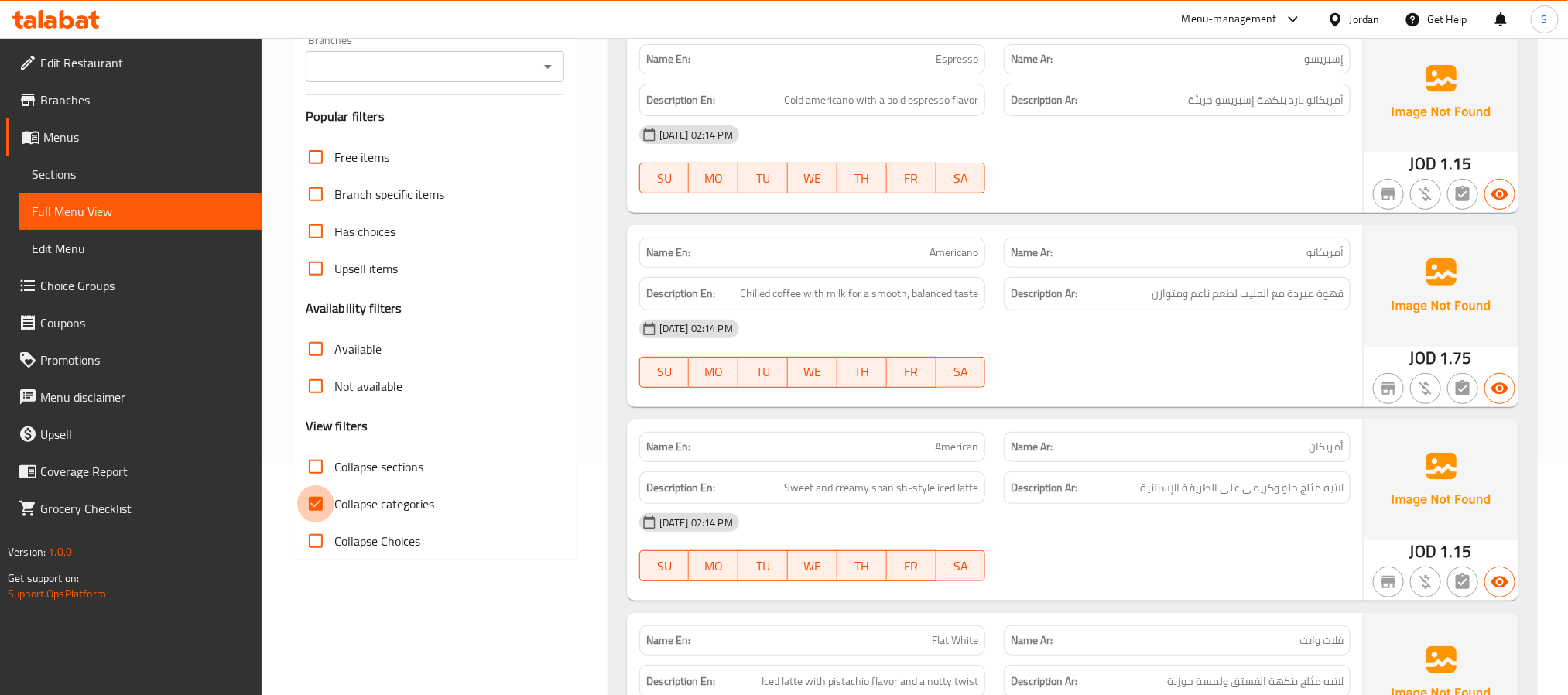
click at [319, 499] on input "Collapse categories" at bounding box center [315, 503] width 37 height 37
checkbox input "false"
click at [314, 471] on input "Collapse sections" at bounding box center [315, 466] width 37 height 37
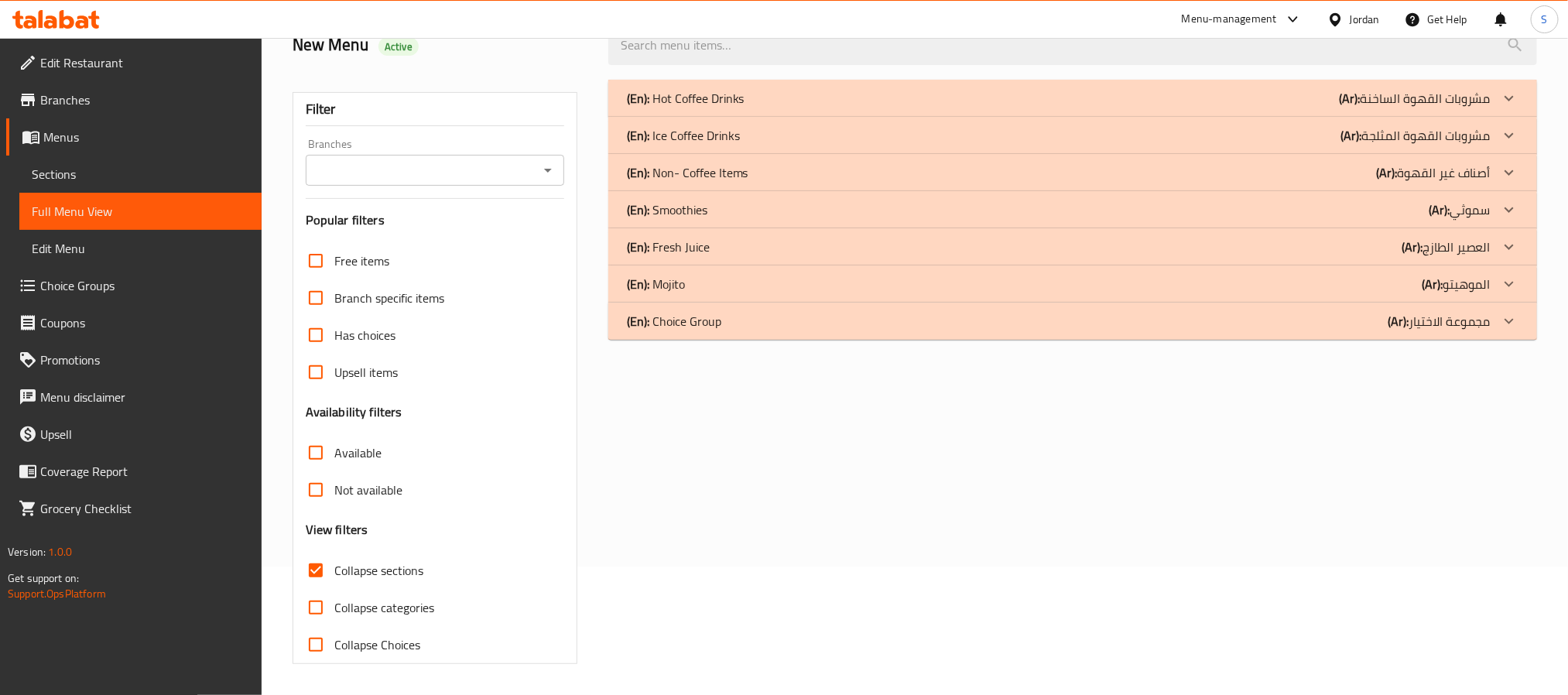
scroll to position [130, 0]
click at [310, 563] on input "Collapse sections" at bounding box center [315, 570] width 37 height 37
checkbox input "false"
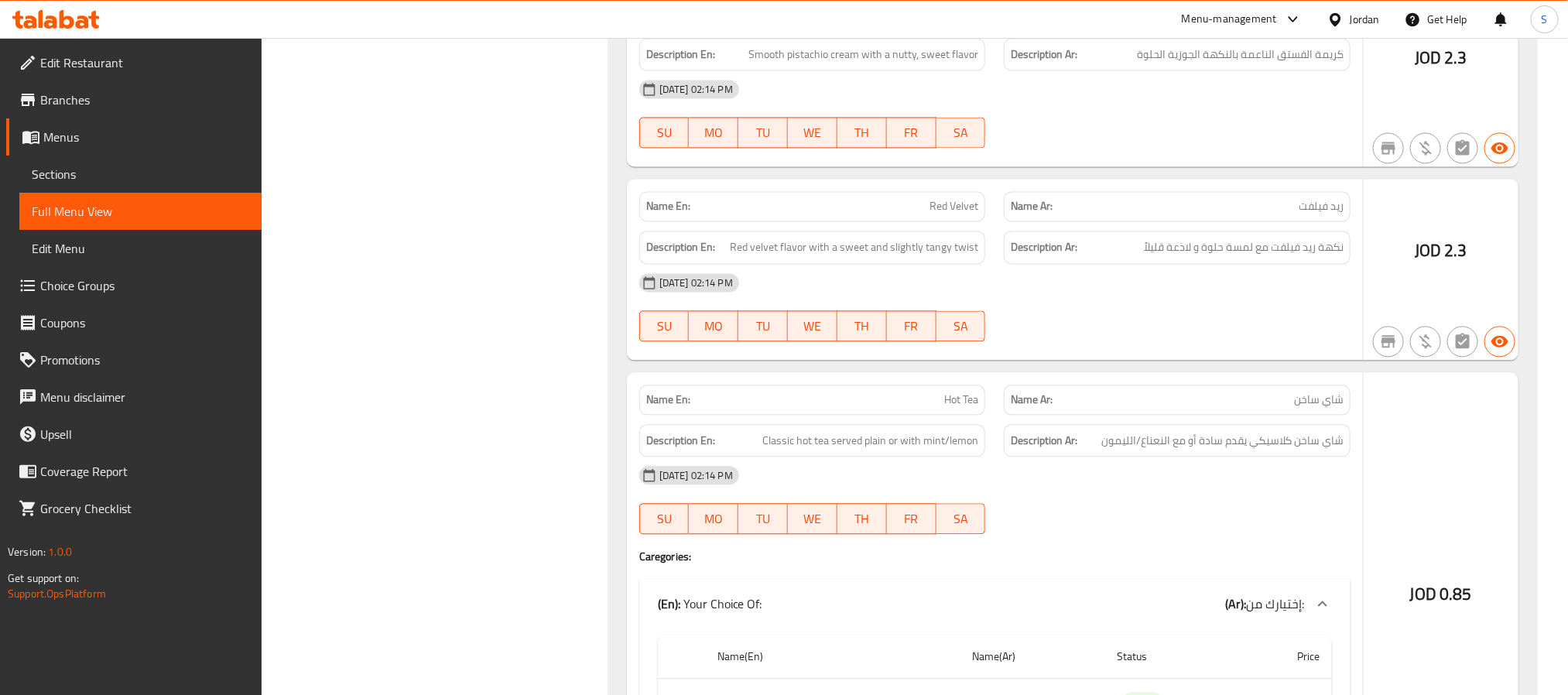
scroll to position [4759, 0]
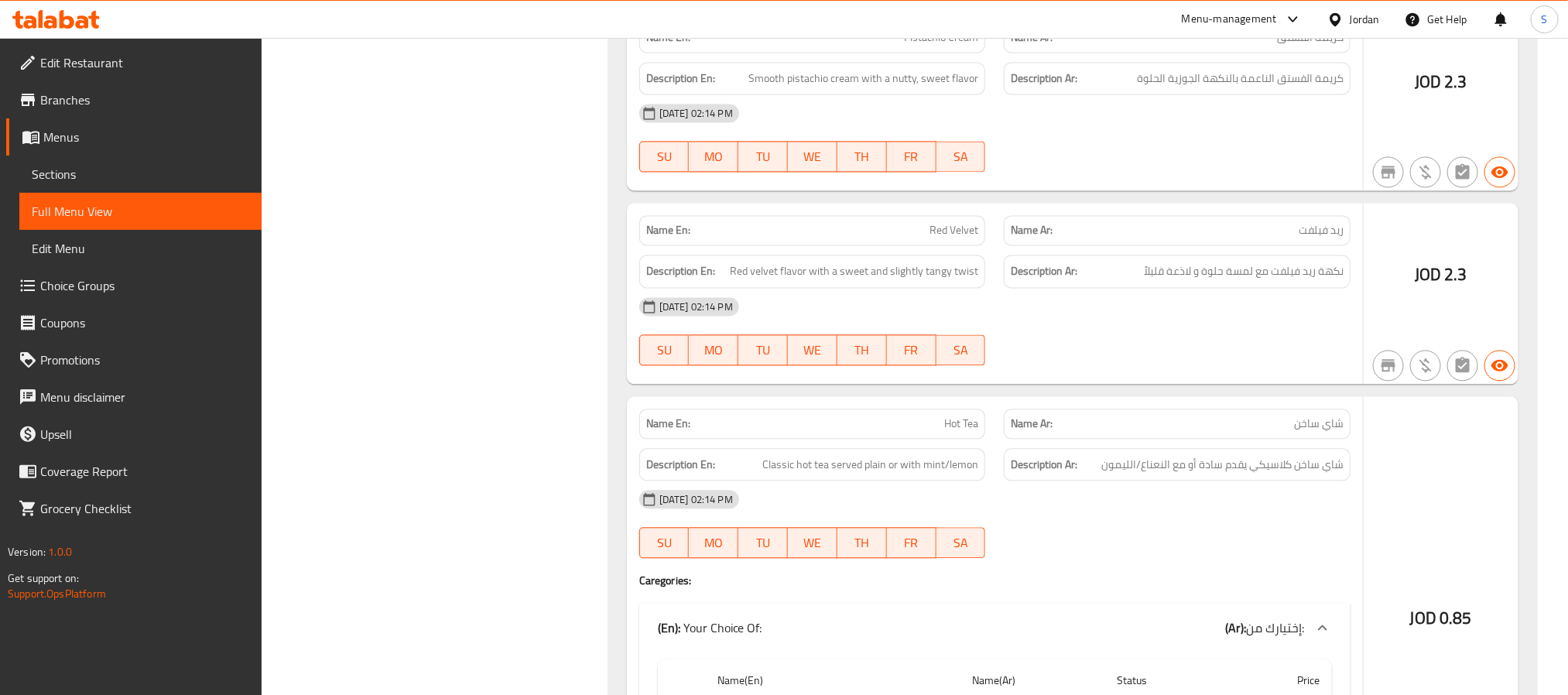
click at [70, 239] on span "Edit Menu" at bounding box center [140, 249] width 217 height 19
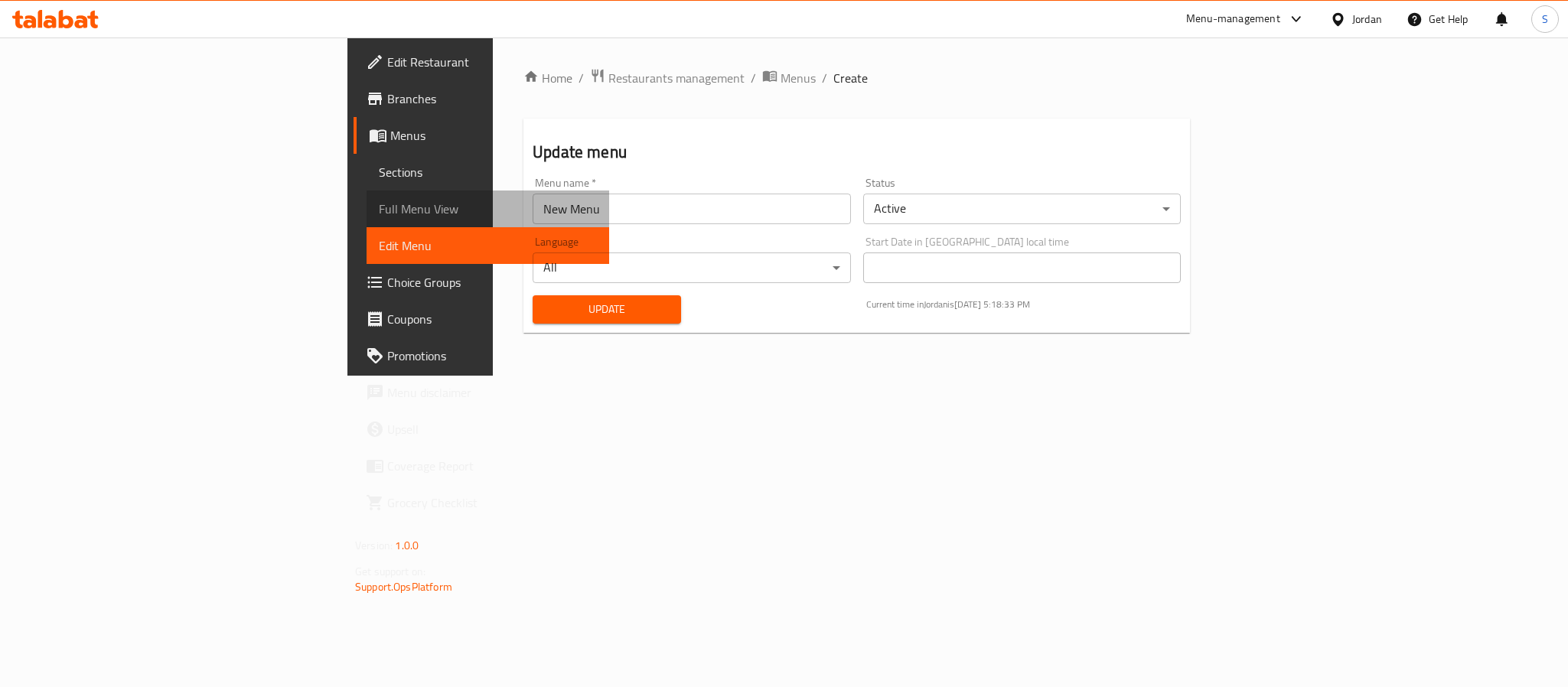
click at [378, 199] on span "Full Menu View" at bounding box center [487, 209] width 218 height 19
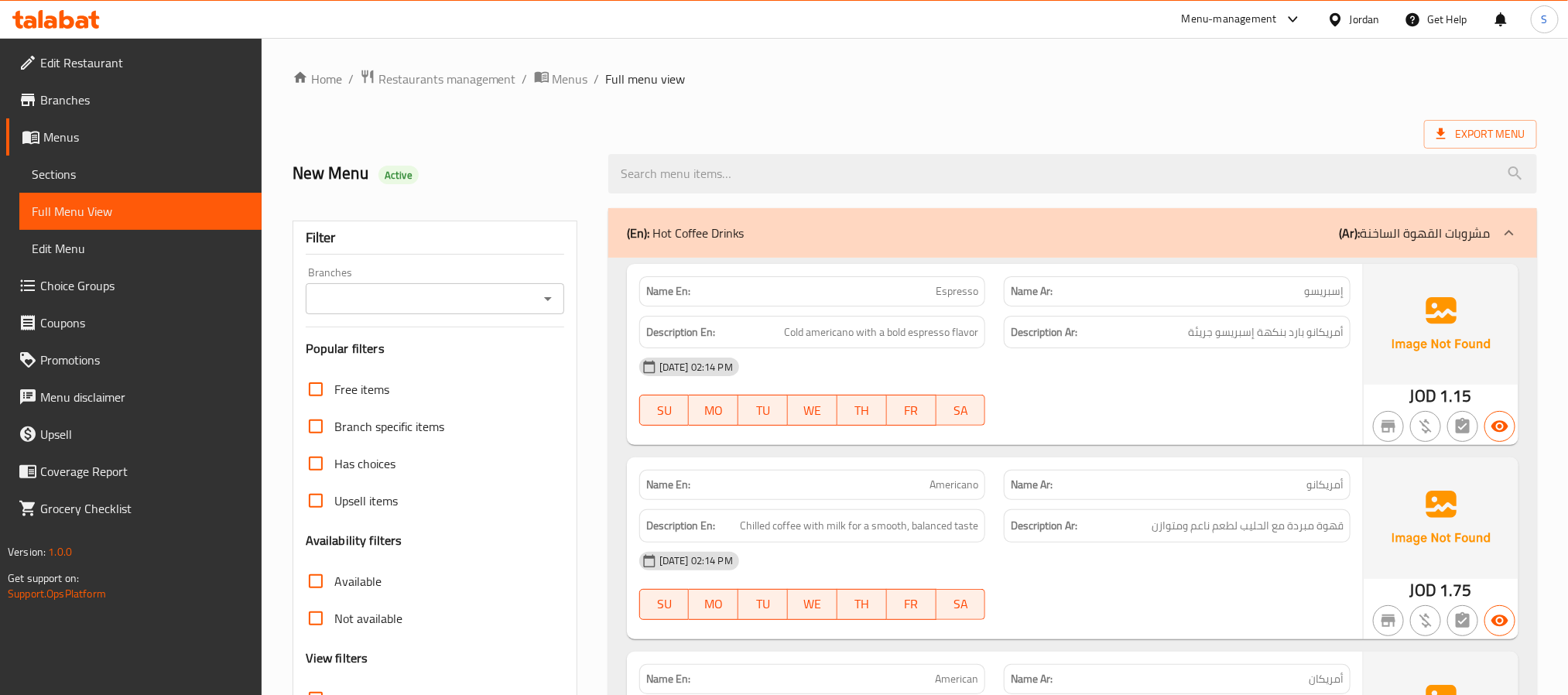
click at [56, 178] on span "Sections" at bounding box center [140, 174] width 217 height 19
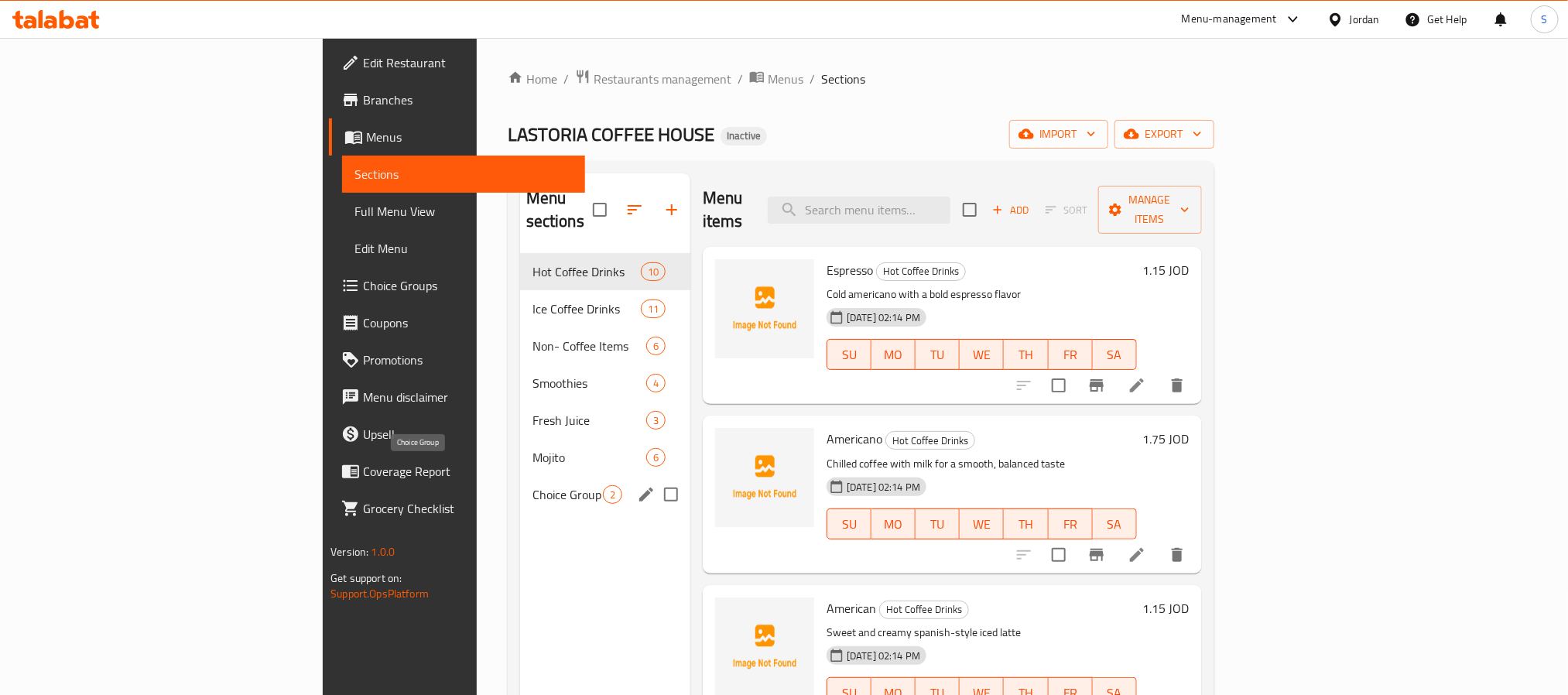
click at [532, 485] on span "Choice Group" at bounding box center [567, 494] width 70 height 19
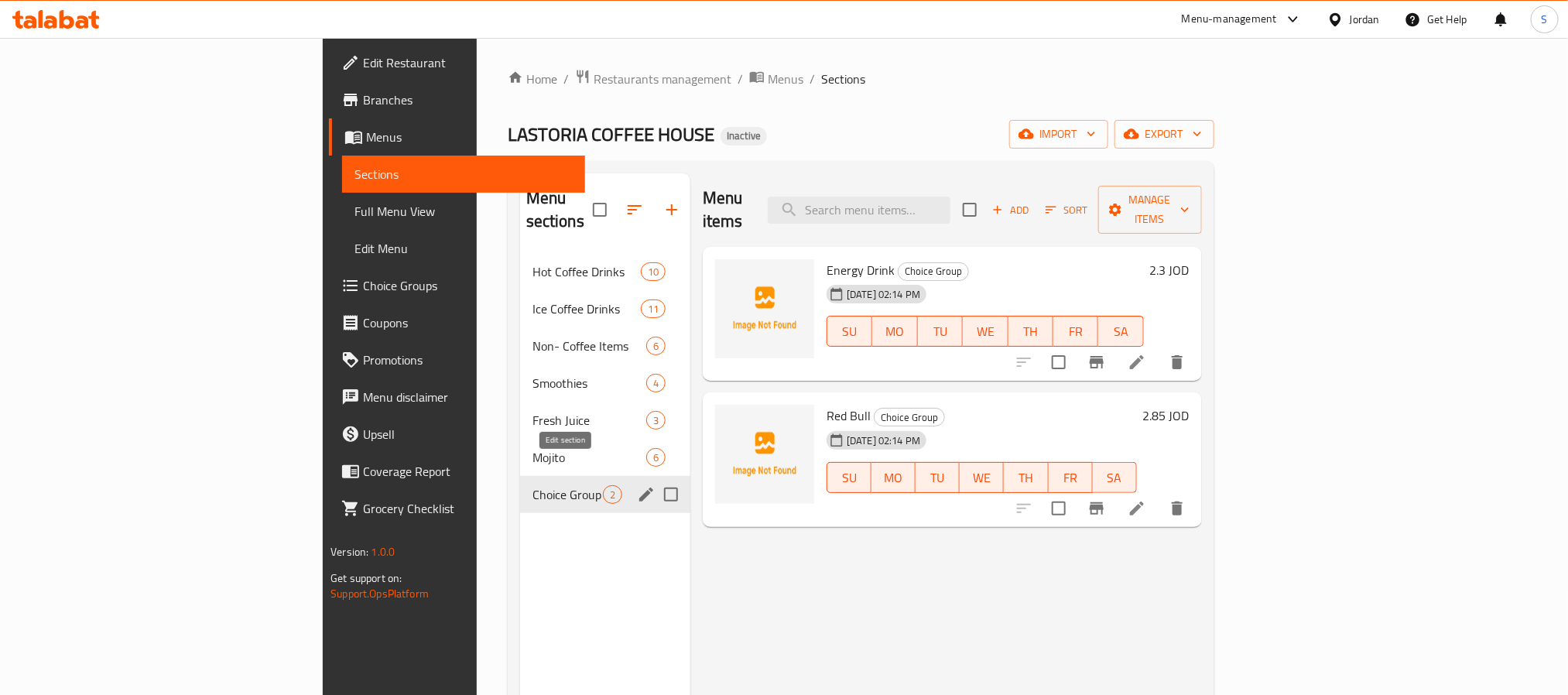
click at [637, 485] on icon "edit" at bounding box center [646, 494] width 19 height 19
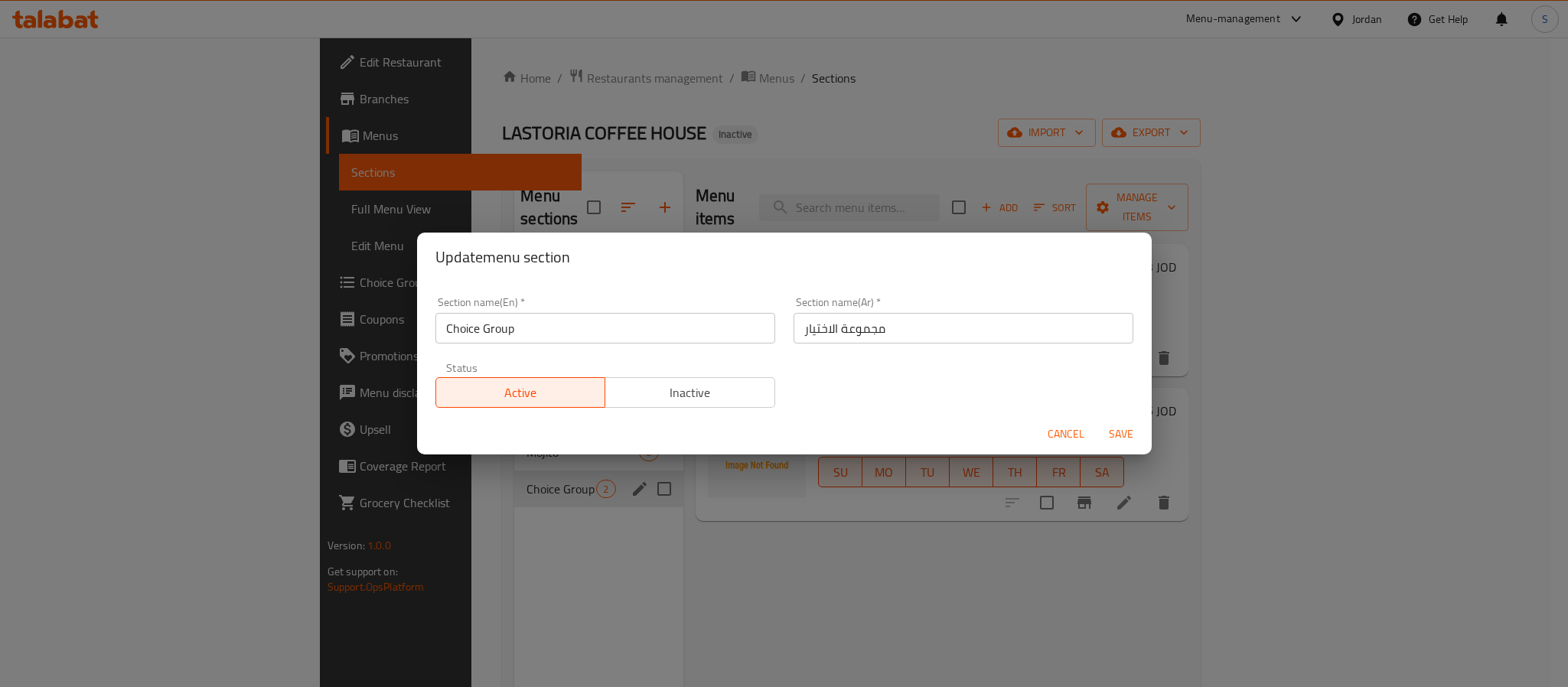
click at [1058, 433] on span "Cancel" at bounding box center [1066, 434] width 36 height 20
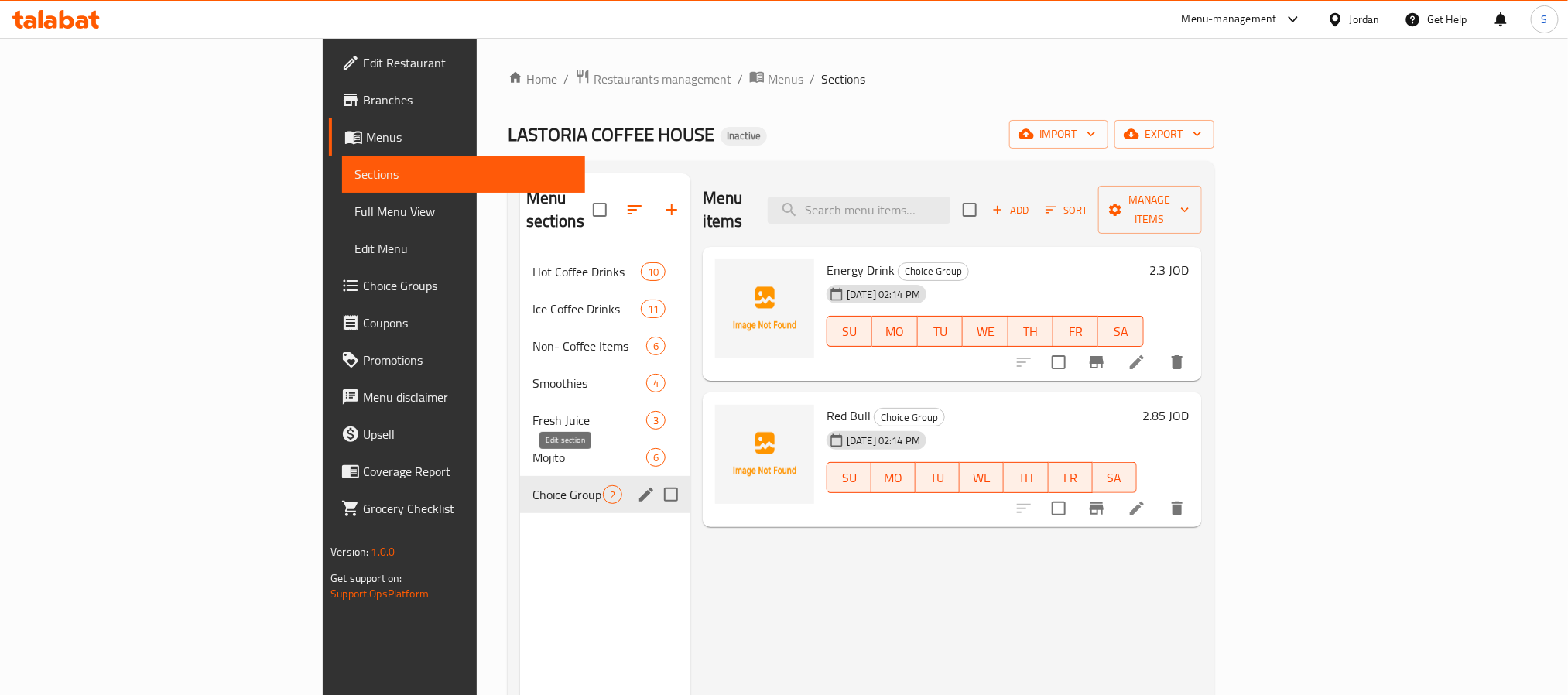
click at [637, 485] on icon "edit" at bounding box center [646, 494] width 19 height 19
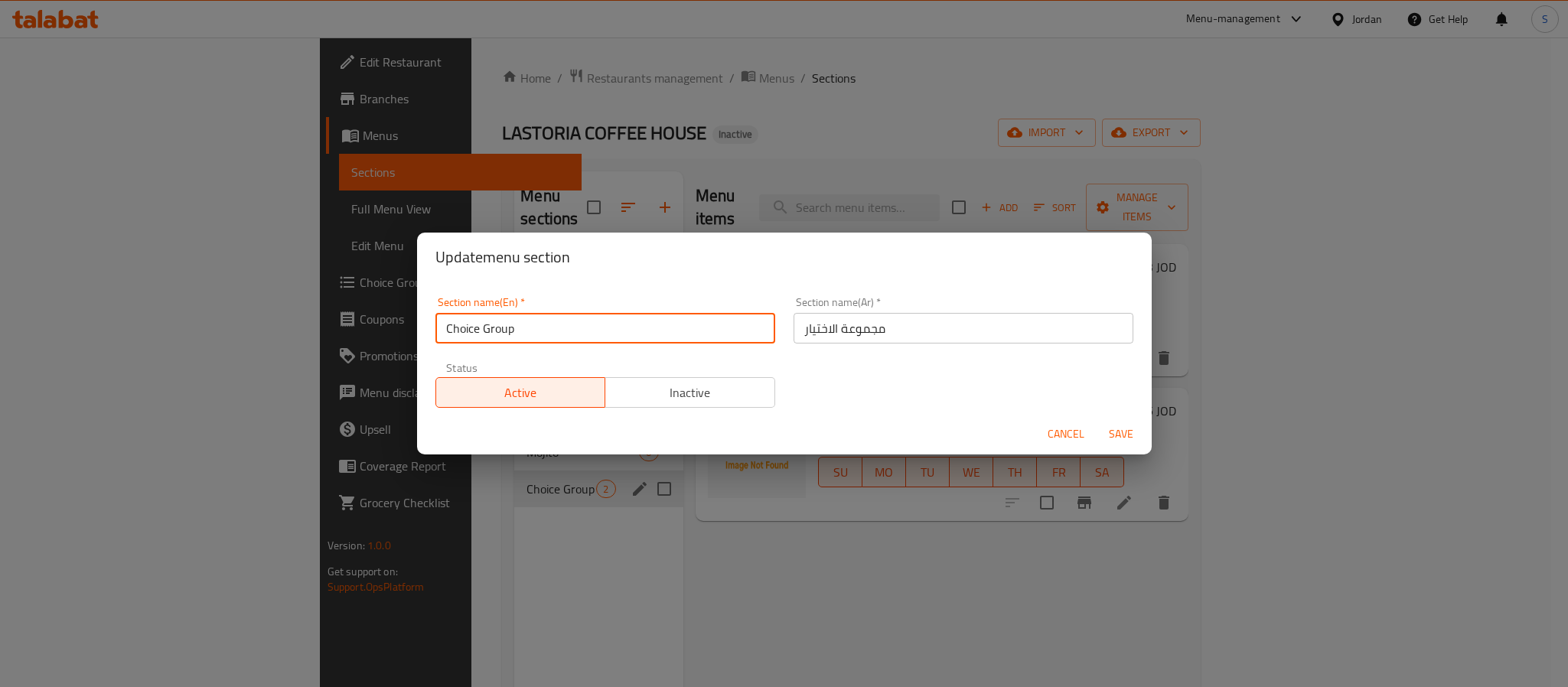
drag, startPoint x: 521, startPoint y: 336, endPoint x: 436, endPoint y: 323, distance: 86.0
click at [436, 323] on input "Choice Group" at bounding box center [605, 328] width 339 height 31
type input "D"
type input "Drinks"
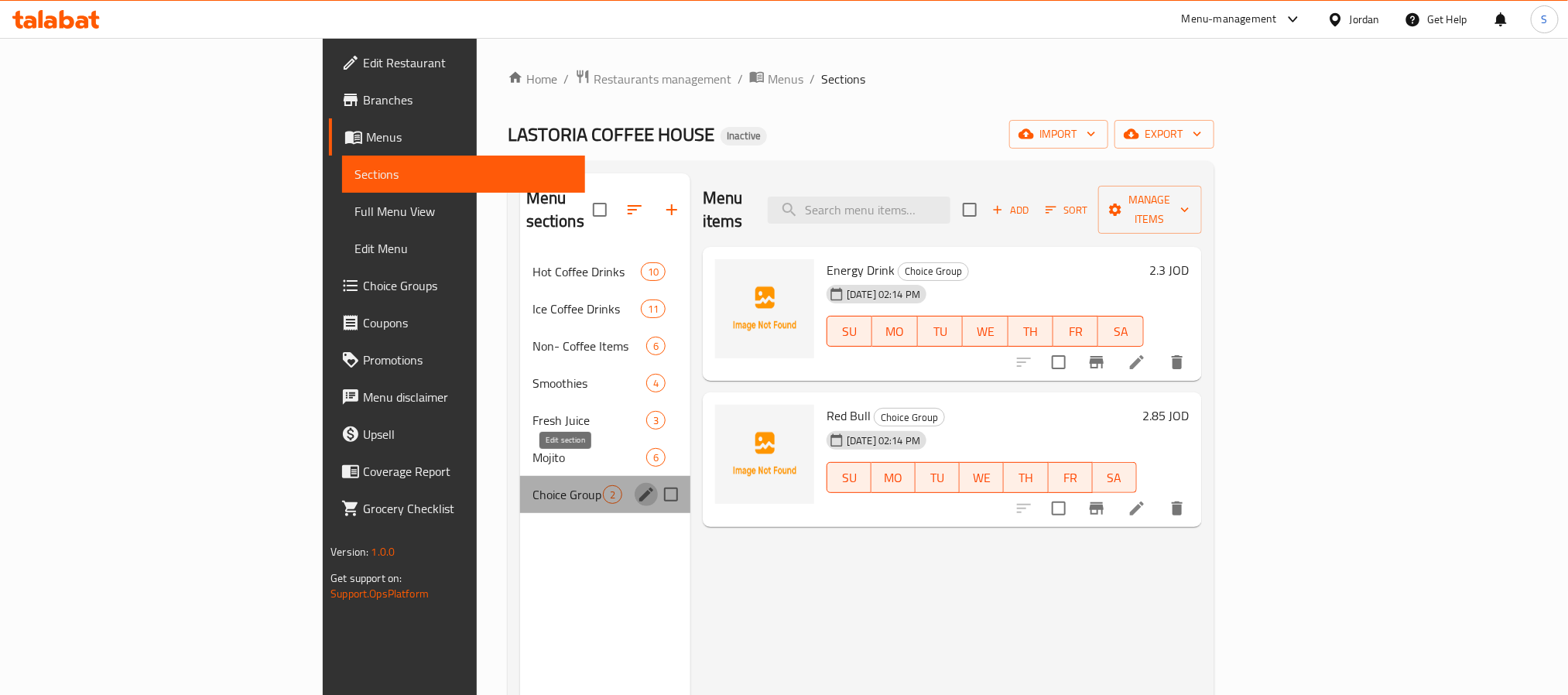
click at [637, 485] on icon "edit" at bounding box center [646, 494] width 19 height 19
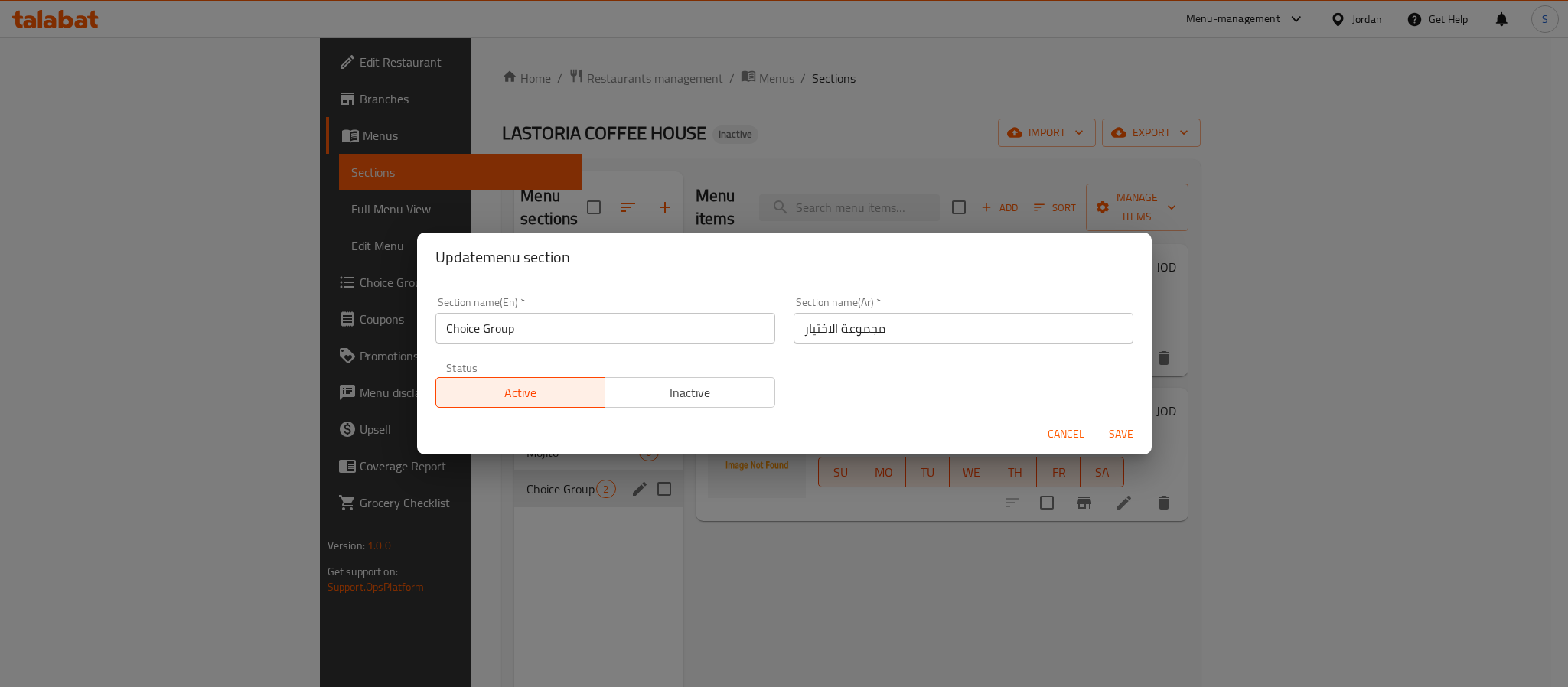
click at [508, 331] on input "Choice Group" at bounding box center [605, 328] width 339 height 31
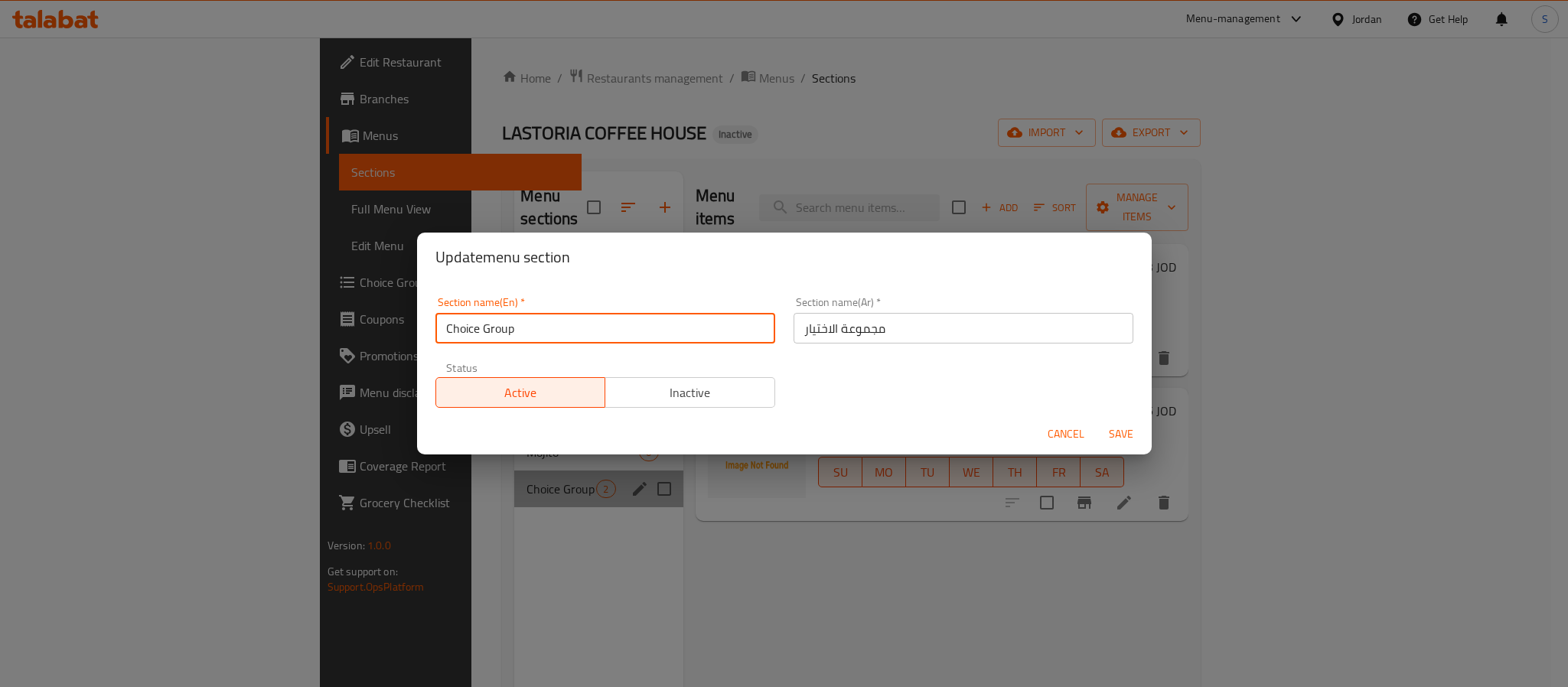
click at [508, 331] on input "Choice Group" at bounding box center [605, 328] width 339 height 31
type input "Drinks"
click at [1096, 420] on button "Save" at bounding box center [1121, 433] width 49 height 28
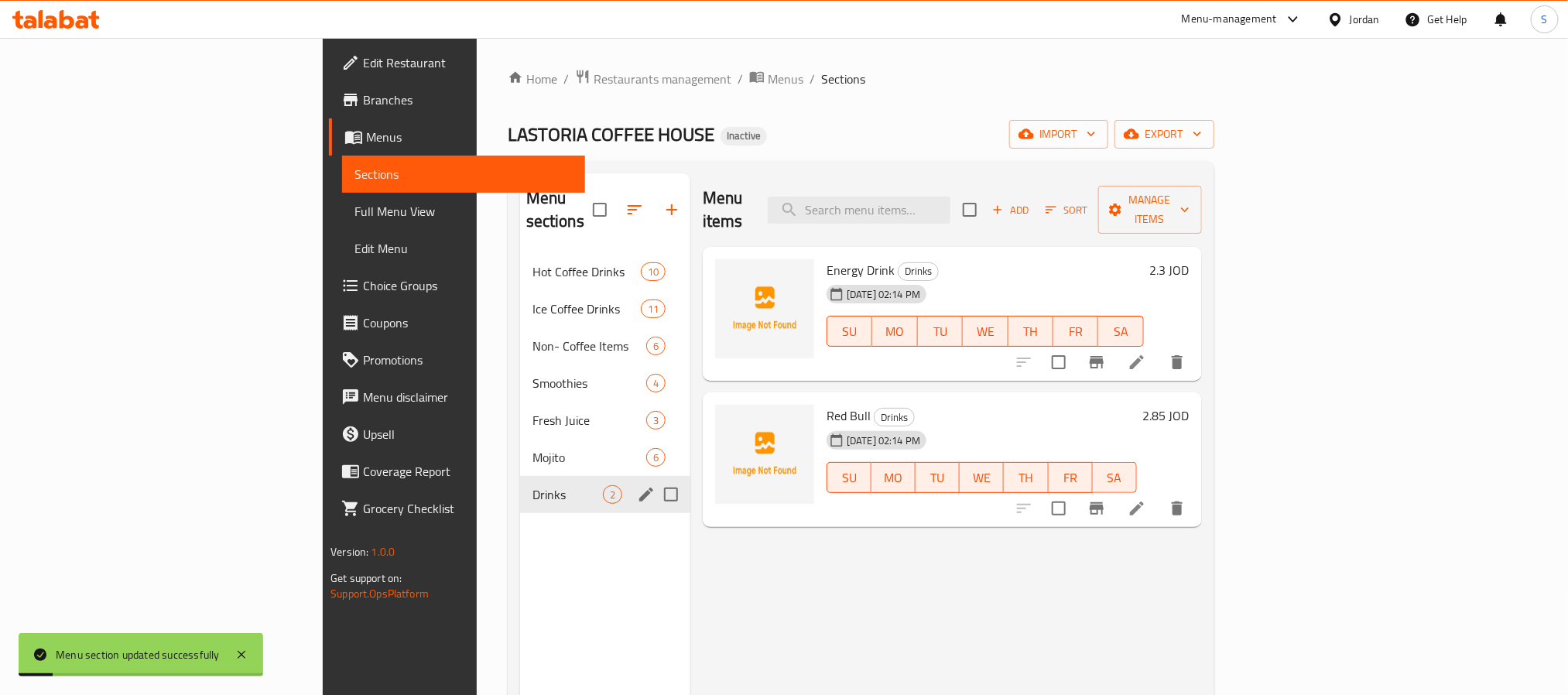
click at [639, 487] on icon "edit" at bounding box center [646, 494] width 14 height 14
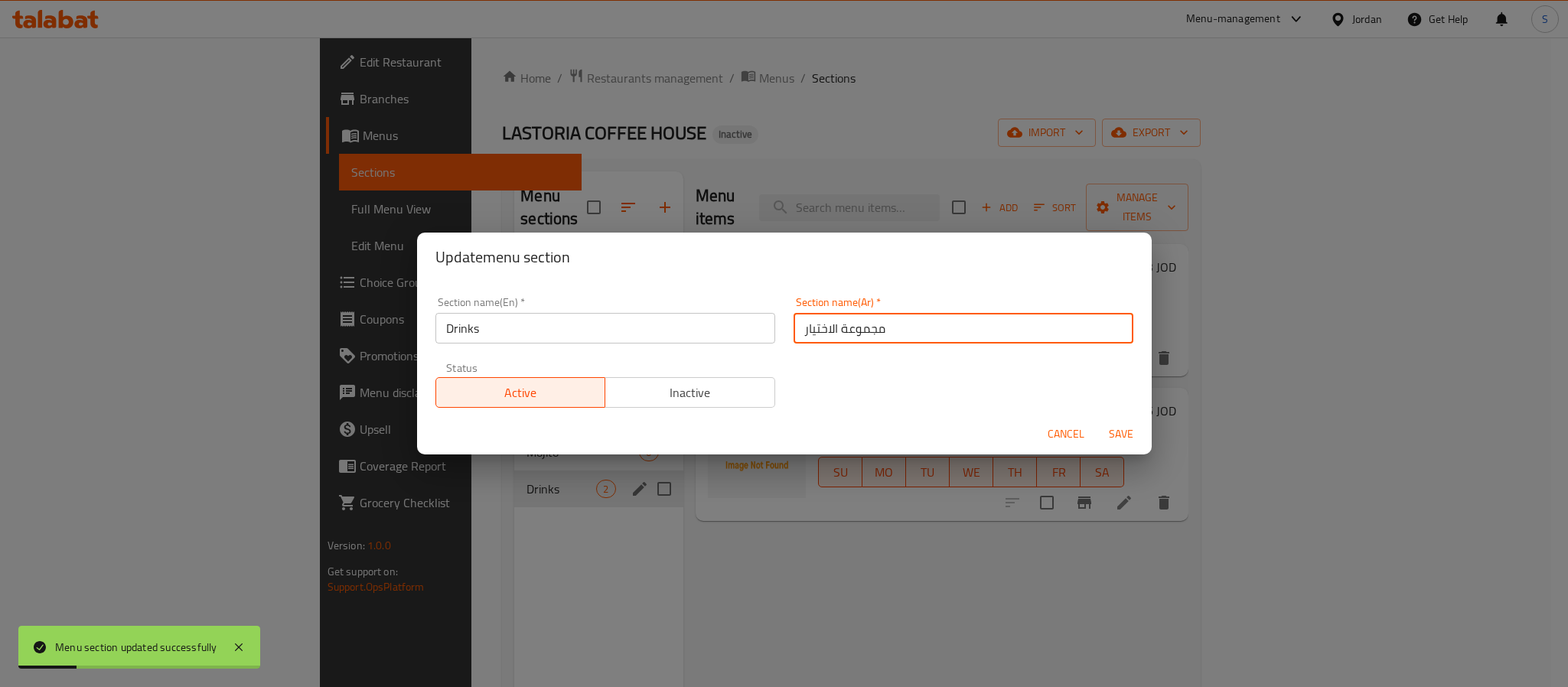
click at [814, 326] on input "مجموعة الاختيار" at bounding box center [963, 328] width 339 height 31
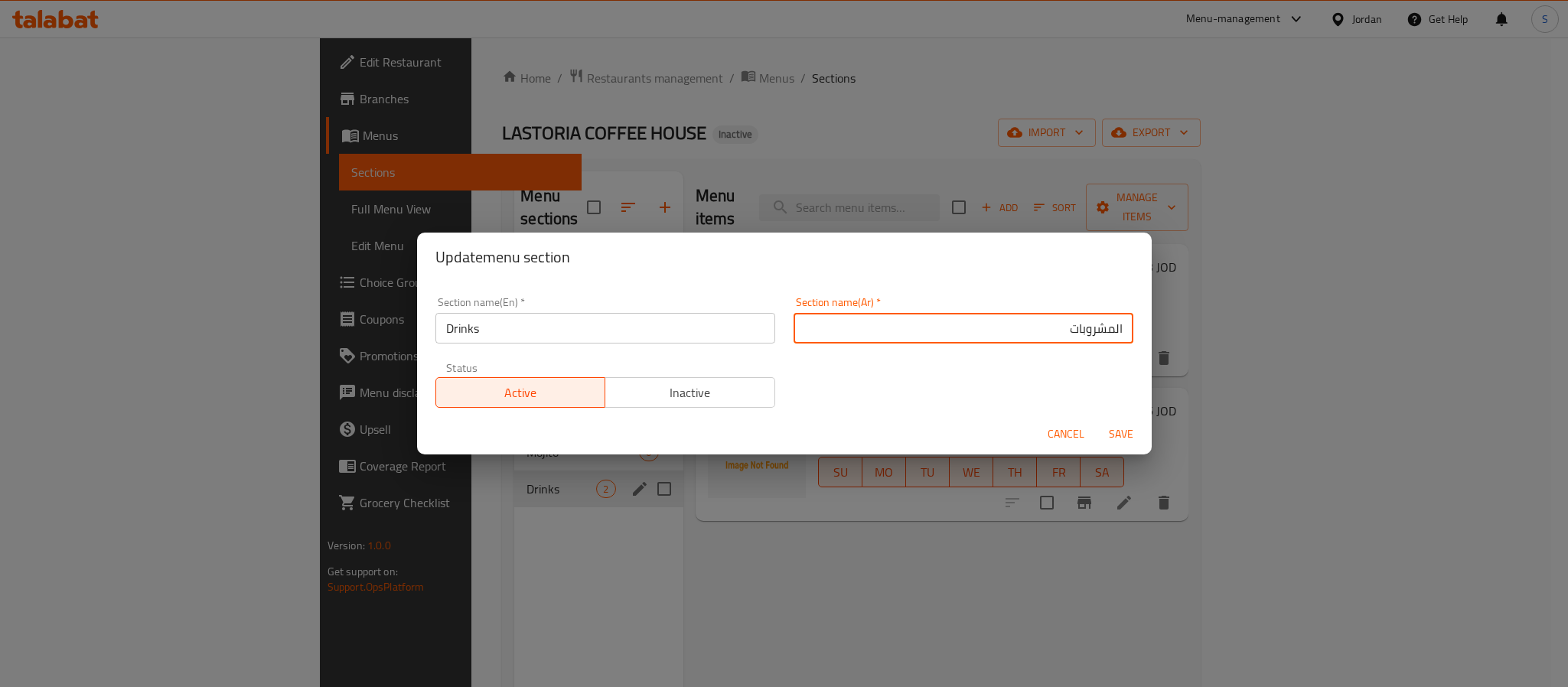
type input "المشروبات"
click at [1096, 420] on button "Save" at bounding box center [1121, 433] width 49 height 28
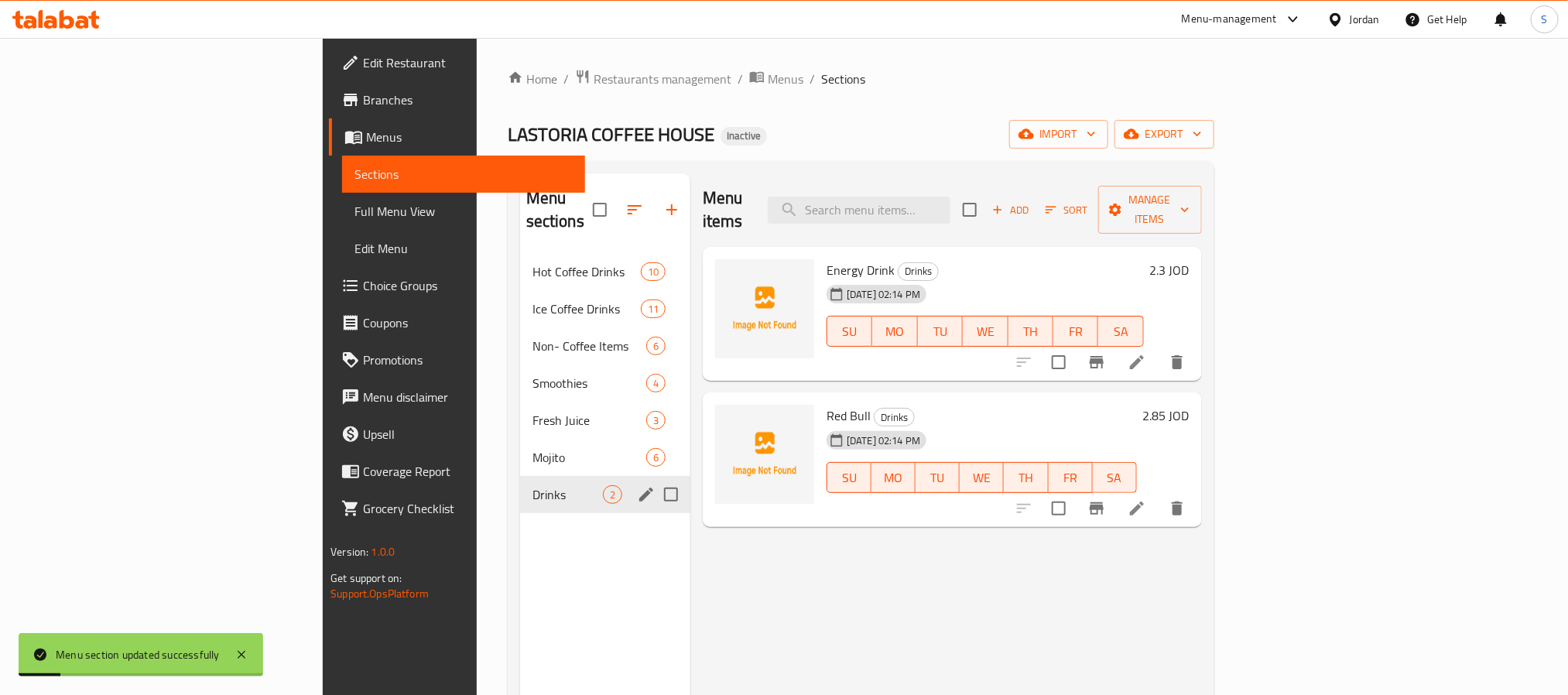
click at [637, 485] on icon "edit" at bounding box center [646, 494] width 19 height 19
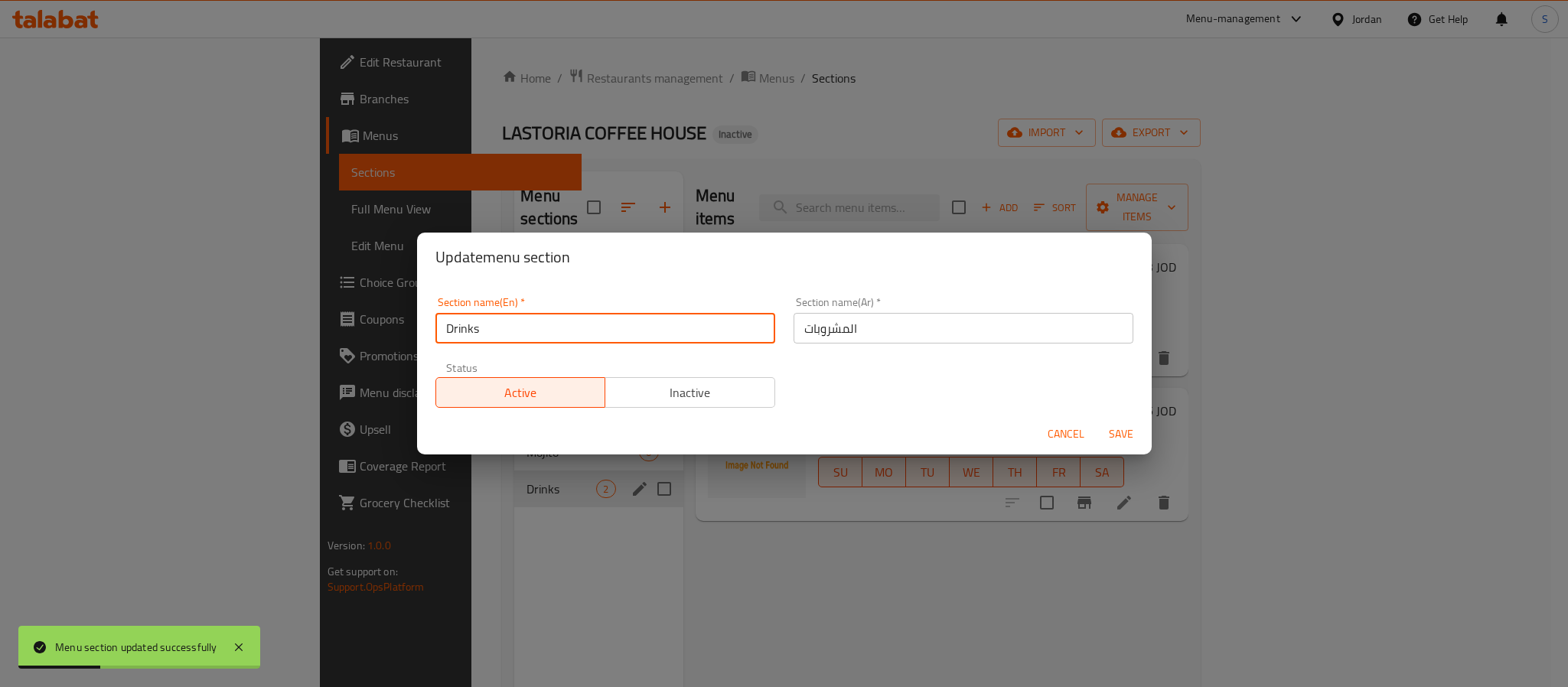
drag, startPoint x: 492, startPoint y: 332, endPoint x: 411, endPoint y: 331, distance: 81.0
click at [411, 331] on div "Update menu section Section name(En)   * Drinks Section name(En) * Section name…" at bounding box center [784, 344] width 1568 height 687
type input "Beverages"
click at [1096, 420] on button "Save" at bounding box center [1121, 433] width 49 height 28
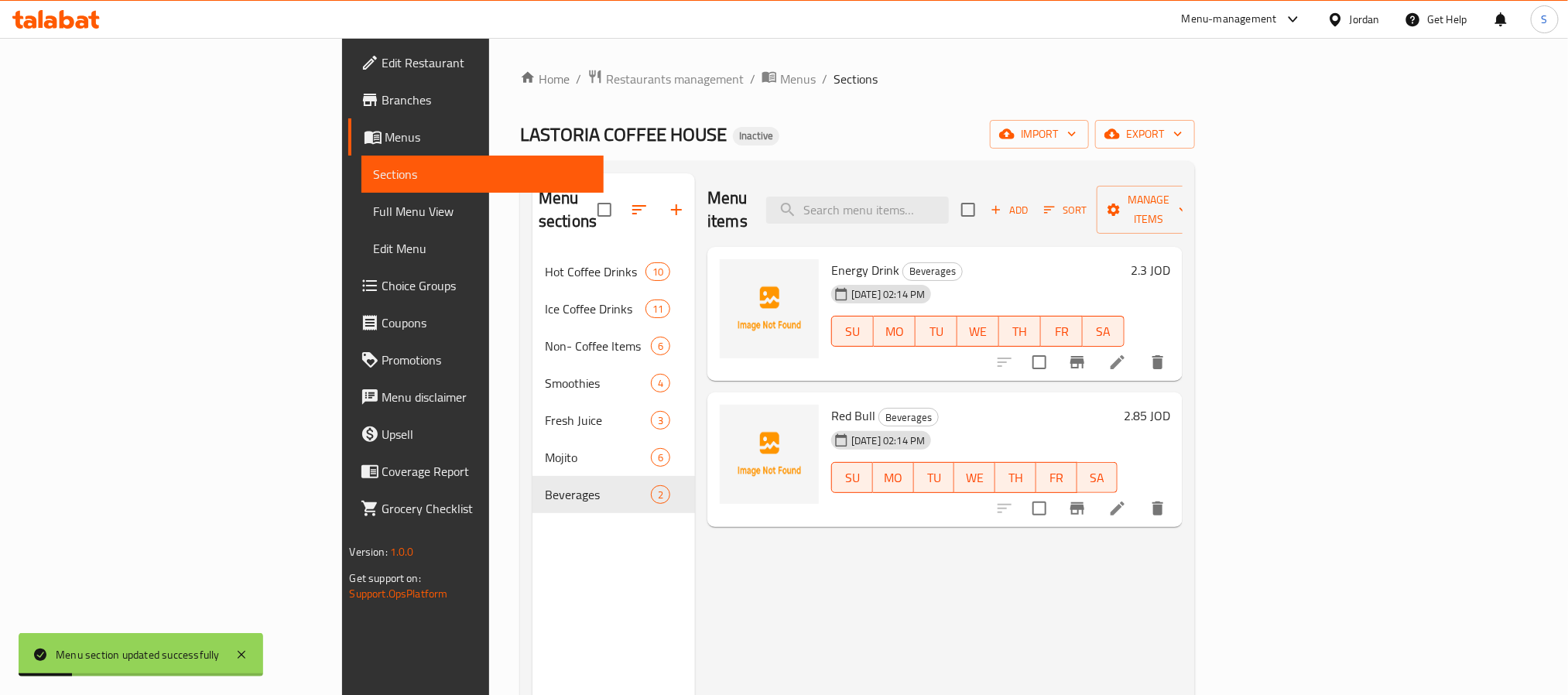
click at [695, 615] on div "Menu items Add Sort Manage items Energy Drink Beverages 03-09-2025 02:14 PM SU …" at bounding box center [939, 521] width 487 height 695
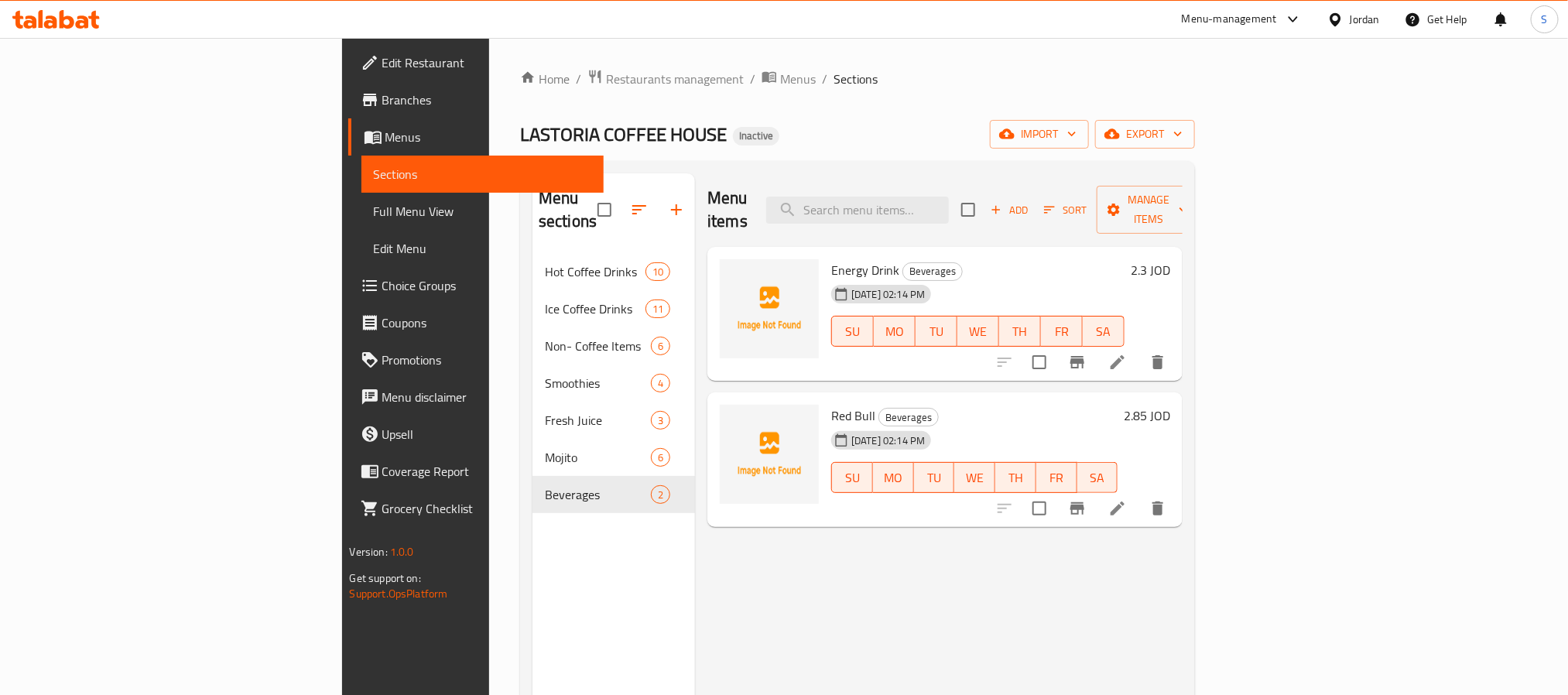
click at [383, 59] on span "Edit Restaurant" at bounding box center [487, 63] width 209 height 19
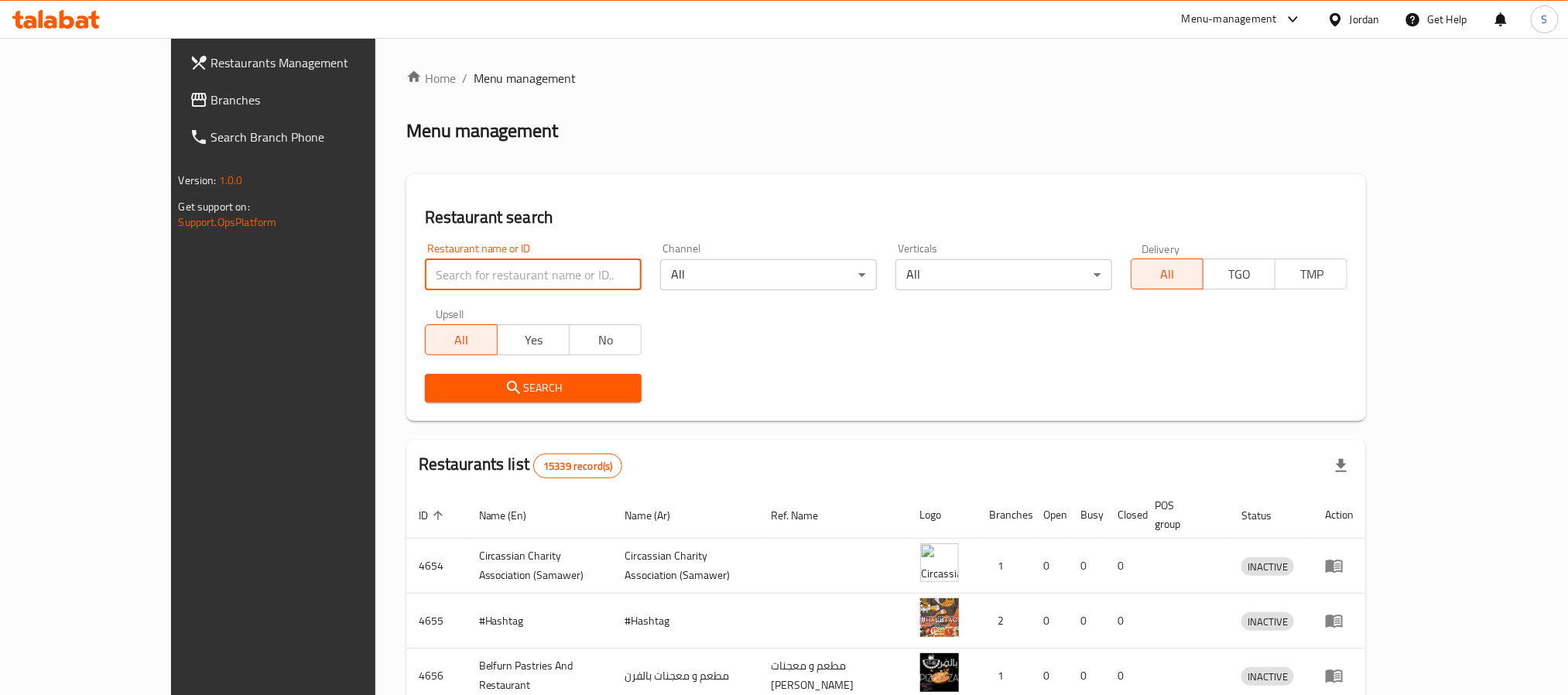
click at [425, 269] on input "search" at bounding box center [533, 275] width 217 height 31
paste input "705272"
type input "705272"
click button "Search" at bounding box center [533, 388] width 217 height 28
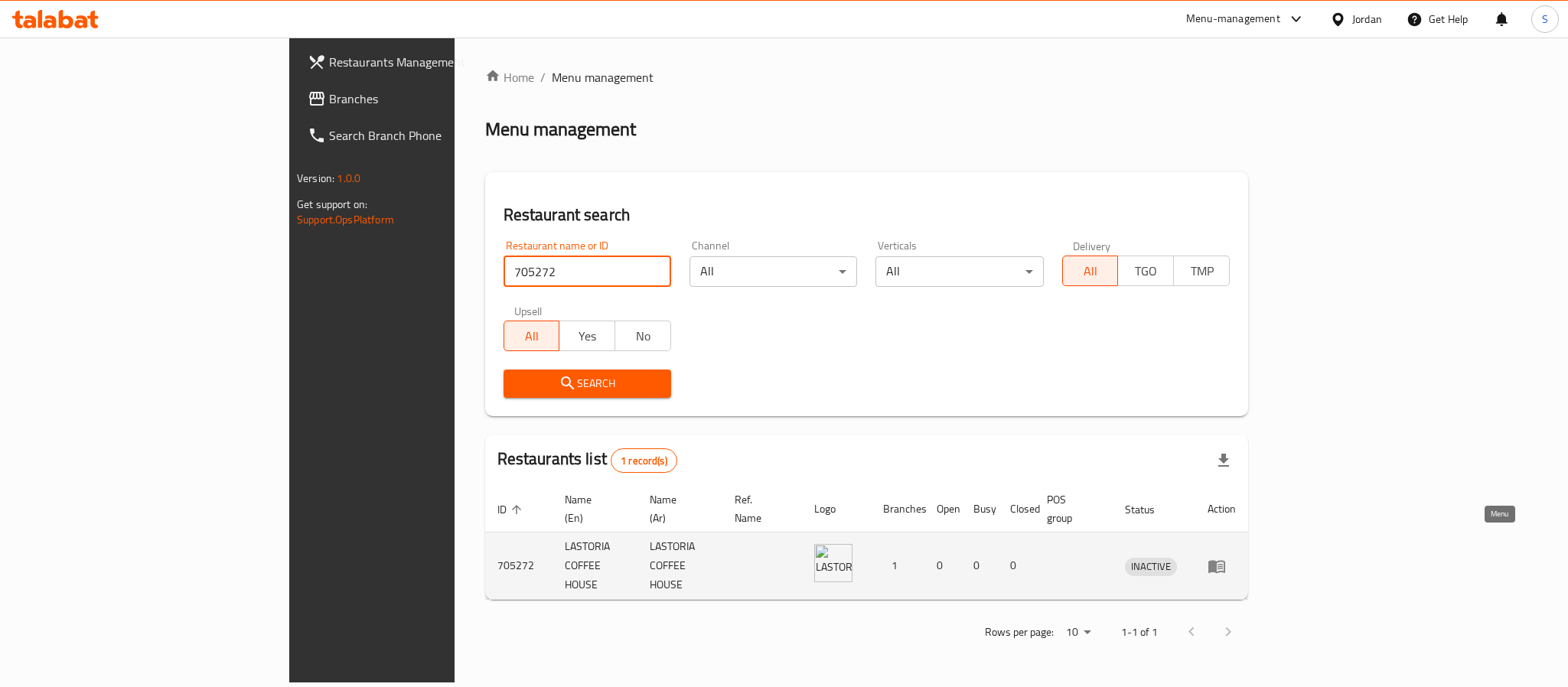
click at [1223, 564] on icon "enhanced table" at bounding box center [1220, 567] width 5 height 6
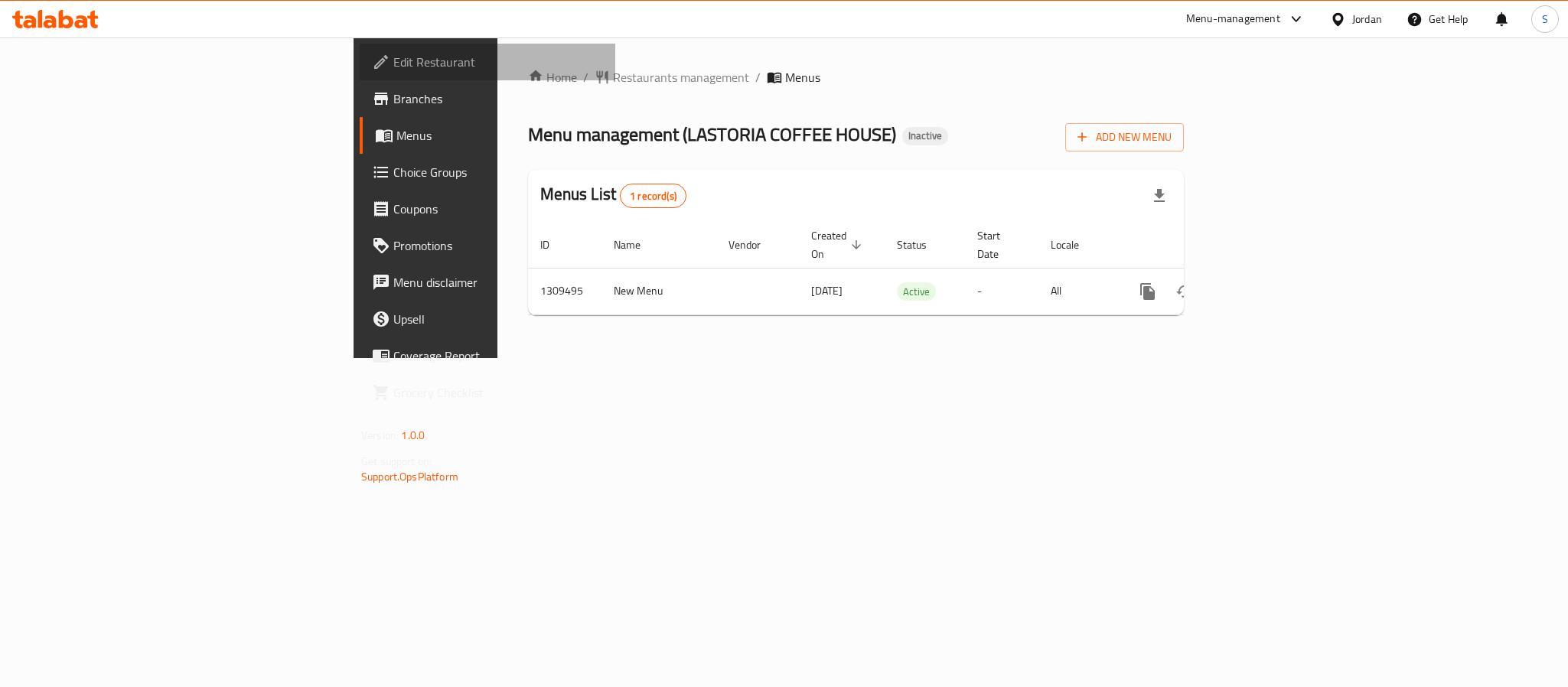
click at [360, 72] on link "Edit Restaurant" at bounding box center [487, 61] width 255 height 36
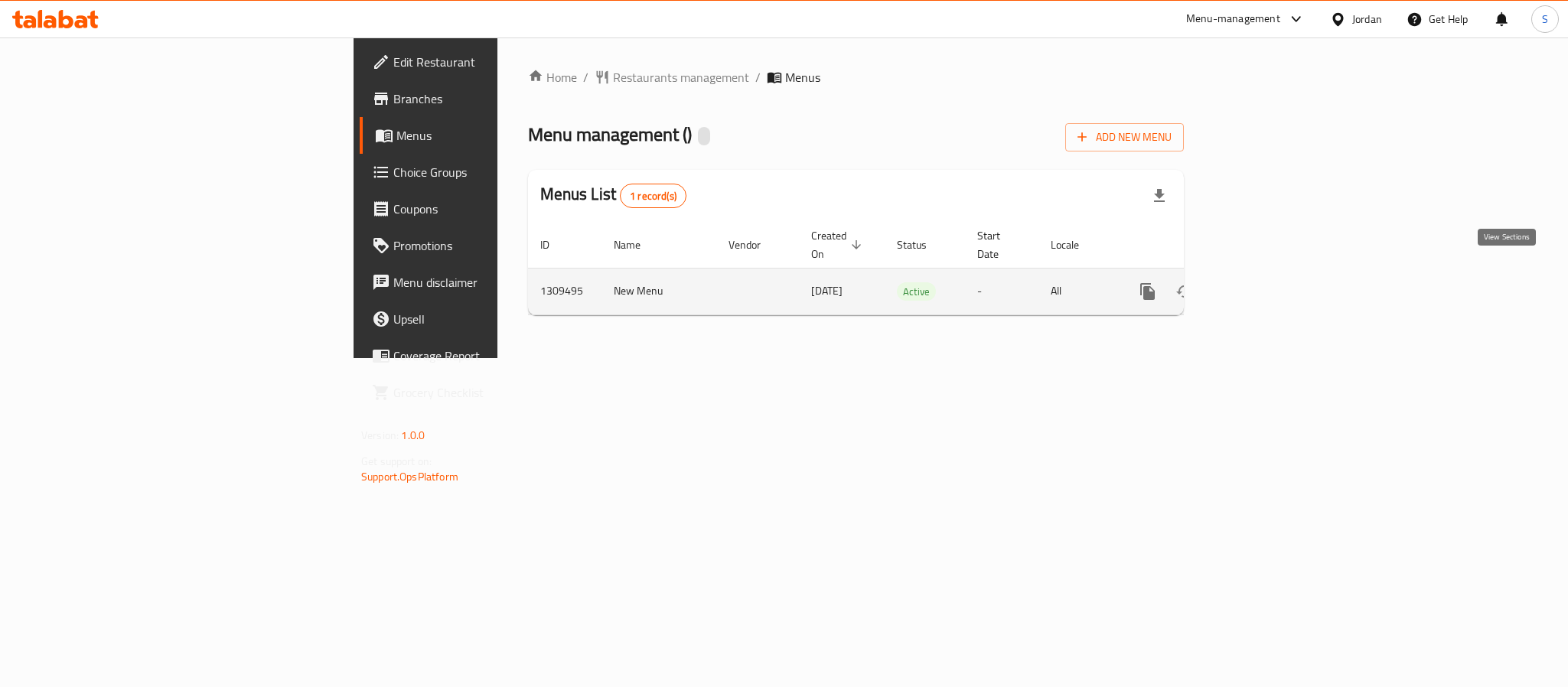
click at [1267, 282] on icon "enhanced table" at bounding box center [1258, 292] width 19 height 19
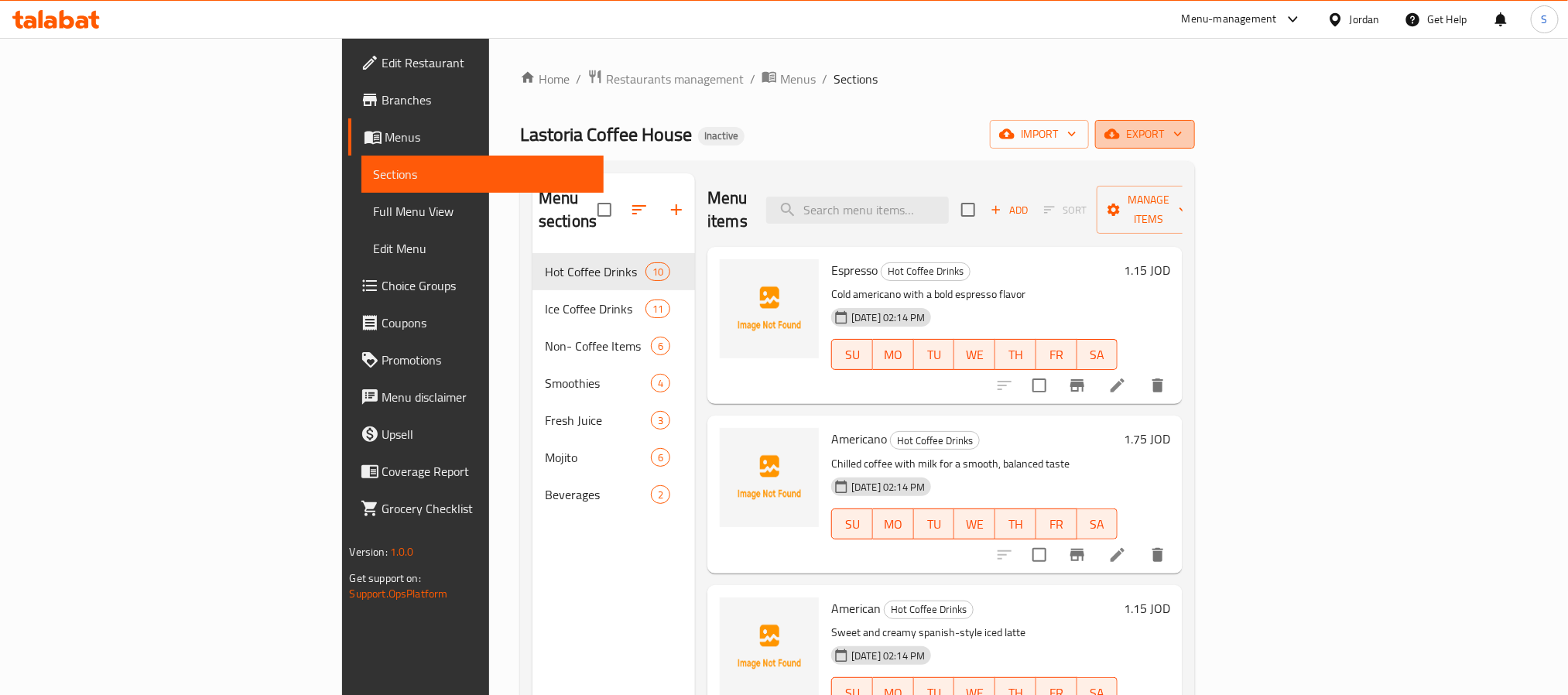
click at [1183, 144] on span "export" at bounding box center [1145, 134] width 75 height 20
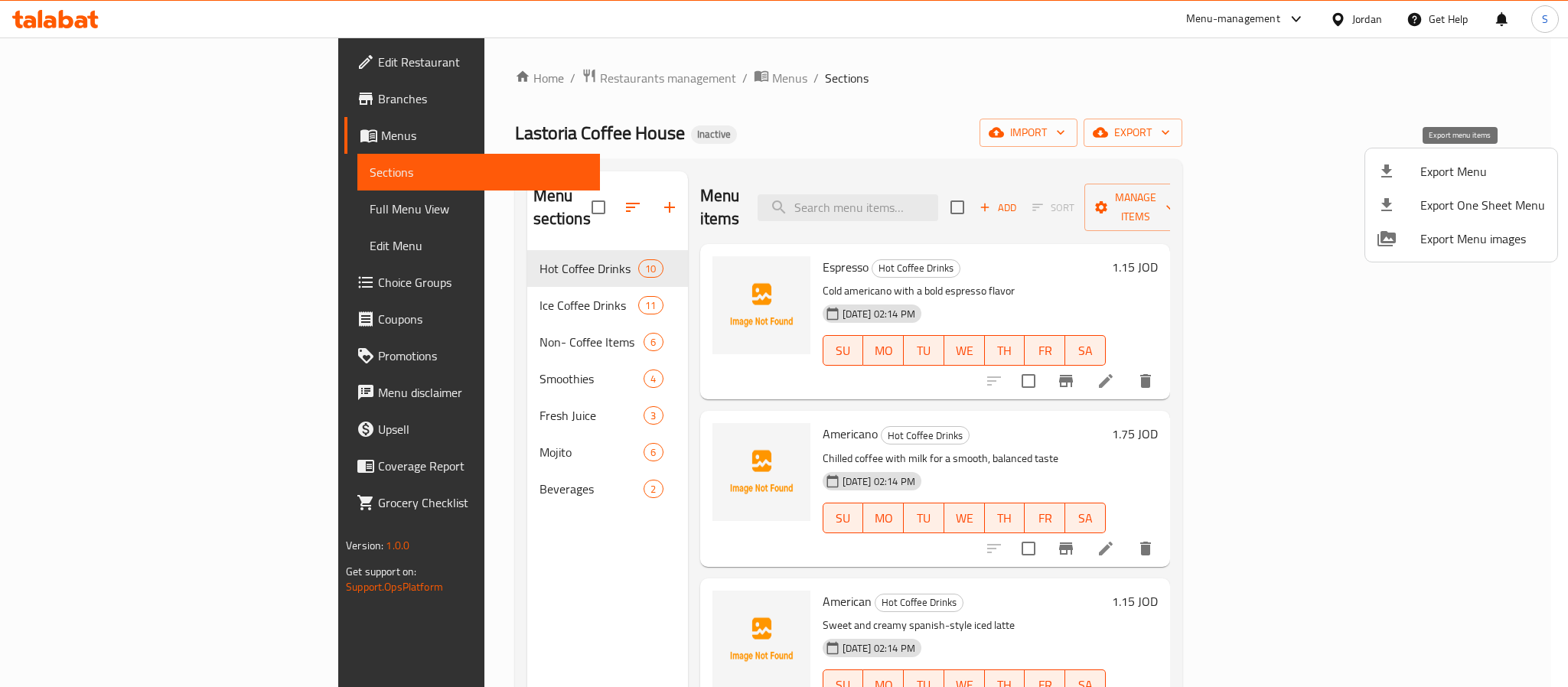
click at [1435, 180] on span "Export Menu" at bounding box center [1482, 171] width 125 height 19
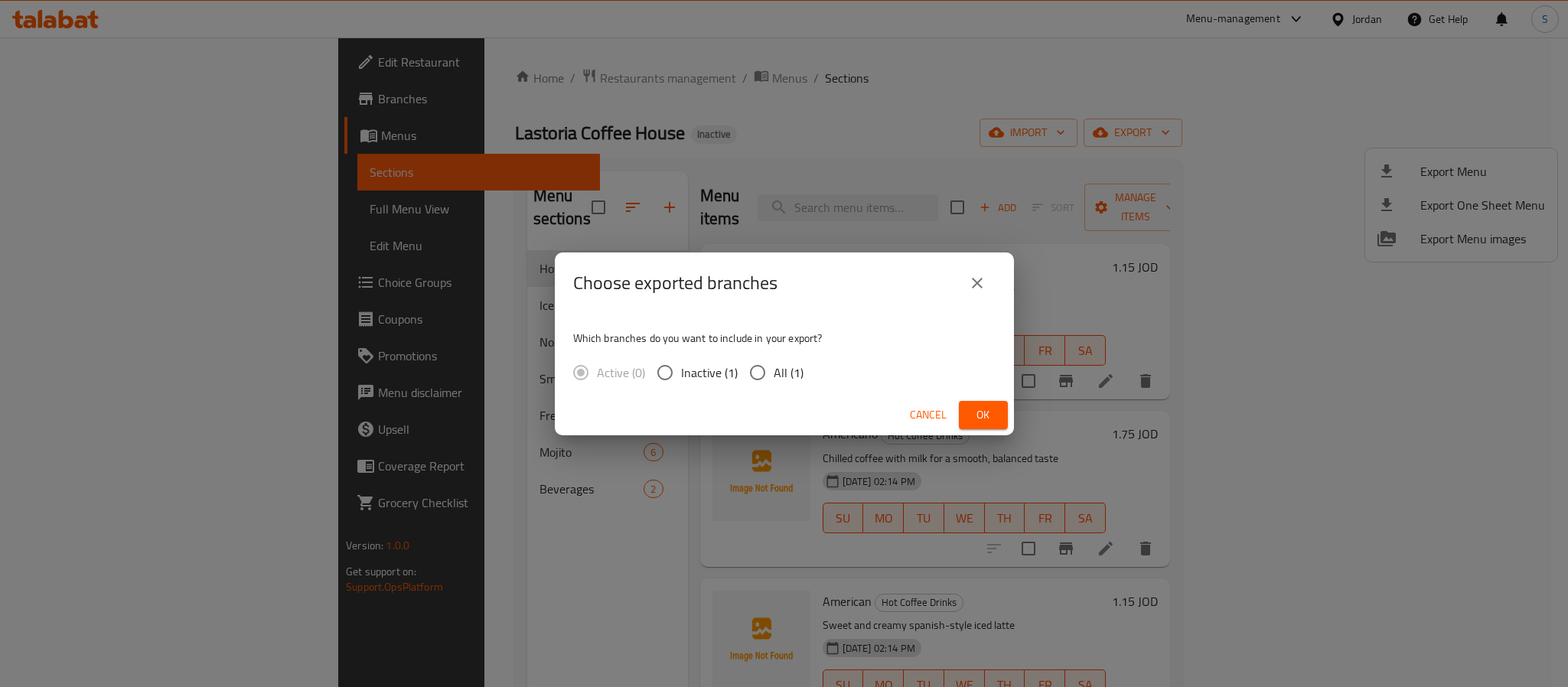
click at [798, 375] on span "All (1)" at bounding box center [788, 372] width 30 height 19
click at [774, 375] on input "All (1)" at bounding box center [758, 372] width 32 height 32
radio input "true"
drag, startPoint x: 966, startPoint y: 416, endPoint x: 960, endPoint y: 402, distance: 15.2
click at [967, 416] on button "Ok" at bounding box center [983, 415] width 49 height 28
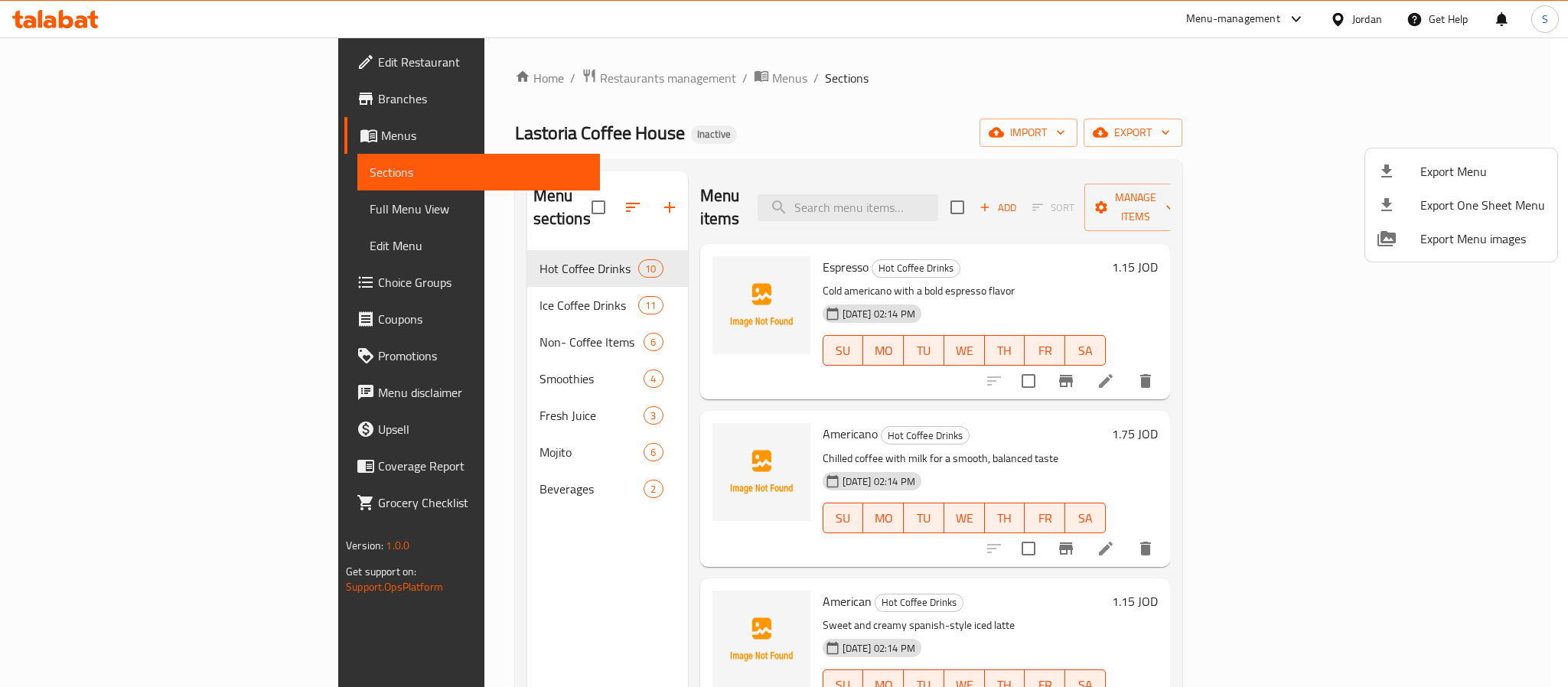
drag, startPoint x: 896, startPoint y: 126, endPoint x: 650, endPoint y: 125, distance: 246.0
click at [896, 126] on div at bounding box center [784, 344] width 1568 height 687
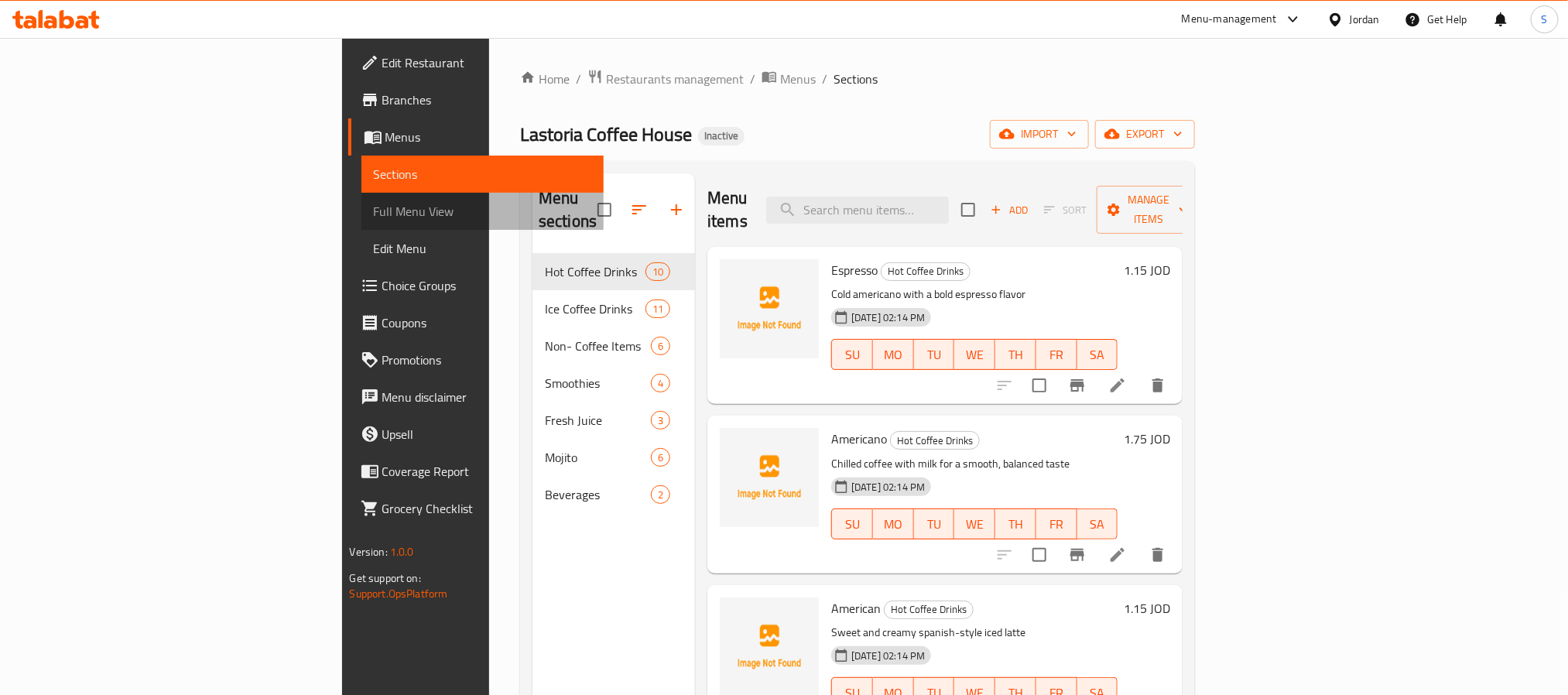
click at [374, 218] on span "Full Menu View" at bounding box center [482, 211] width 217 height 19
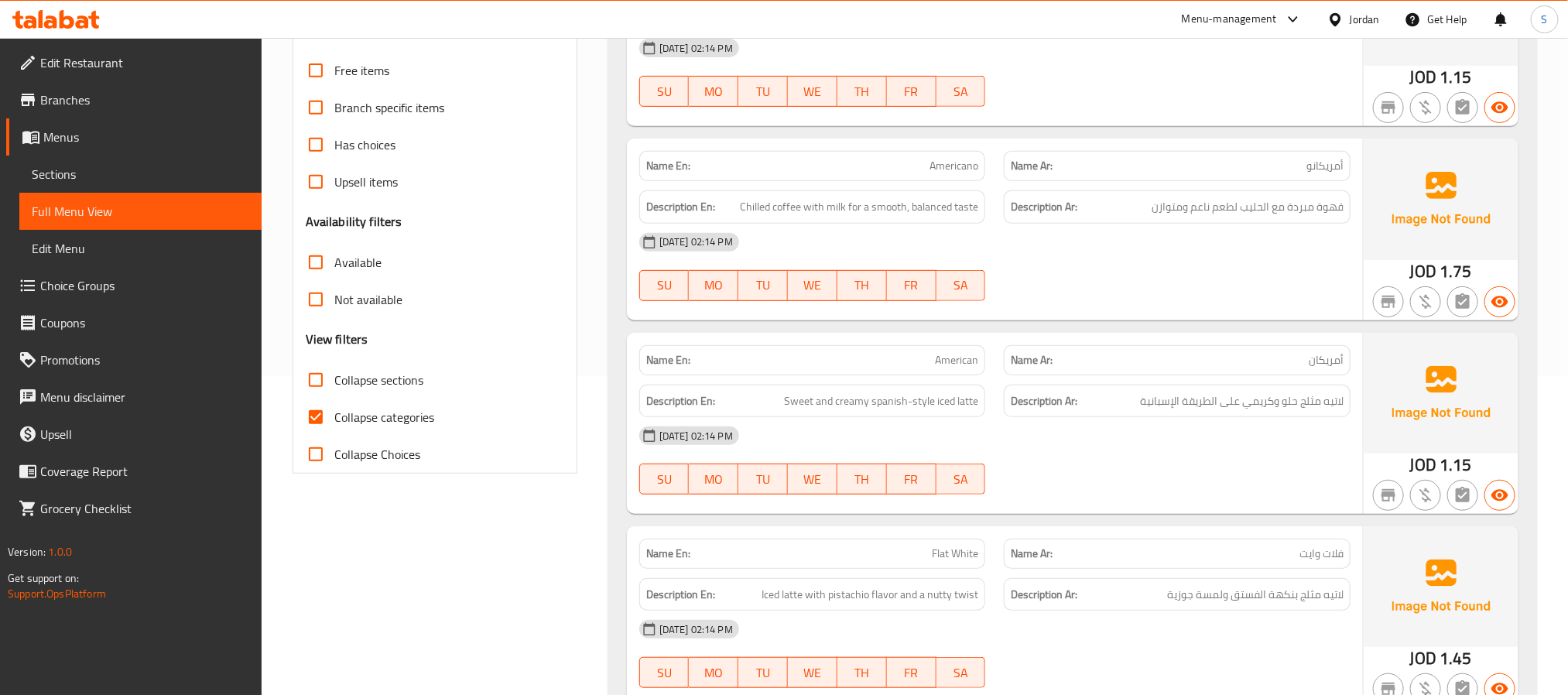
scroll to position [464, 0]
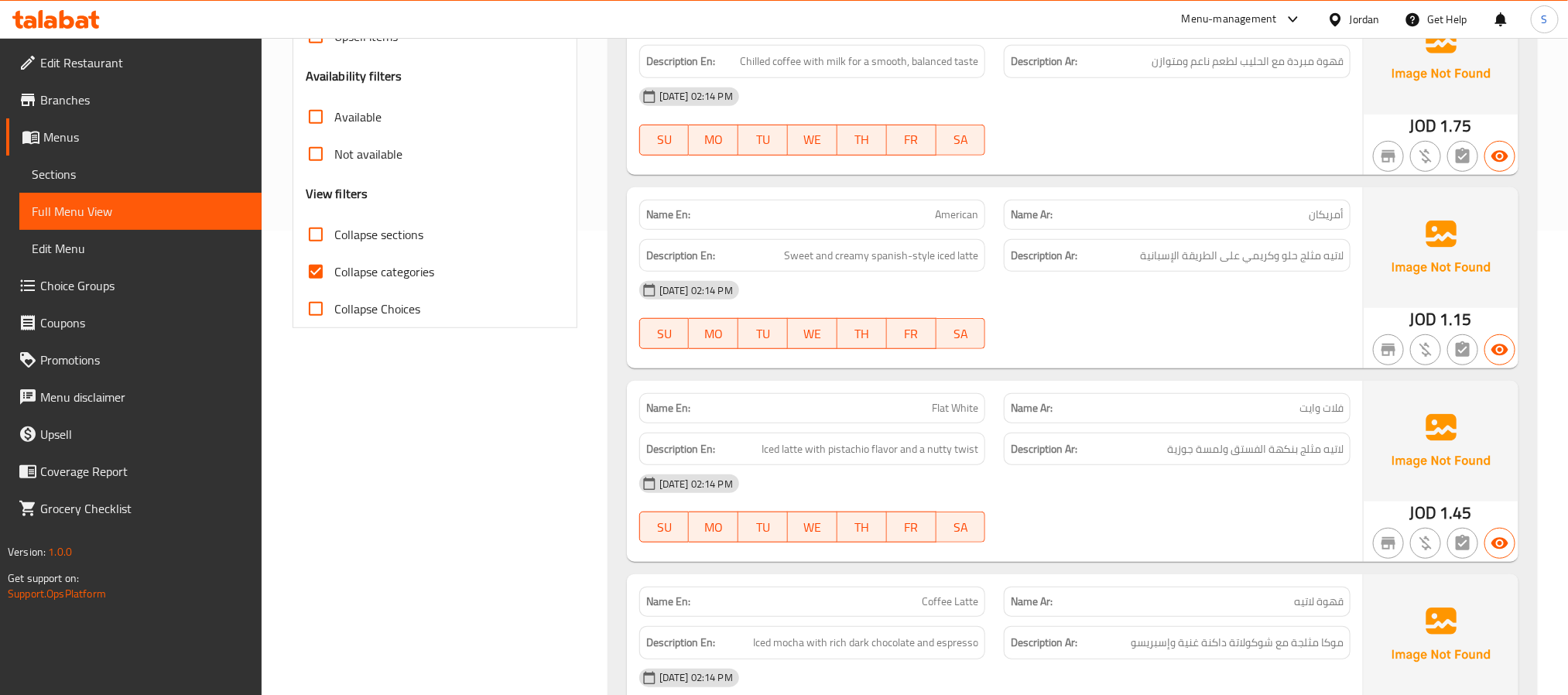
click at [348, 275] on span "Collapse categories" at bounding box center [384, 272] width 100 height 19
click at [335, 275] on input "Collapse categories" at bounding box center [315, 271] width 37 height 37
checkbox input "false"
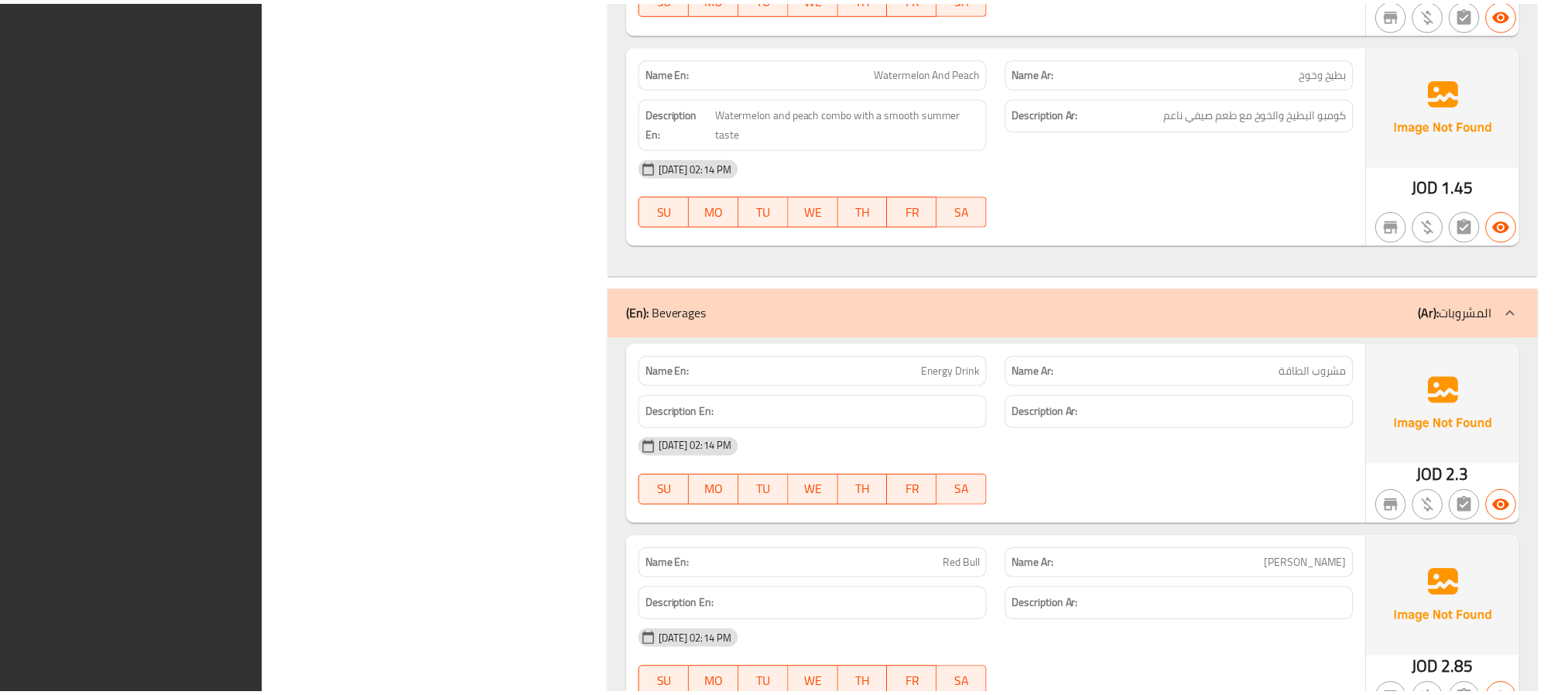
scroll to position [8724, 0]
